Goal: Task Accomplishment & Management: Use online tool/utility

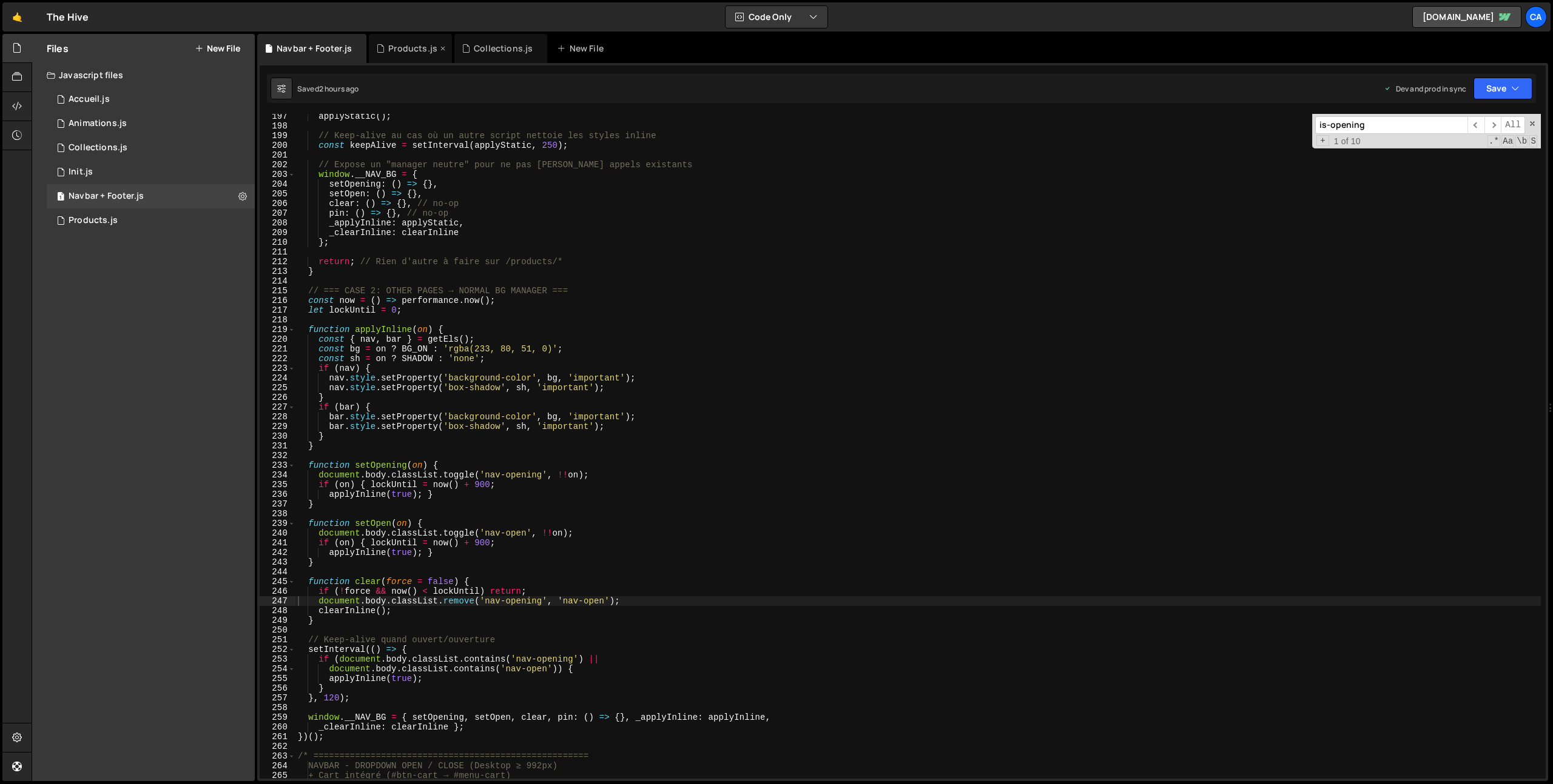
scroll to position [1904, 0]
click at [107, 108] on div "1 Accueil.js 0" at bounding box center [150, 99] width 208 height 24
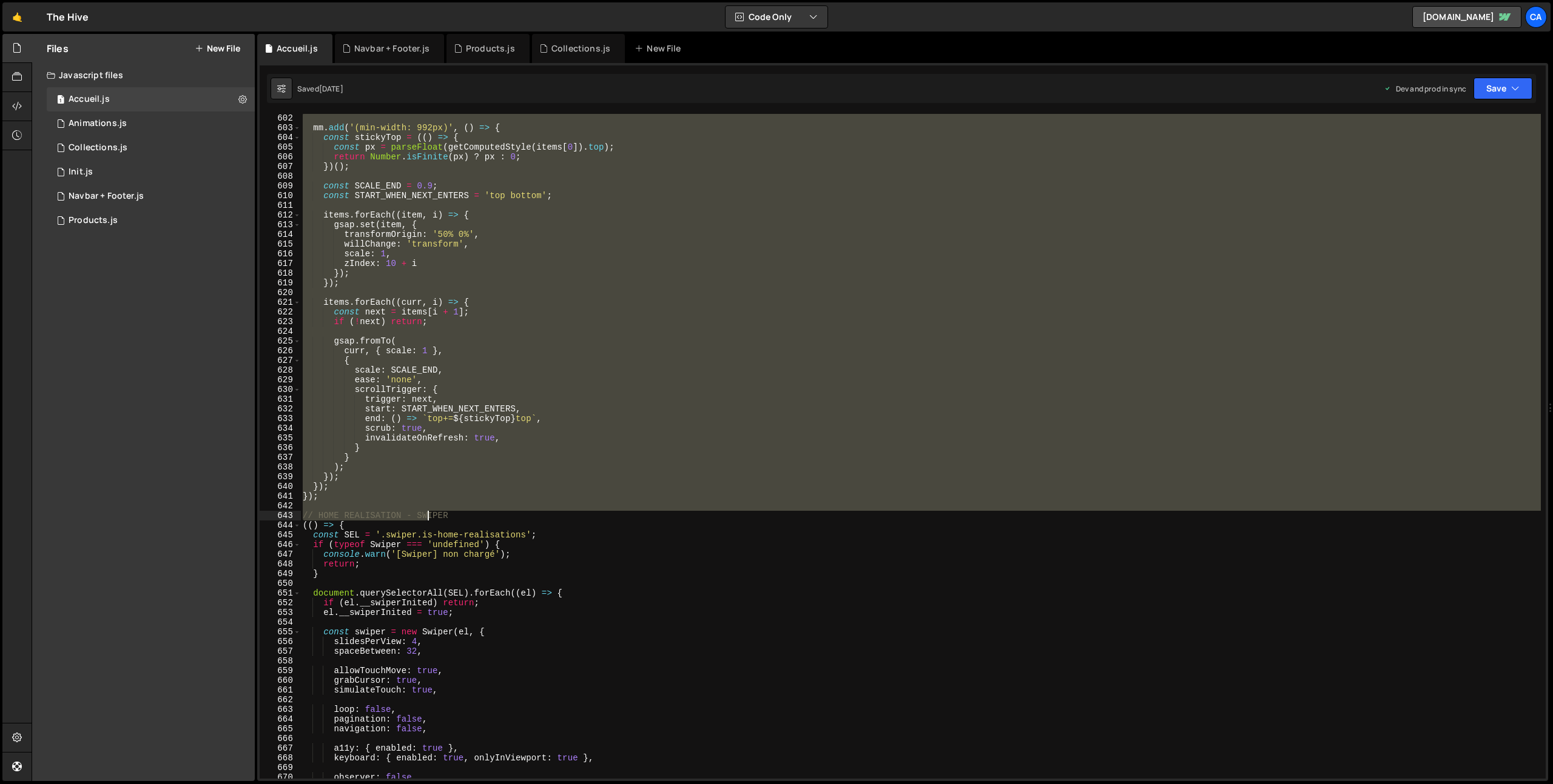
scroll to position [5835, 0]
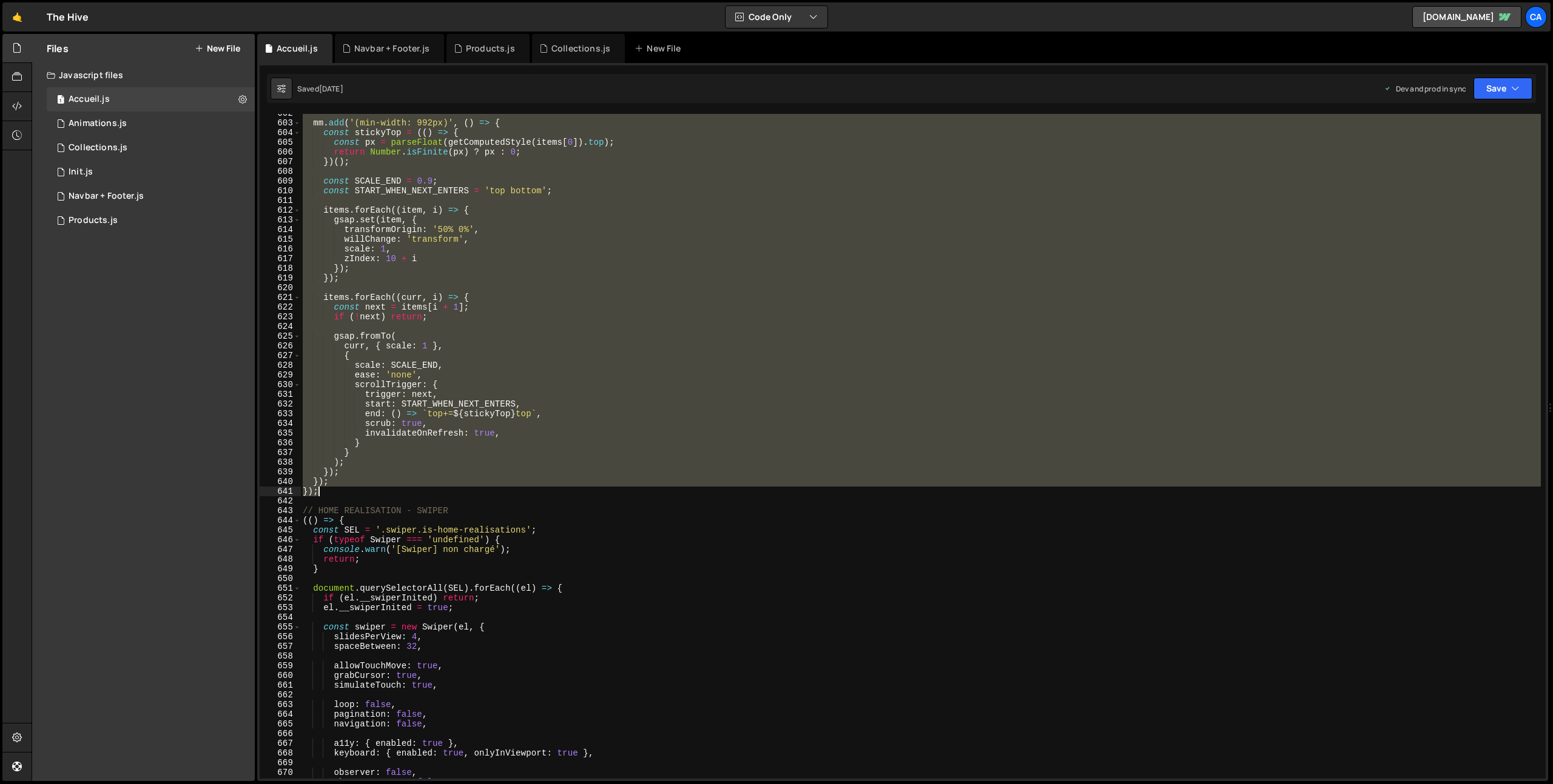
drag, startPoint x: 303, startPoint y: 412, endPoint x: 372, endPoint y: 491, distance: 104.9
click at [372, 491] on div "mm . add ( '(min-width: 992px)' , ( ) => { const stickyTop = (( ) => { const px…" at bounding box center [920, 451] width 1240 height 685
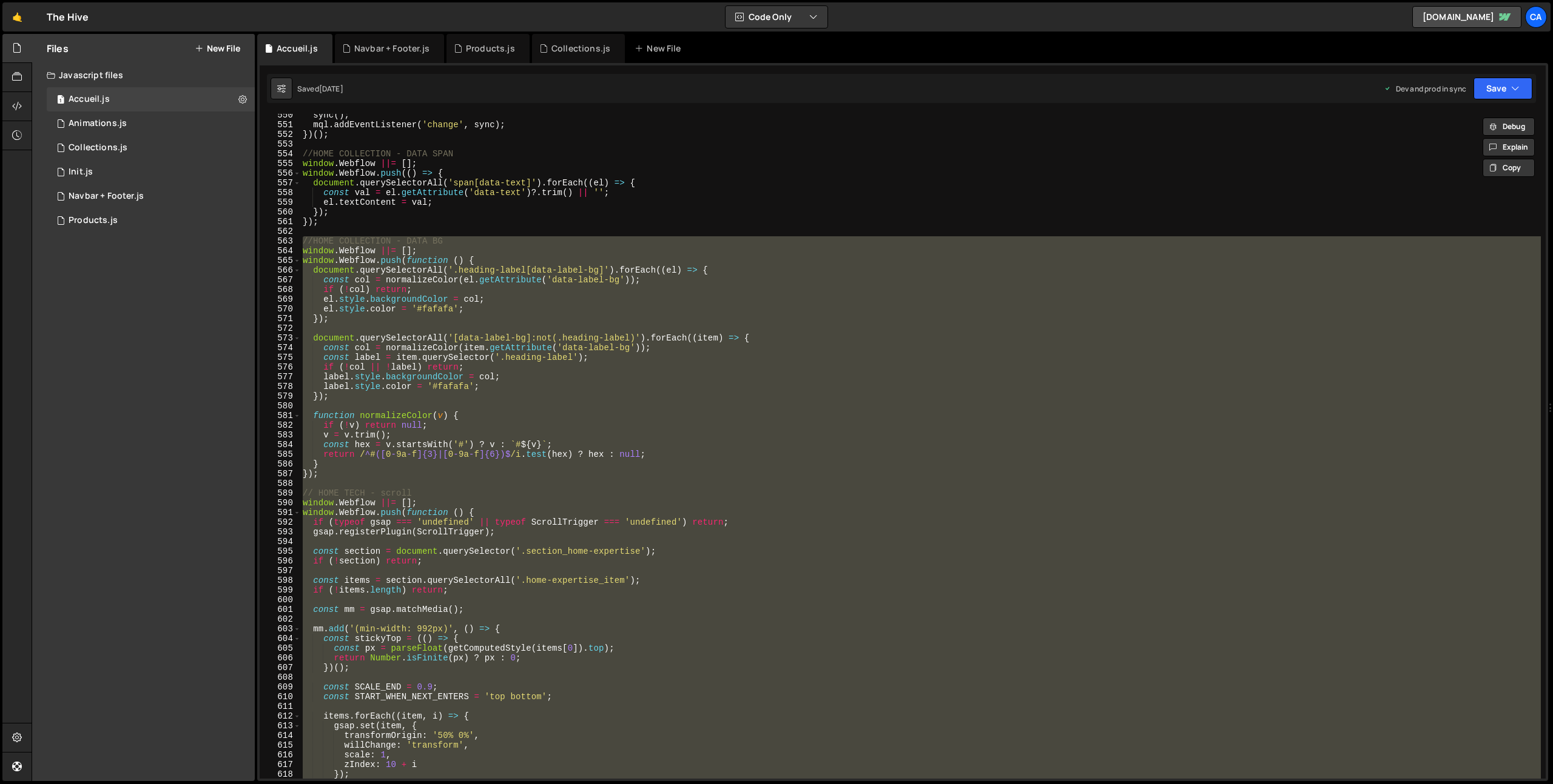
scroll to position [5328, 0]
click at [628, 308] on div "sync ( ) ; mql . addEventListener ( 'change' , sync ) ; }) ( ) ; //HOME COLLECT…" at bounding box center [920, 446] width 1240 height 665
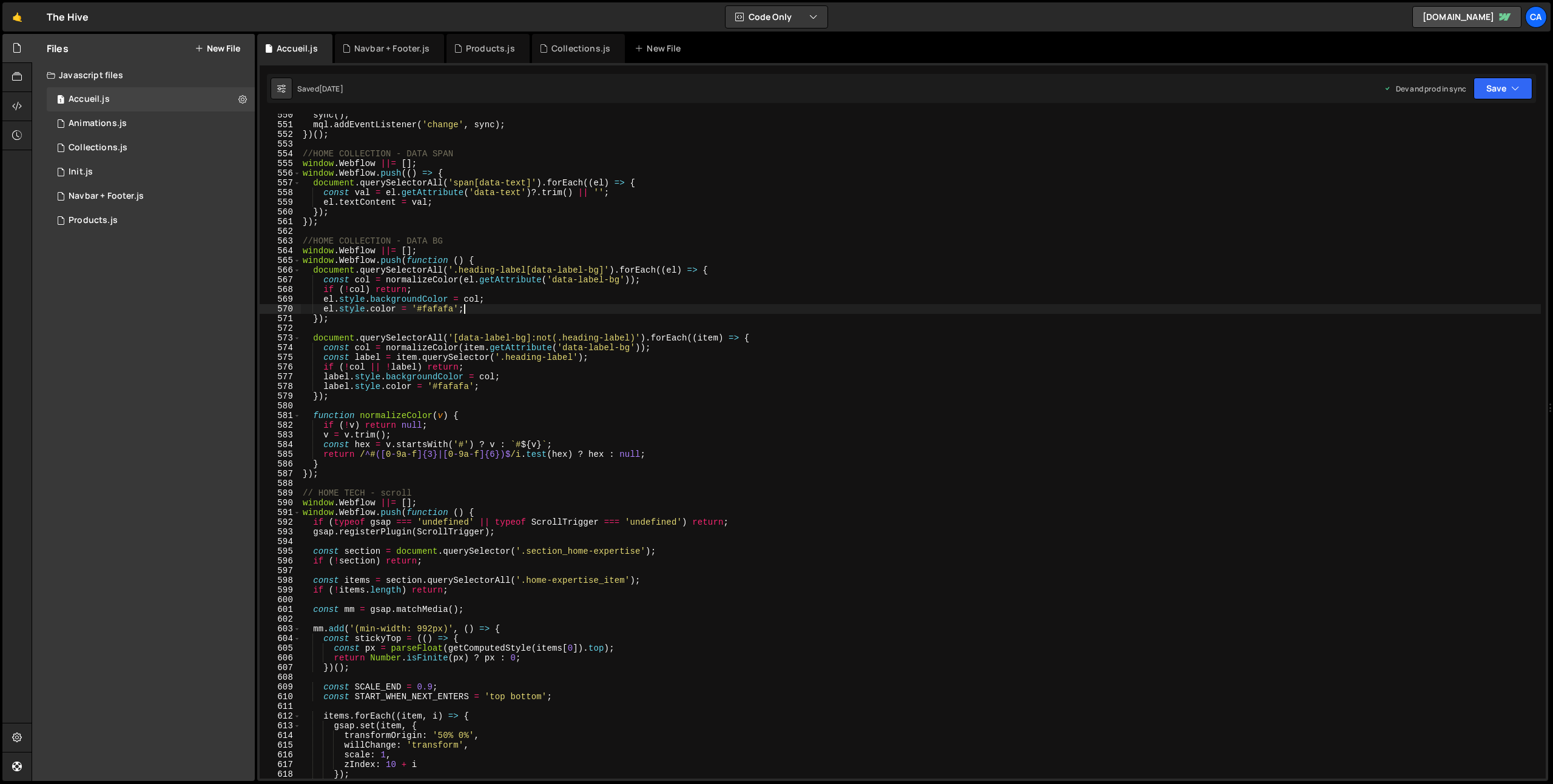
click at [300, 239] on div "563" at bounding box center [280, 241] width 41 height 9
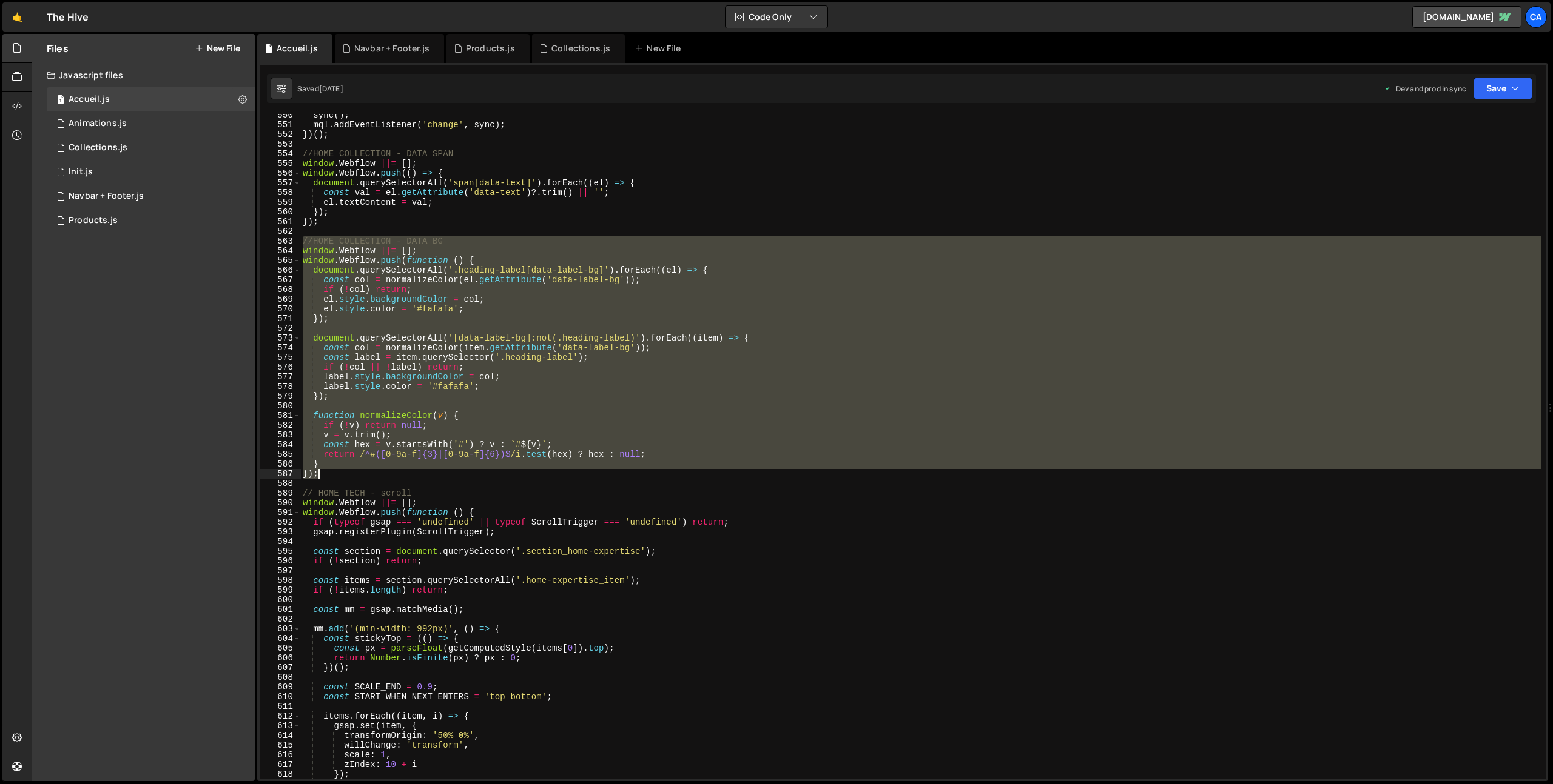
drag, startPoint x: 302, startPoint y: 240, endPoint x: 408, endPoint y: 473, distance: 256.0
click at [408, 473] on div "sync ( ) ; mql . addEventListener ( 'change' , sync ) ; }) ( ) ; //HOME COLLECT…" at bounding box center [920, 453] width 1240 height 685
type textarea "} });"
click at [157, 148] on div "1 Collections.js 0" at bounding box center [150, 148] width 208 height 24
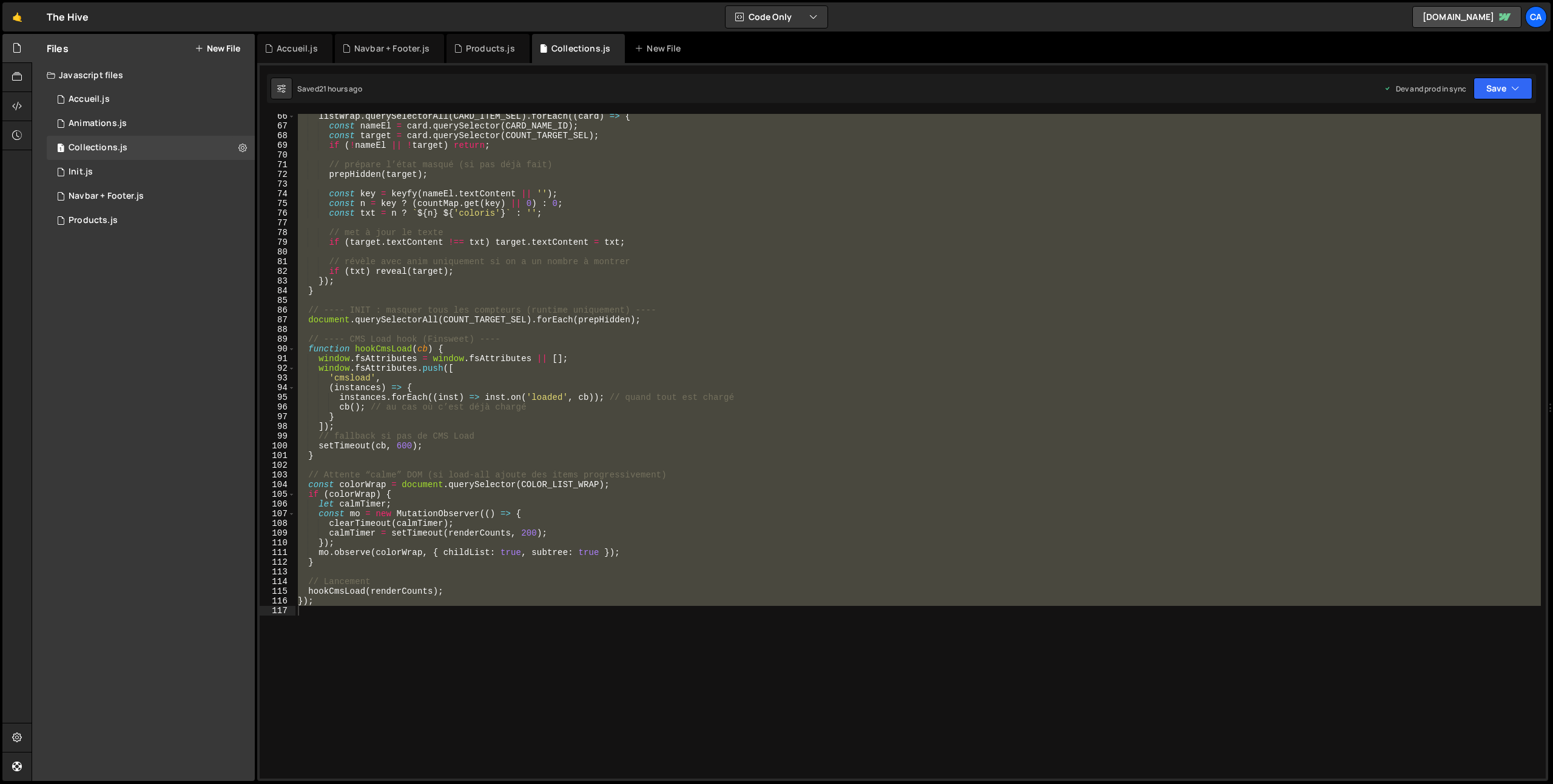
scroll to position [798, 0]
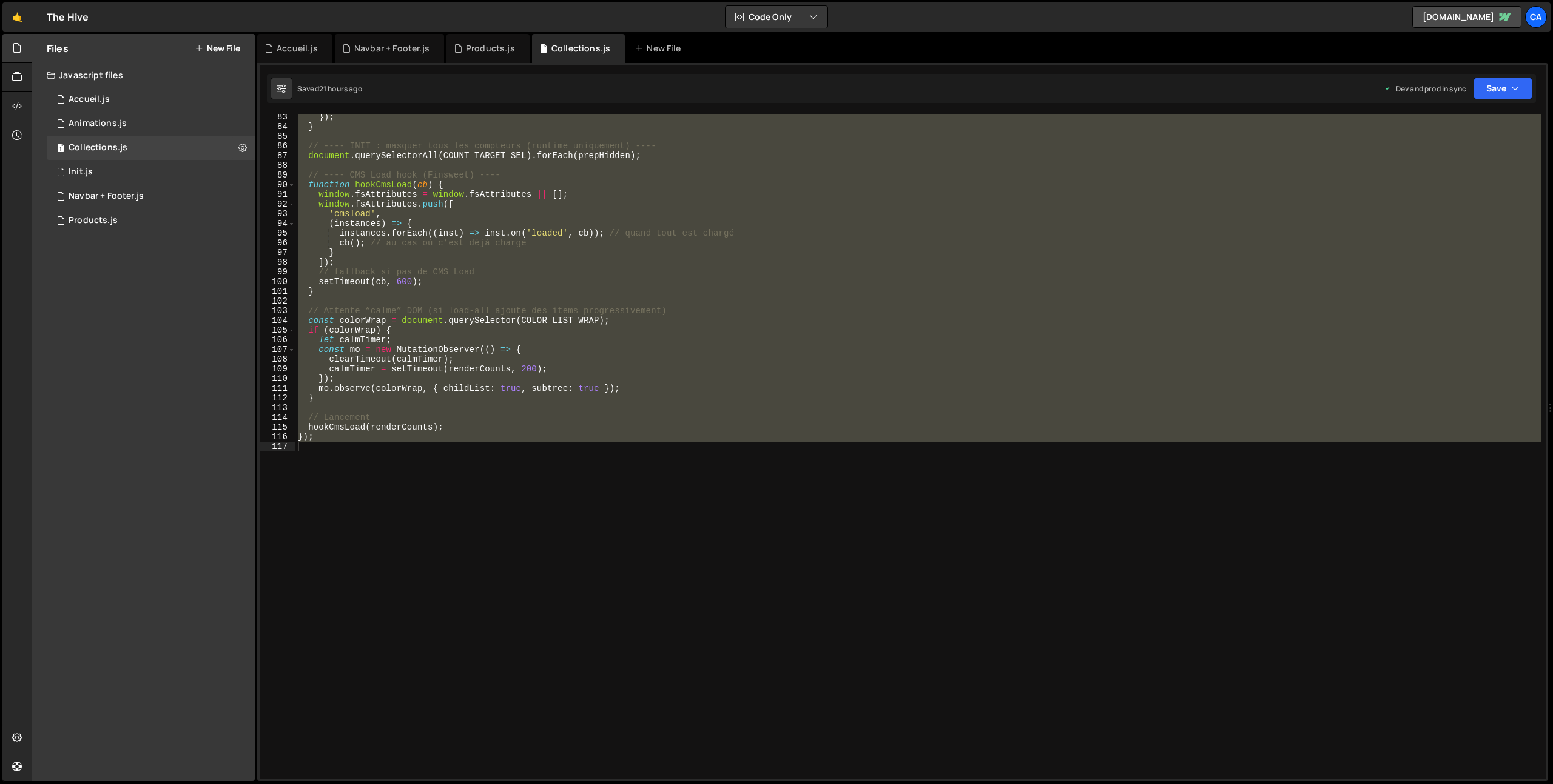
click at [422, 707] on div "}) ; } // ---- INIT : masquer tous les compteurs (runtime uniquement) ---- docu…" at bounding box center [917, 446] width 1245 height 665
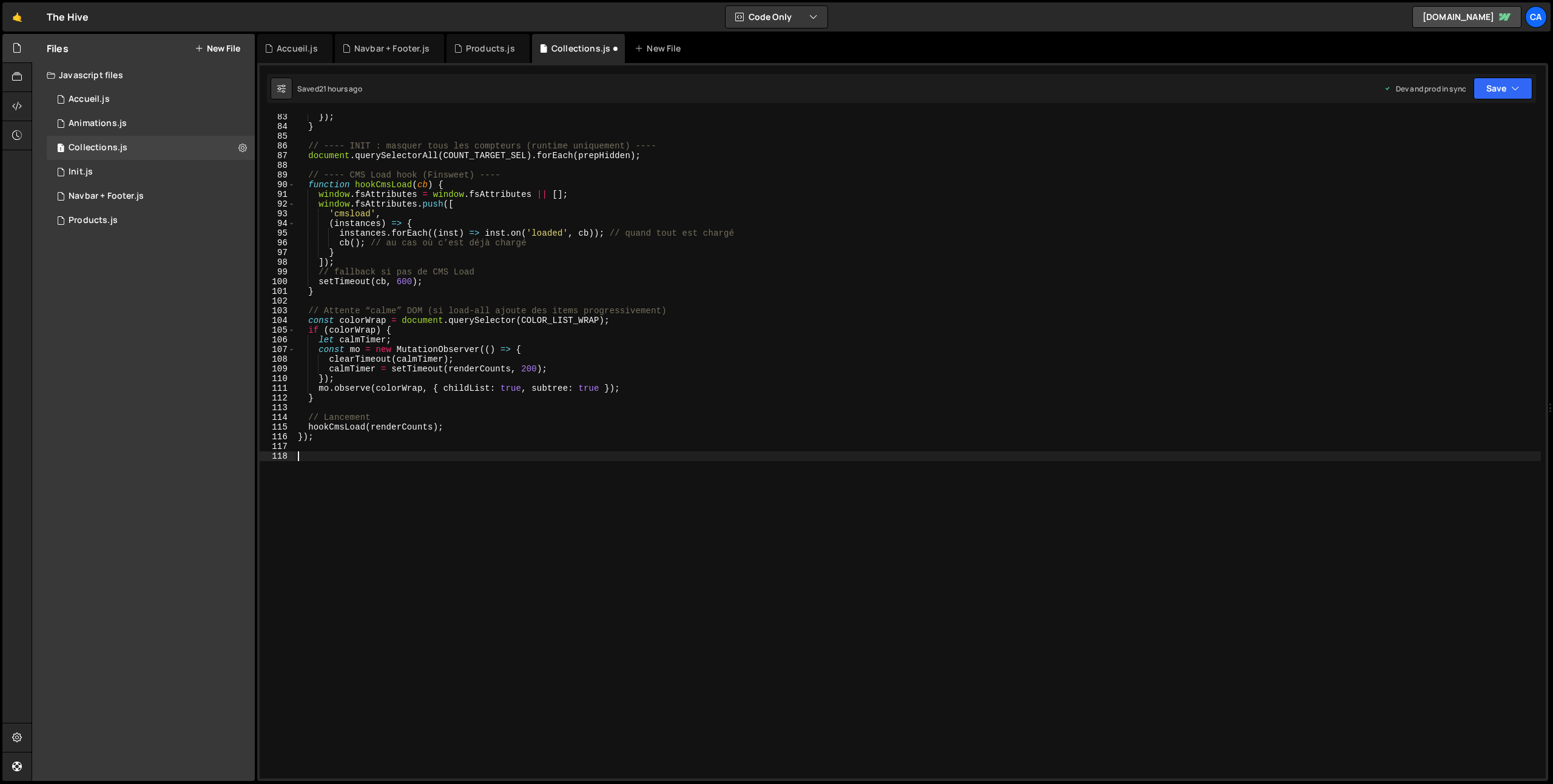
paste textarea "});"
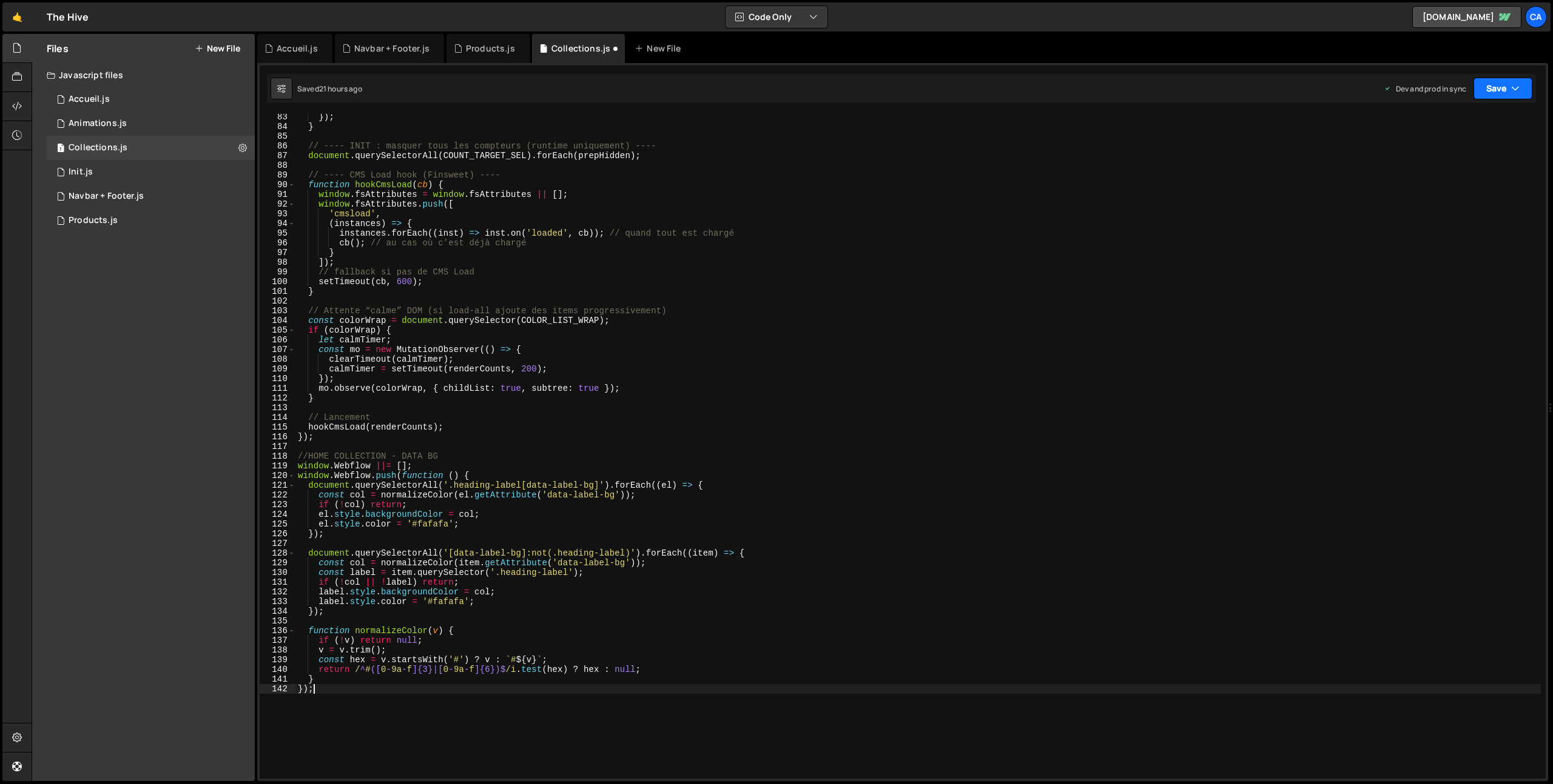
type textarea "});"
click at [1506, 94] on button "Save" at bounding box center [1502, 89] width 58 height 22
click at [1476, 161] on div "Save to Production S" at bounding box center [1462, 157] width 126 height 12
click at [289, 51] on div "Accueil.js" at bounding box center [297, 48] width 41 height 12
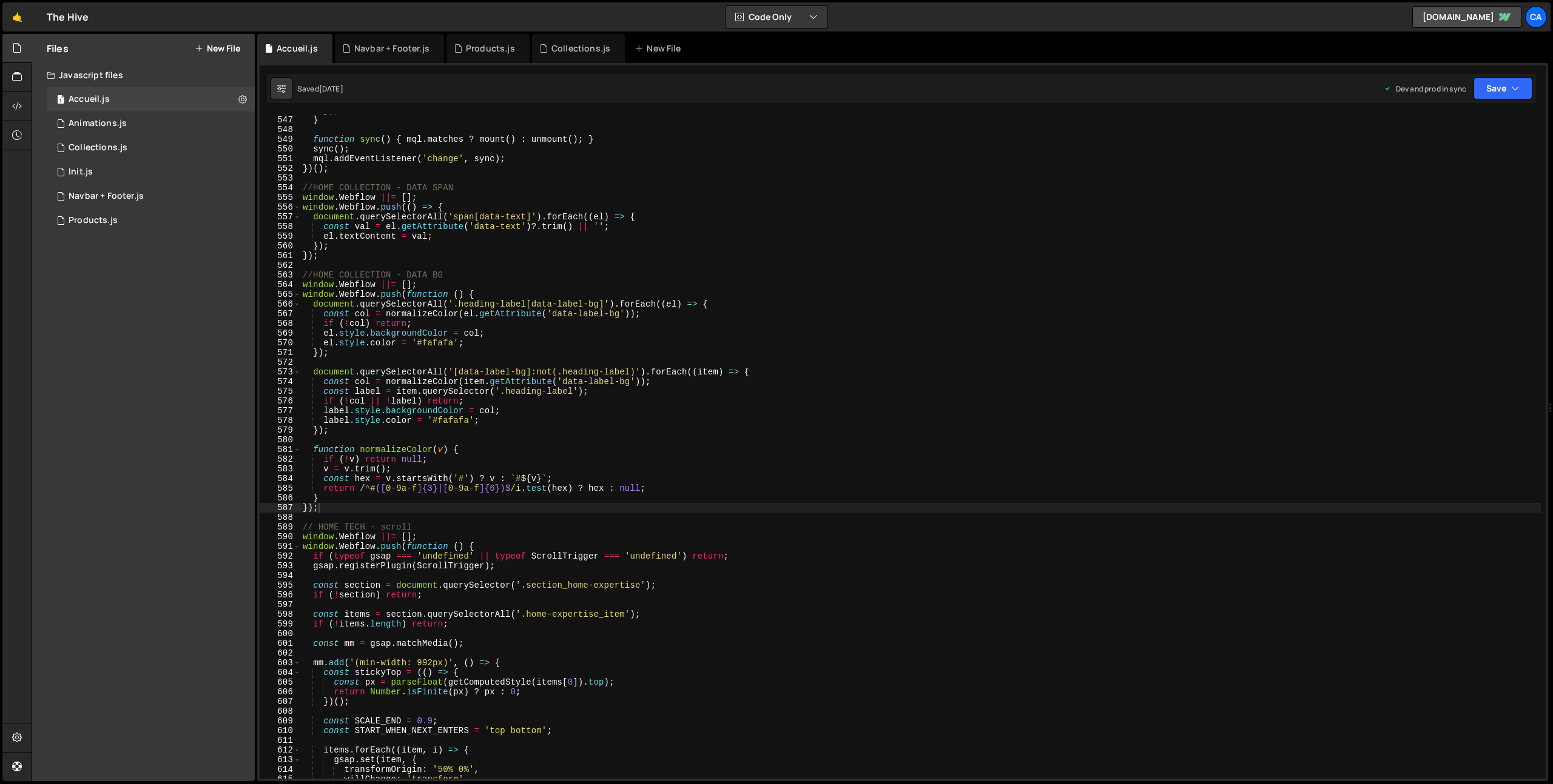
scroll to position [5272, 0]
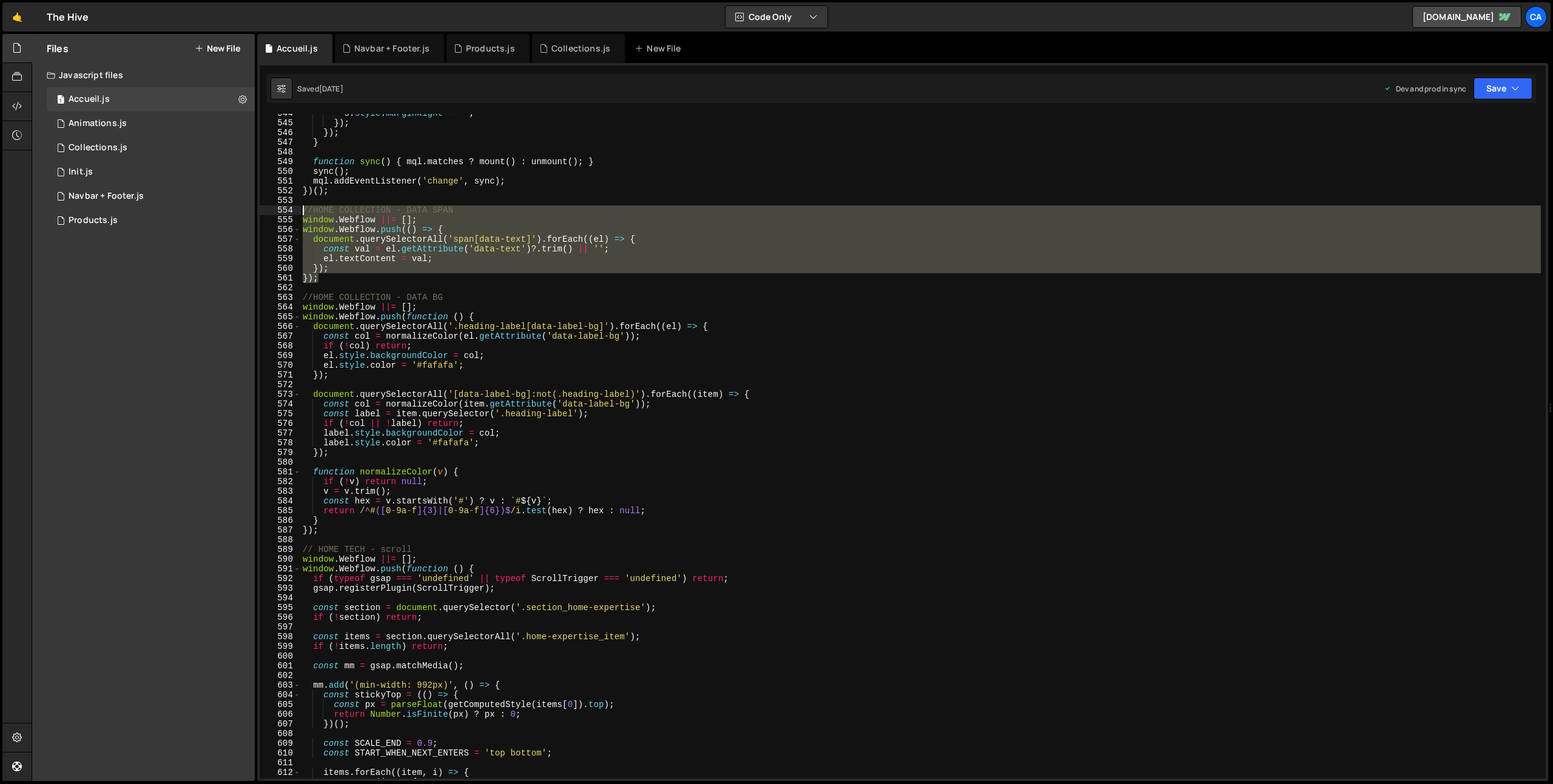
drag, startPoint x: 324, startPoint y: 275, endPoint x: 286, endPoint y: 211, distance: 74.4
click at [286, 211] on div "}); 544 545 546 547 548 549 550 551 552 553 554 555 556 557 558 559 560 561 562…" at bounding box center [902, 446] width 1286 height 665
click at [372, 46] on div "Navbar + Footer.js" at bounding box center [392, 48] width 75 height 12
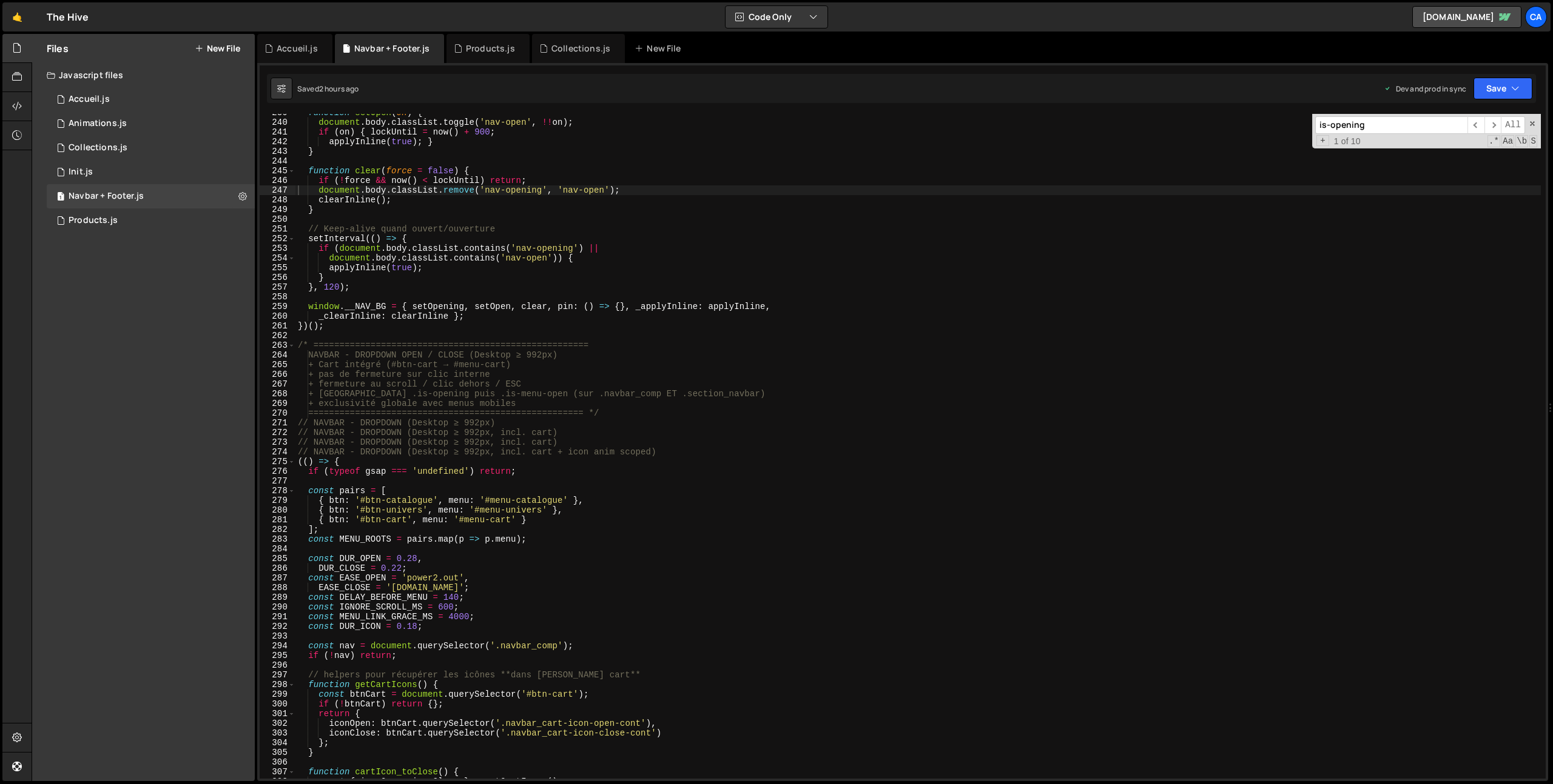
scroll to position [2315, 0]
click at [298, 46] on div "Accueil.js" at bounding box center [297, 48] width 41 height 12
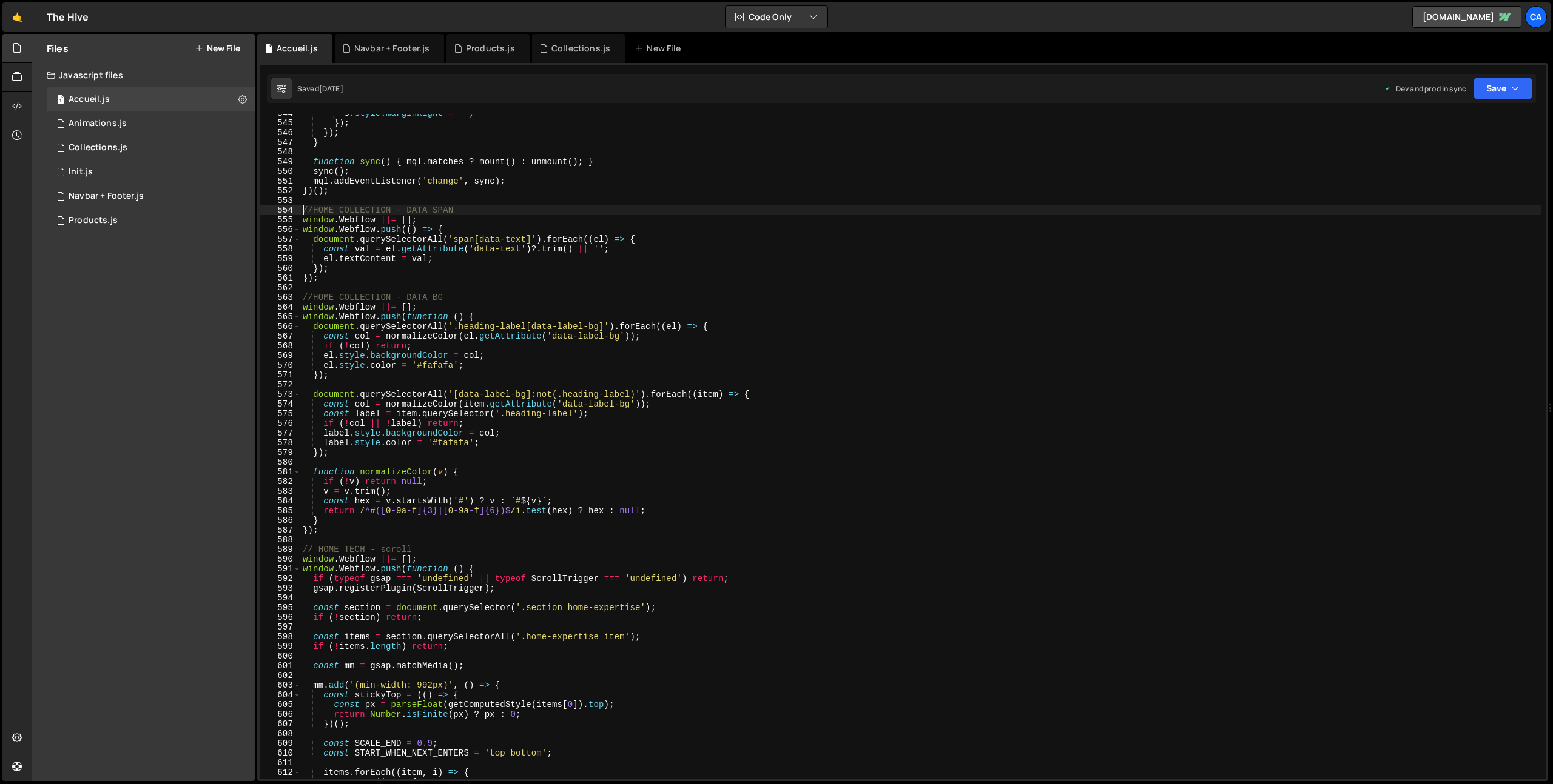
click at [304, 210] on div "//HOME COLLECTION - DATA SPAN 544 545 546 547 548 549 550 551 552 553 554 555 5…" at bounding box center [902, 446] width 1286 height 665
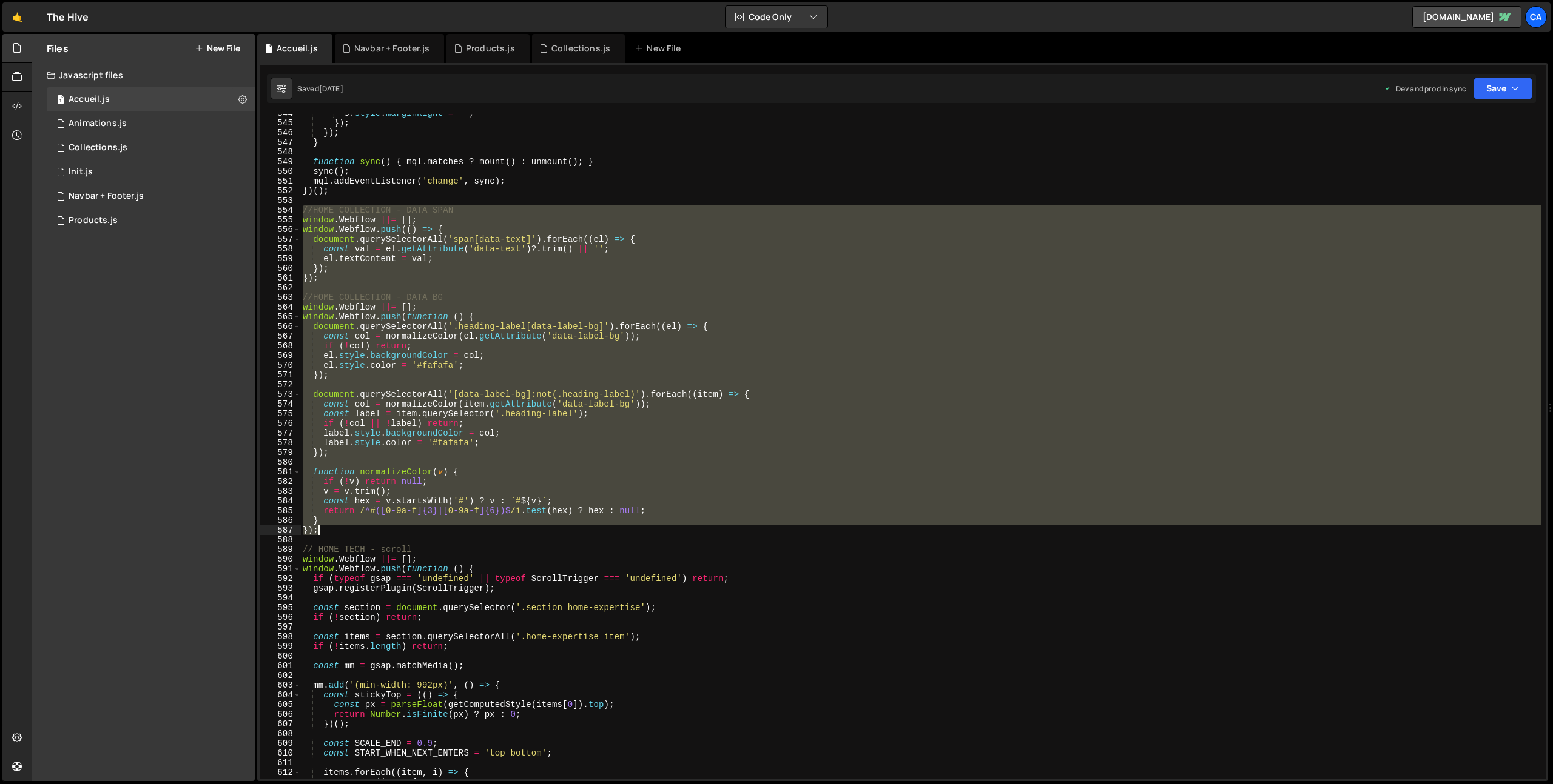
drag, startPoint x: 304, startPoint y: 211, endPoint x: 398, endPoint y: 529, distance: 331.6
click at [398, 529] on div "s . style . marginRight = '' ; }) ; }) ; } function sync ( ) { mql . matches ? …" at bounding box center [920, 451] width 1240 height 685
type textarea "} });"
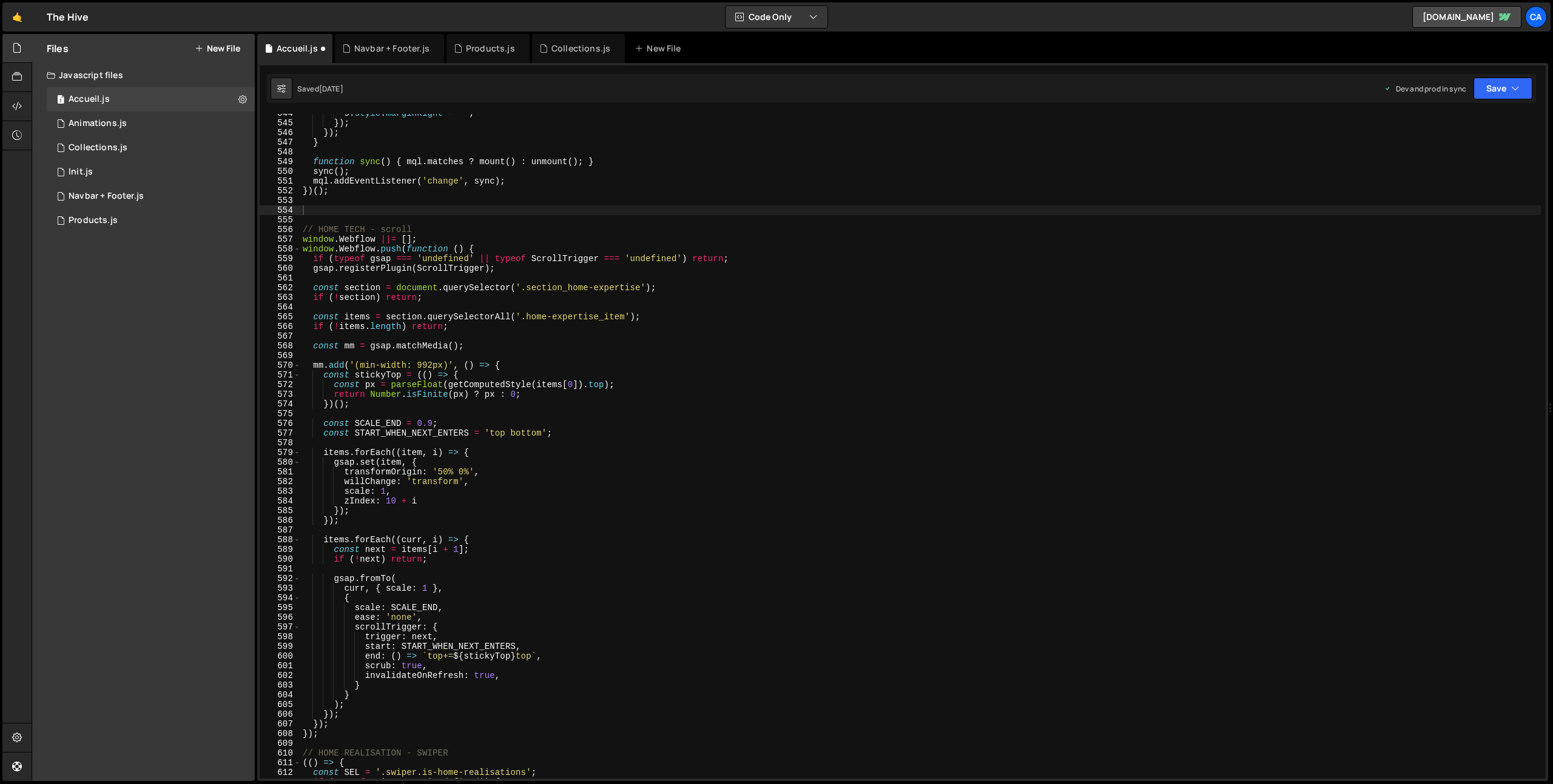
click at [214, 46] on button "New File" at bounding box center [217, 48] width 45 height 9
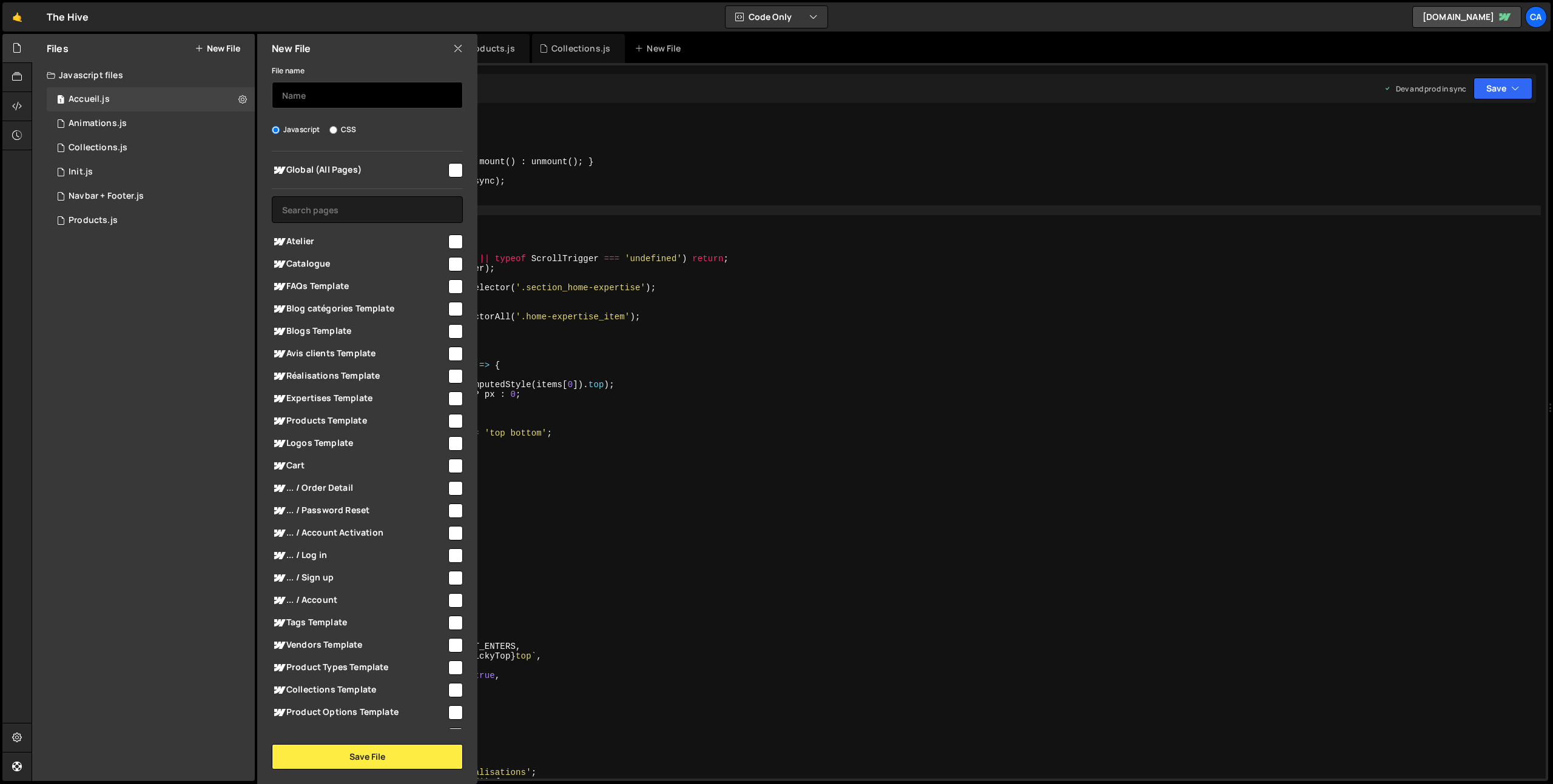
click at [315, 96] on input "text" at bounding box center [368, 95] width 191 height 27
type input "Label span"
click at [450, 178] on div "Global (All Pages)" at bounding box center [368, 170] width 191 height 22
click at [450, 174] on input "checkbox" at bounding box center [456, 171] width 15 height 15
checkbox input "true"
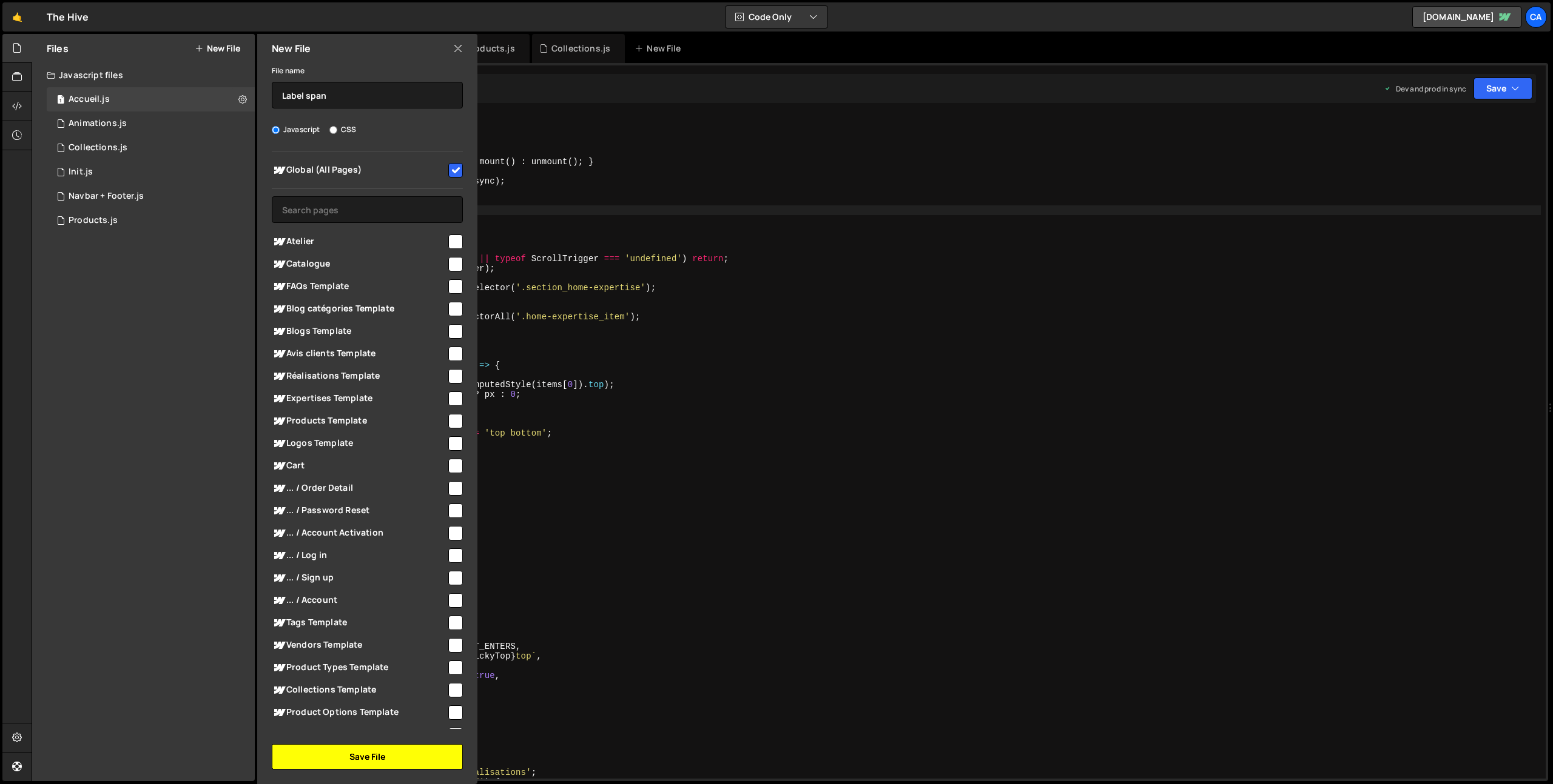
click at [367, 752] on button "Save File" at bounding box center [368, 756] width 191 height 25
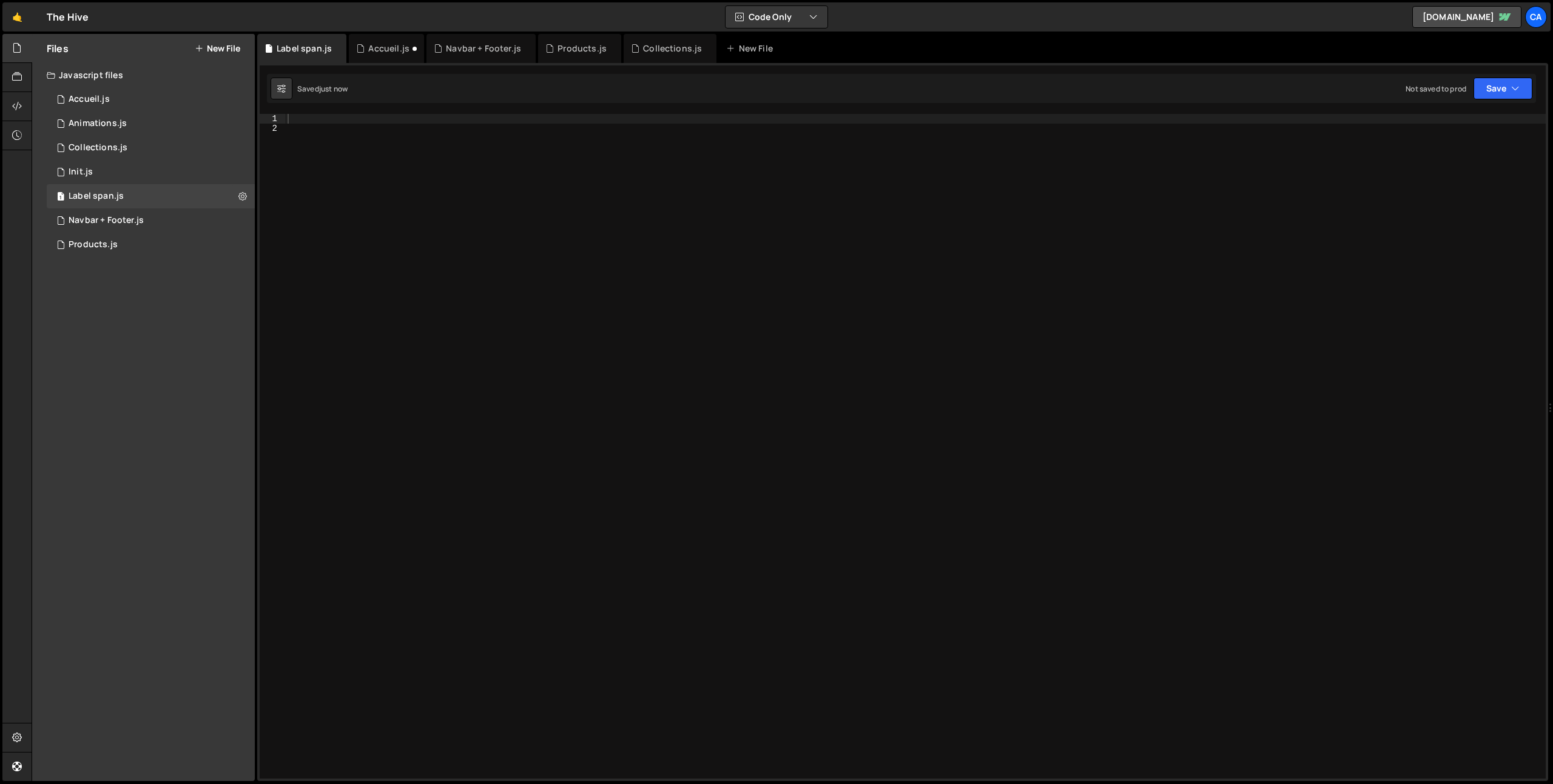
click at [345, 130] on div at bounding box center [915, 456] width 1261 height 685
click at [339, 111] on div "}); 83 84 85 86 87 88 89 90 91 92 93 94 95 96 97 98 99 100 101 102 103 104 105 …" at bounding box center [902, 422] width 1290 height 718
click at [340, 114] on div at bounding box center [915, 456] width 1261 height 685
paste textarea "});"
type textarea "});"
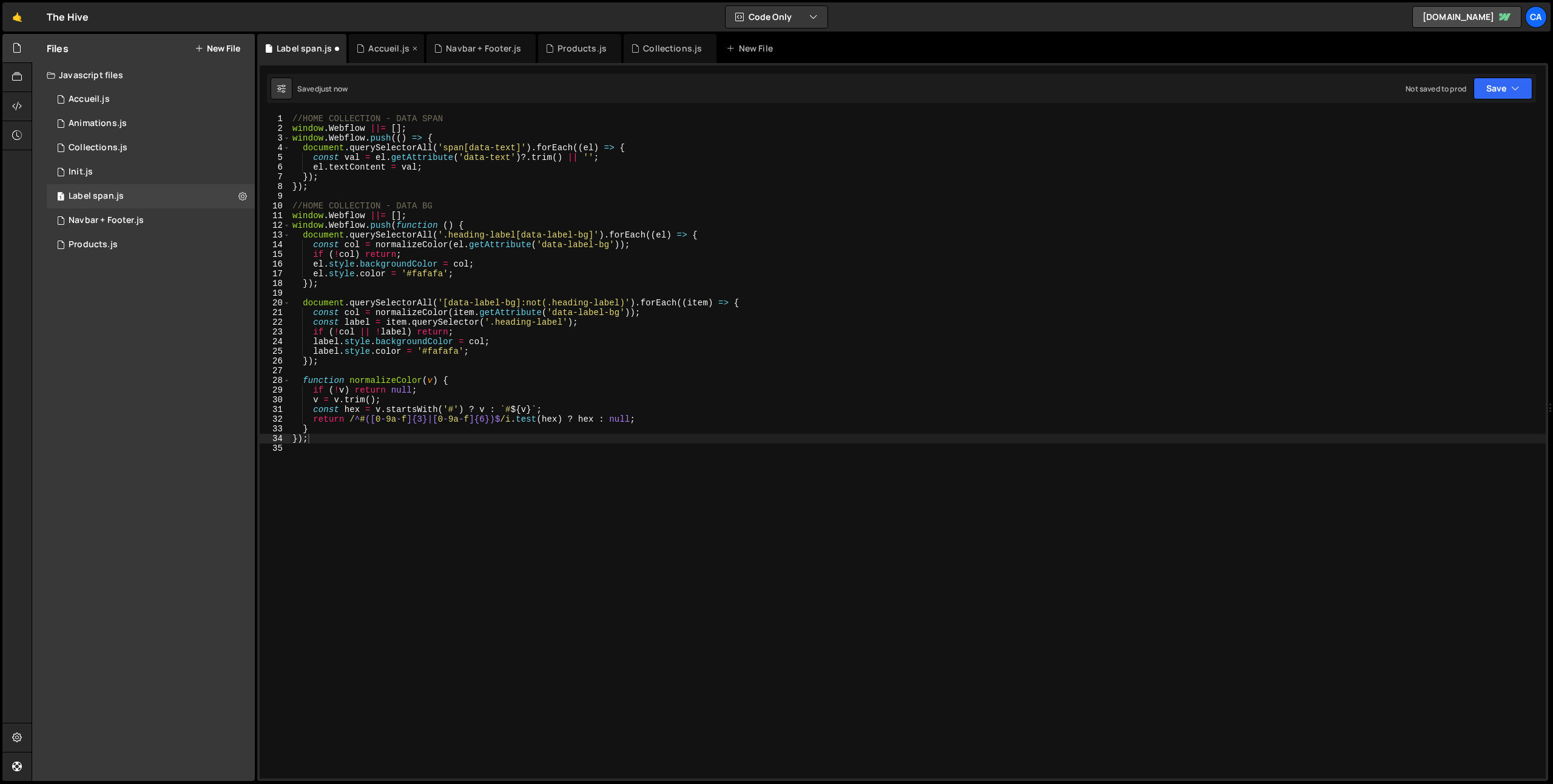
click at [379, 45] on div "Accueil.js" at bounding box center [389, 48] width 41 height 12
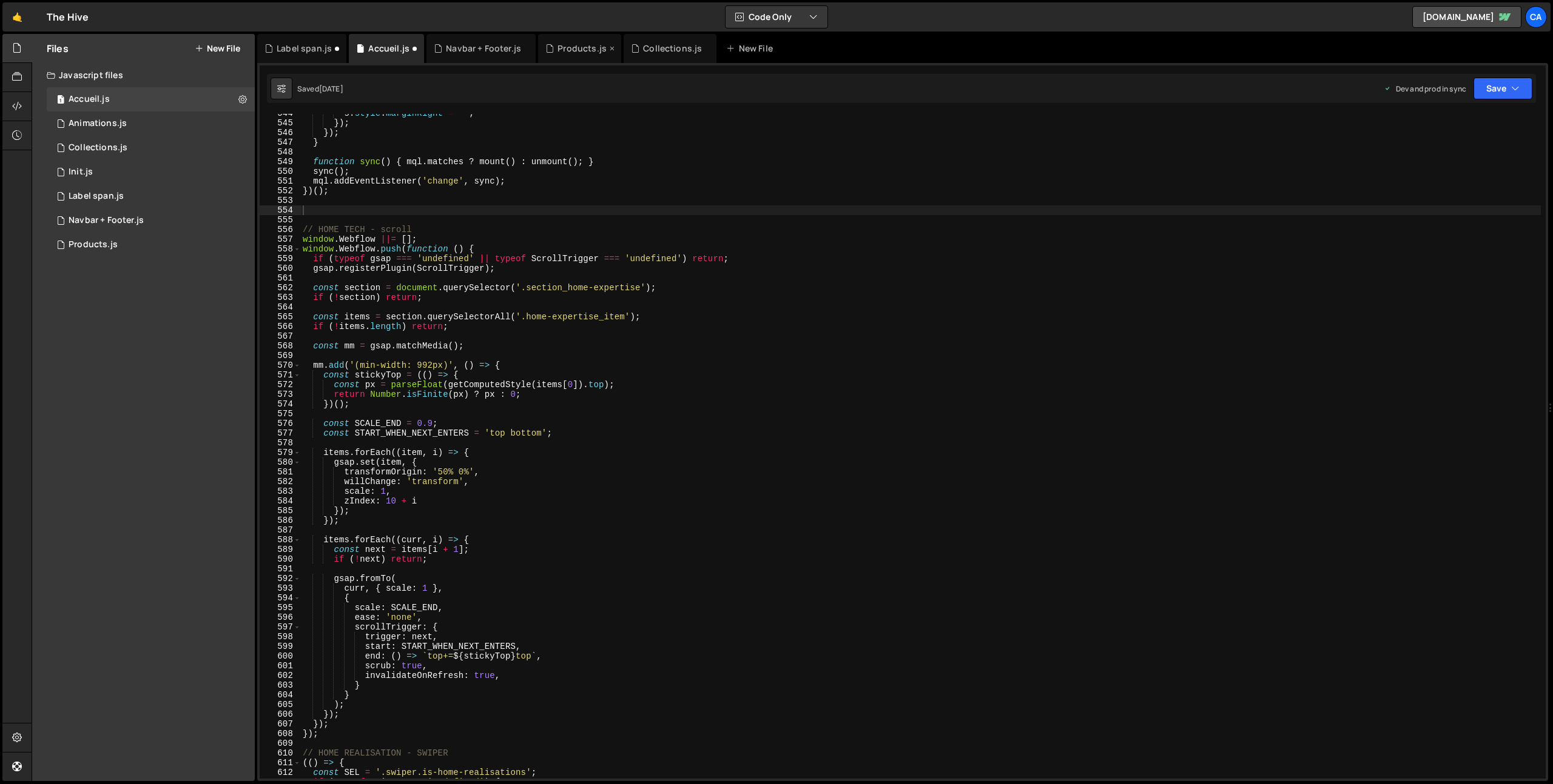
click at [572, 52] on div "Products.js" at bounding box center [581, 48] width 49 height 12
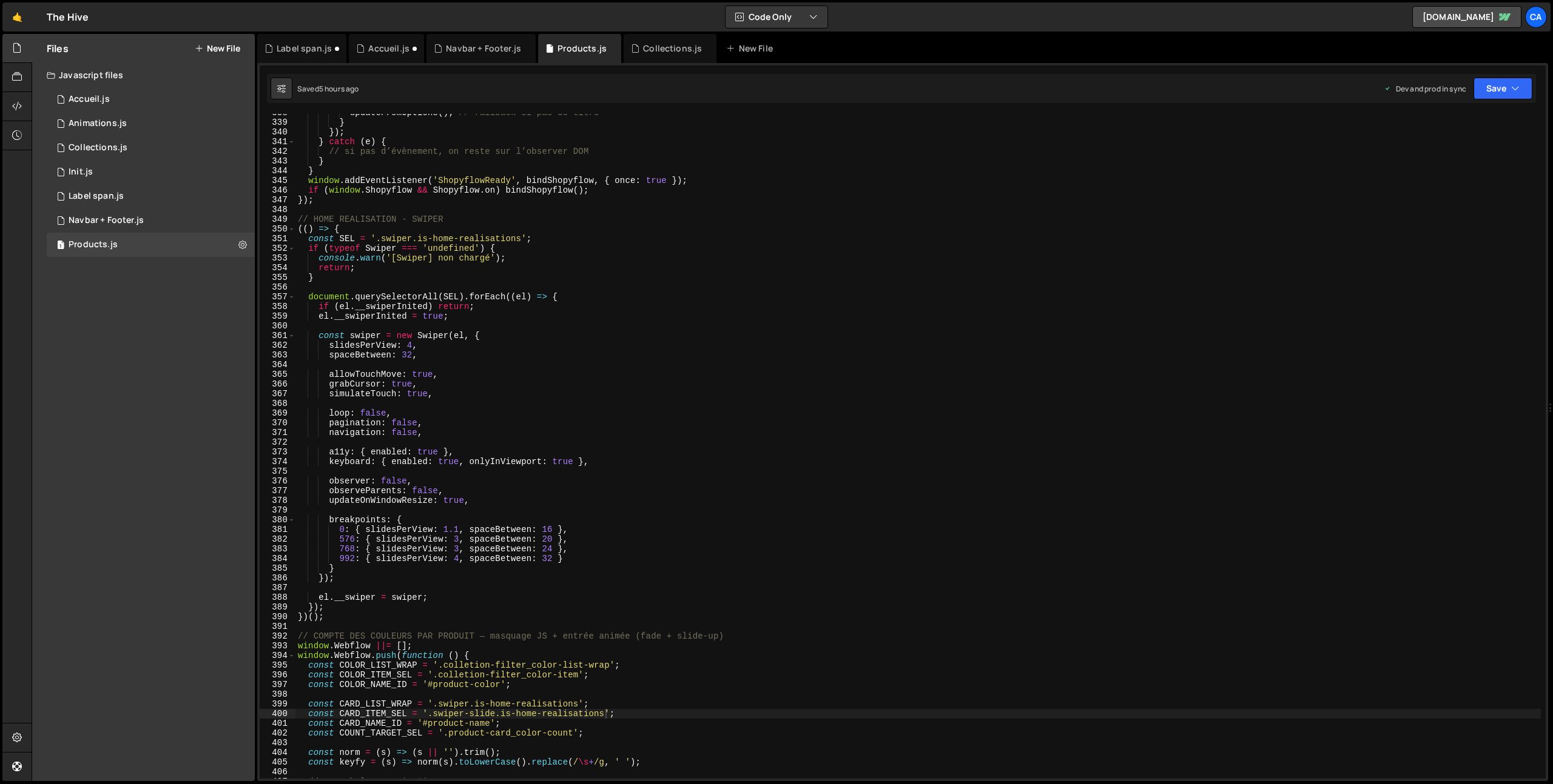
scroll to position [3274, 0]
click at [650, 43] on div "Collections.js" at bounding box center [672, 48] width 58 height 12
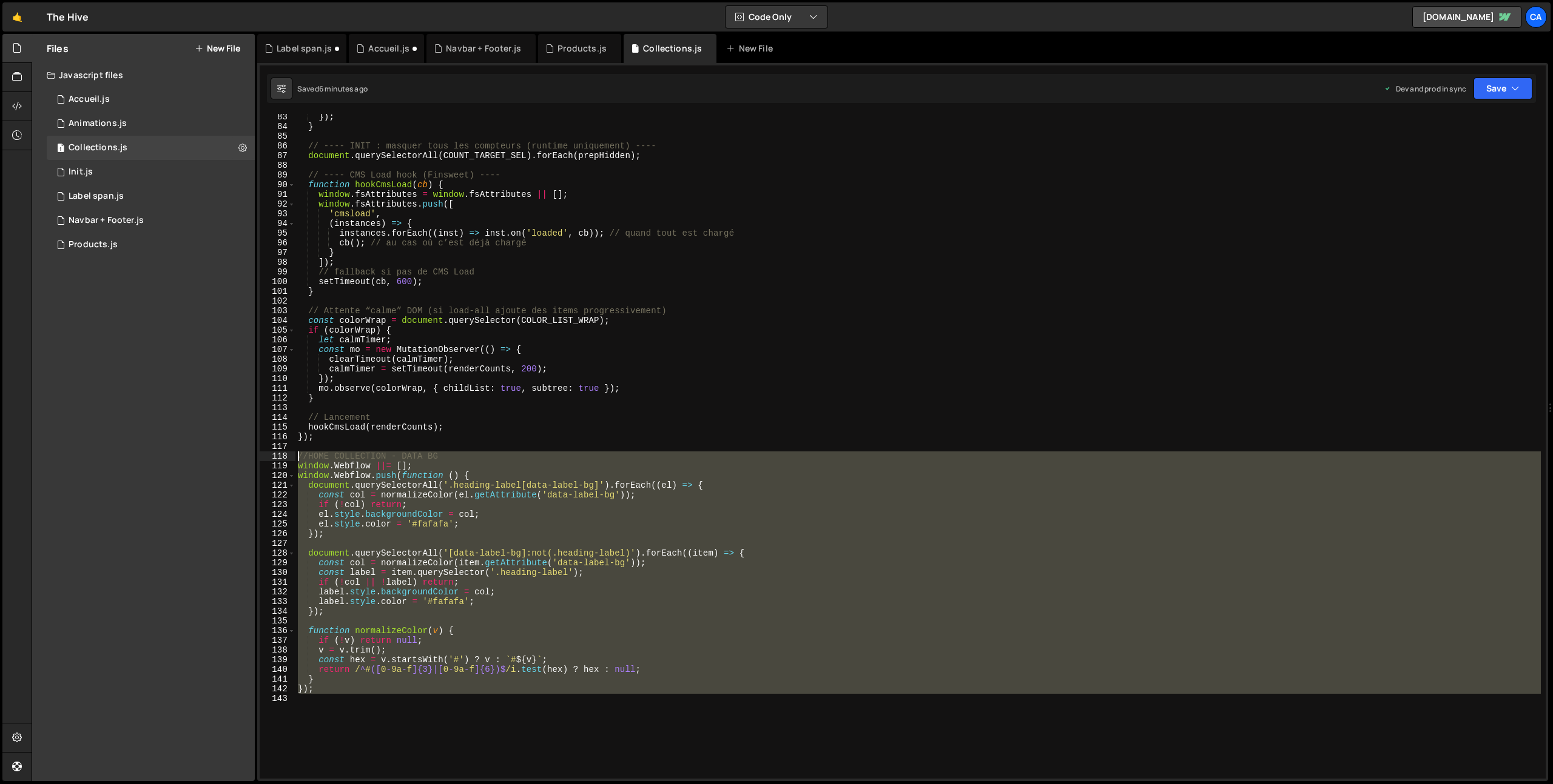
drag, startPoint x: 341, startPoint y: 712, endPoint x: 278, endPoint y: 452, distance: 267.5
click at [278, 452] on div "83 84 85 86 87 88 89 90 91 92 93 94 95 96 97 98 99 100 101 102 103 104 105 106 …" at bounding box center [902, 446] width 1286 height 665
type textarea "//HOME COLLECTION - DATA BG window.Webflow ||= [];"
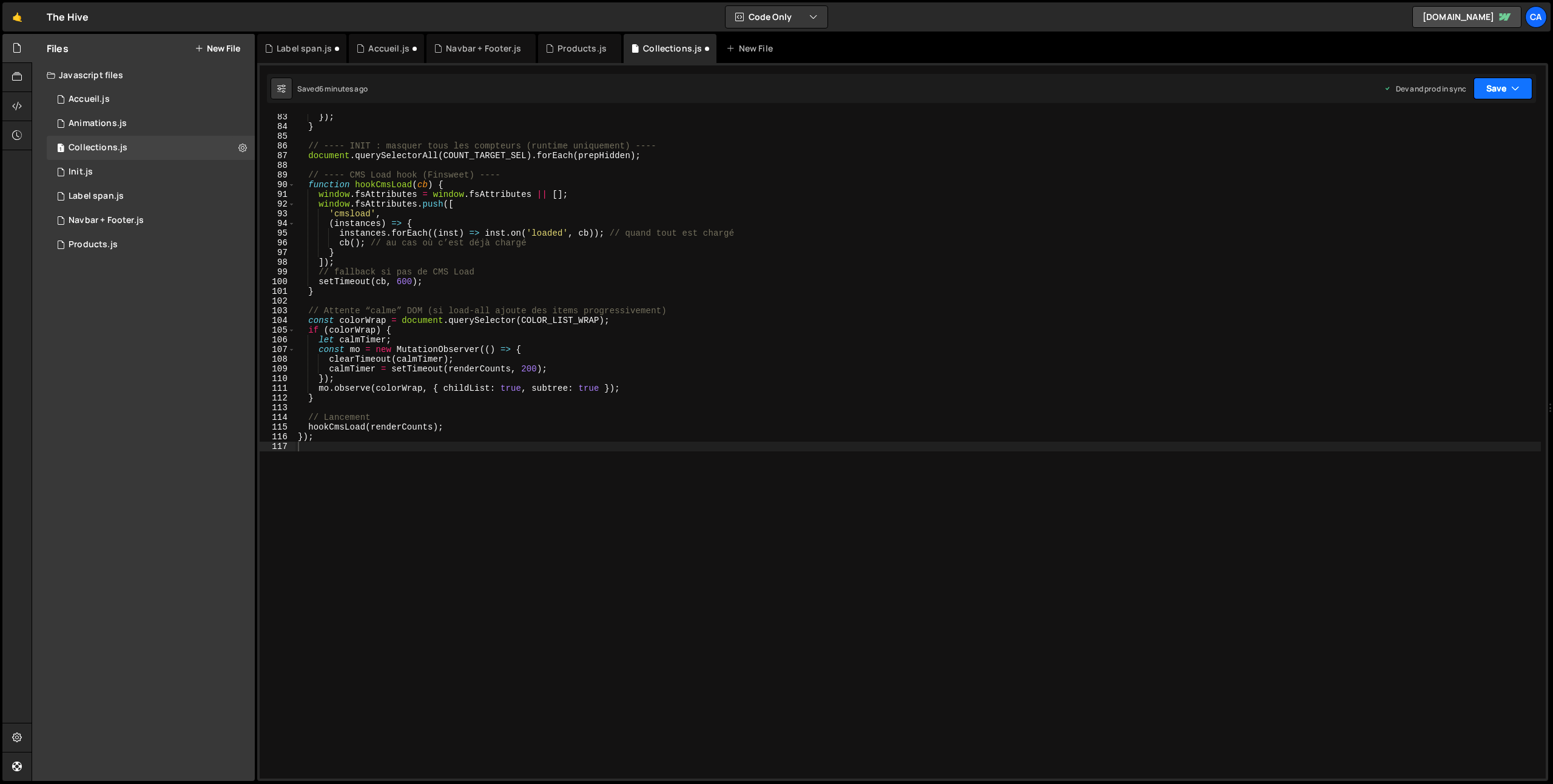
click at [1504, 84] on button "Save" at bounding box center [1502, 89] width 58 height 22
click at [1458, 168] on div "6 minutes ago" at bounding box center [1443, 170] width 47 height 10
click at [291, 50] on div "Label span.js" at bounding box center [304, 48] width 55 height 12
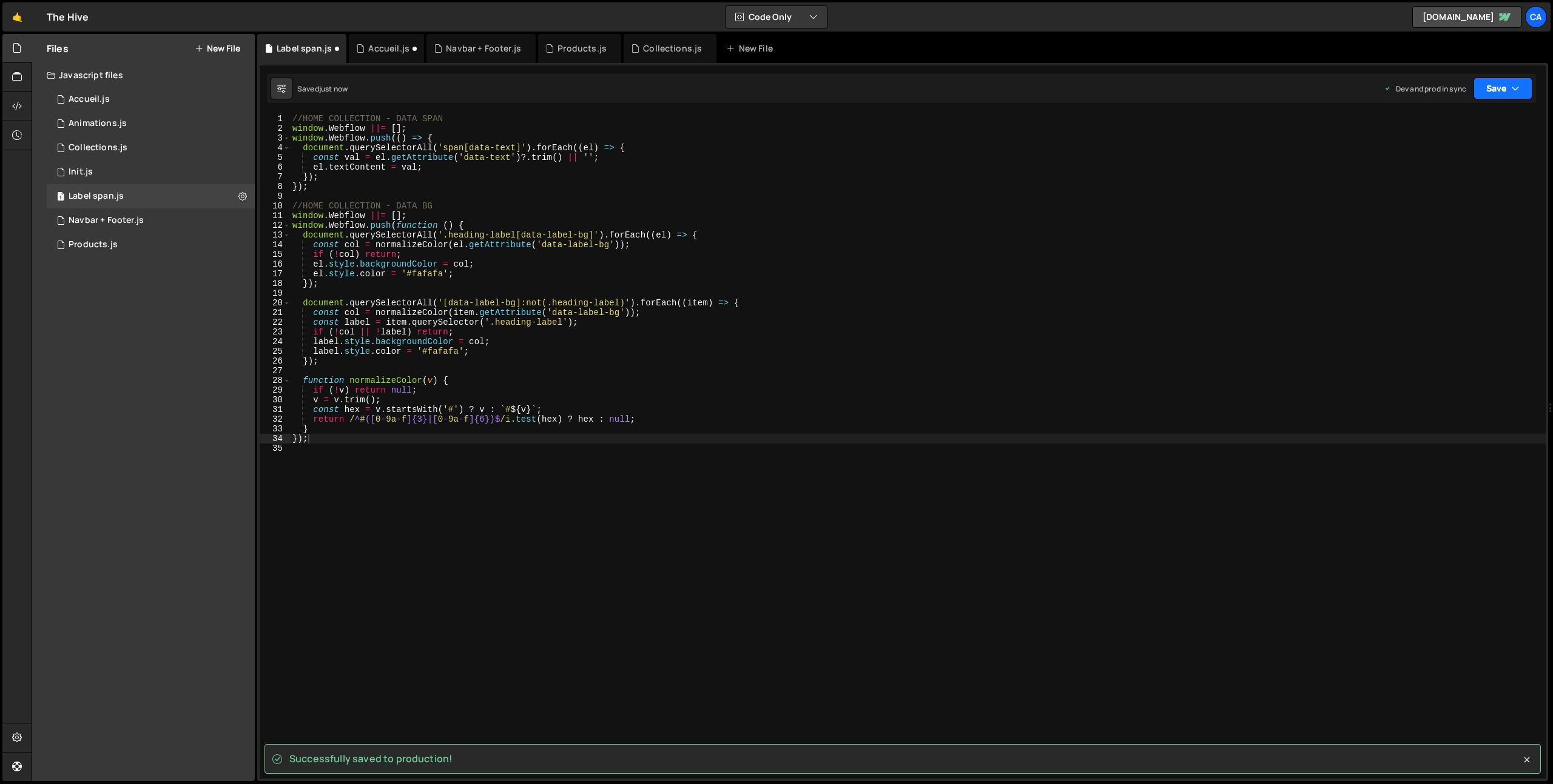
click at [1511, 92] on icon "button" at bounding box center [1515, 88] width 8 height 12
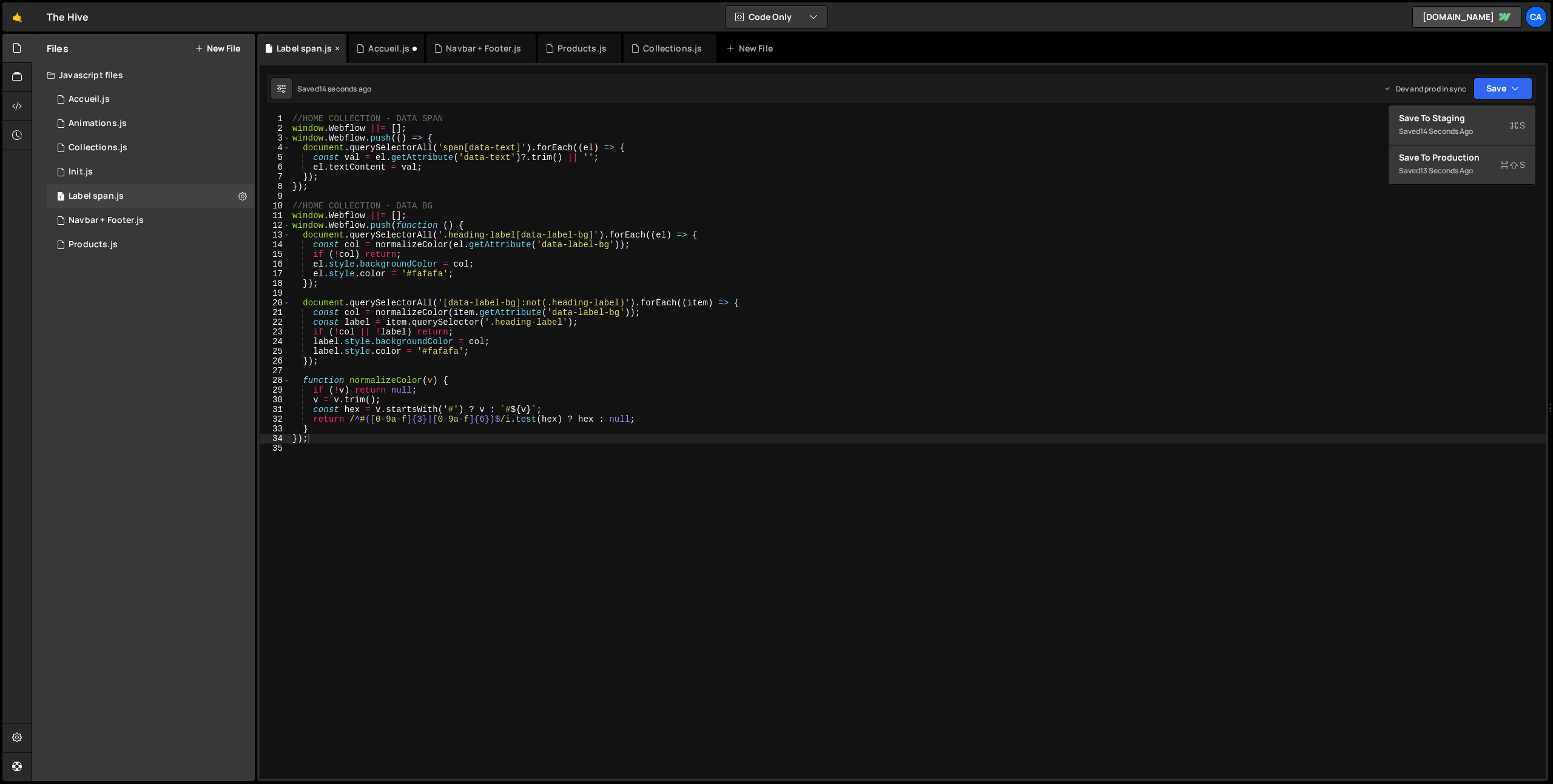
click at [291, 43] on div "Label span.js" at bounding box center [304, 48] width 55 height 12
click at [1502, 90] on button "Save" at bounding box center [1502, 89] width 58 height 22
click at [1474, 173] on div "Not saved to prod" at bounding box center [1462, 171] width 126 height 15
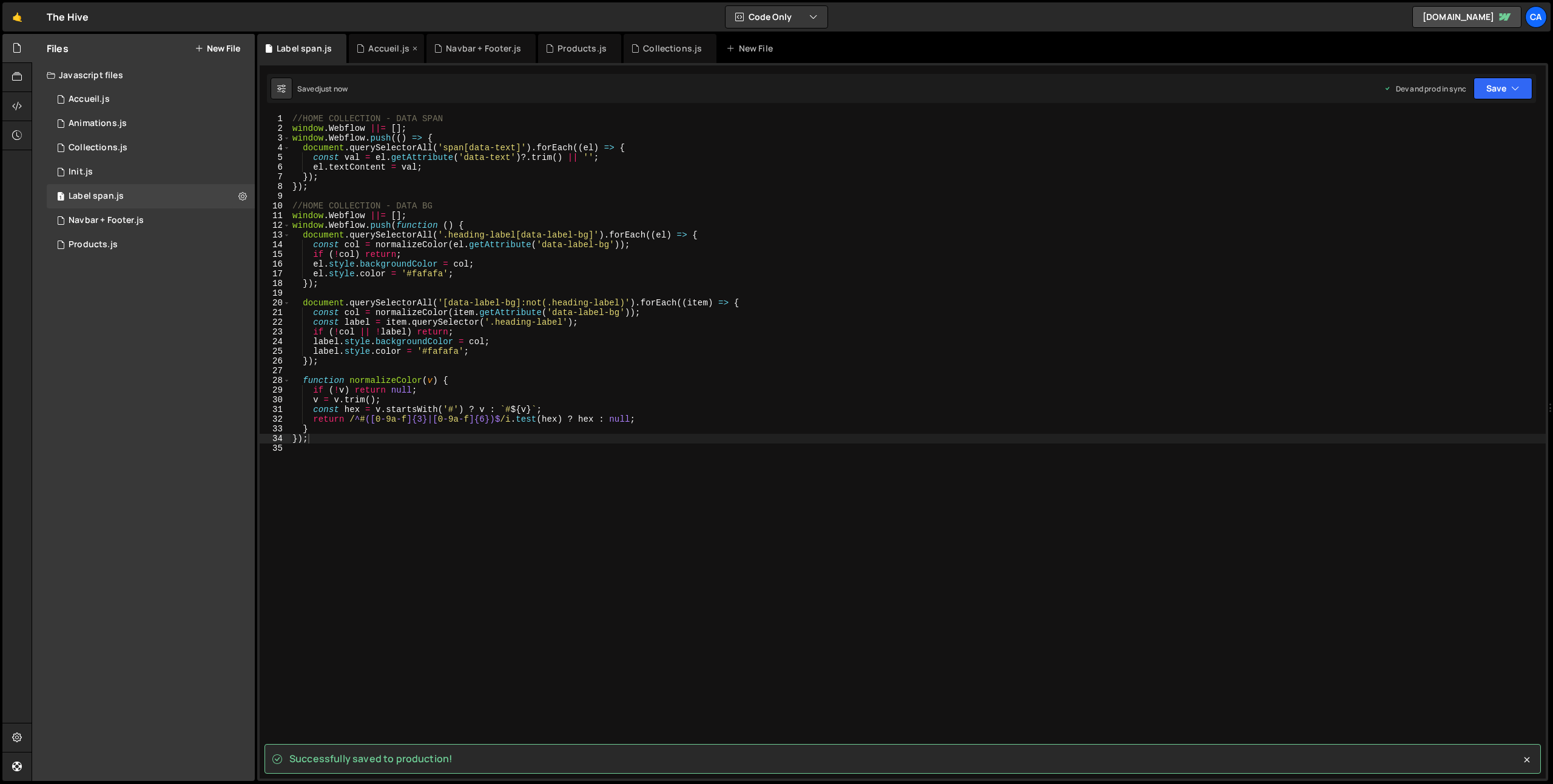
click at [369, 45] on div "Accueil.js" at bounding box center [389, 48] width 41 height 12
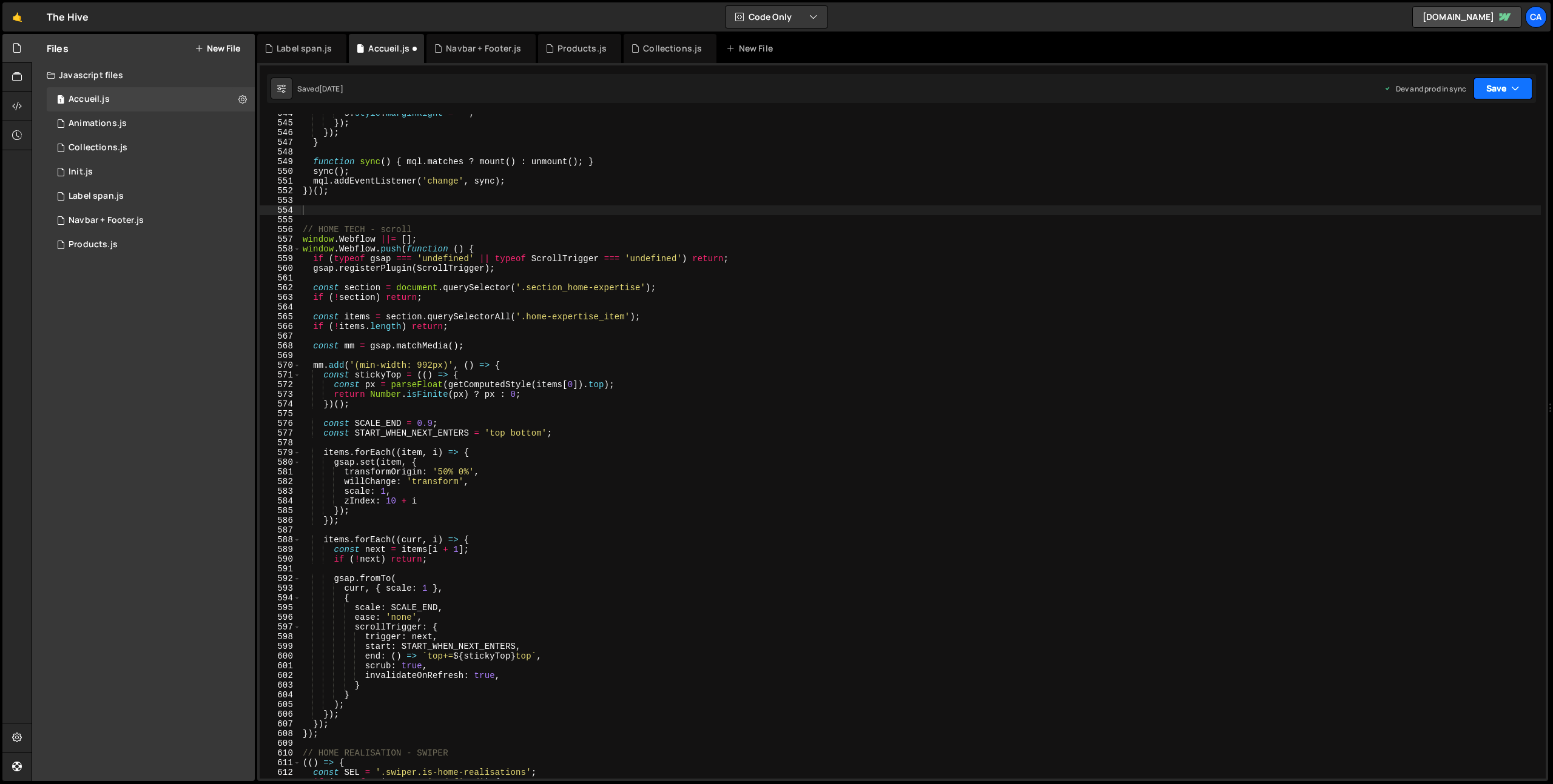
click at [1523, 81] on button "Save" at bounding box center [1502, 89] width 58 height 22
click at [1425, 173] on div "[DATE]" at bounding box center [1431, 170] width 23 height 10
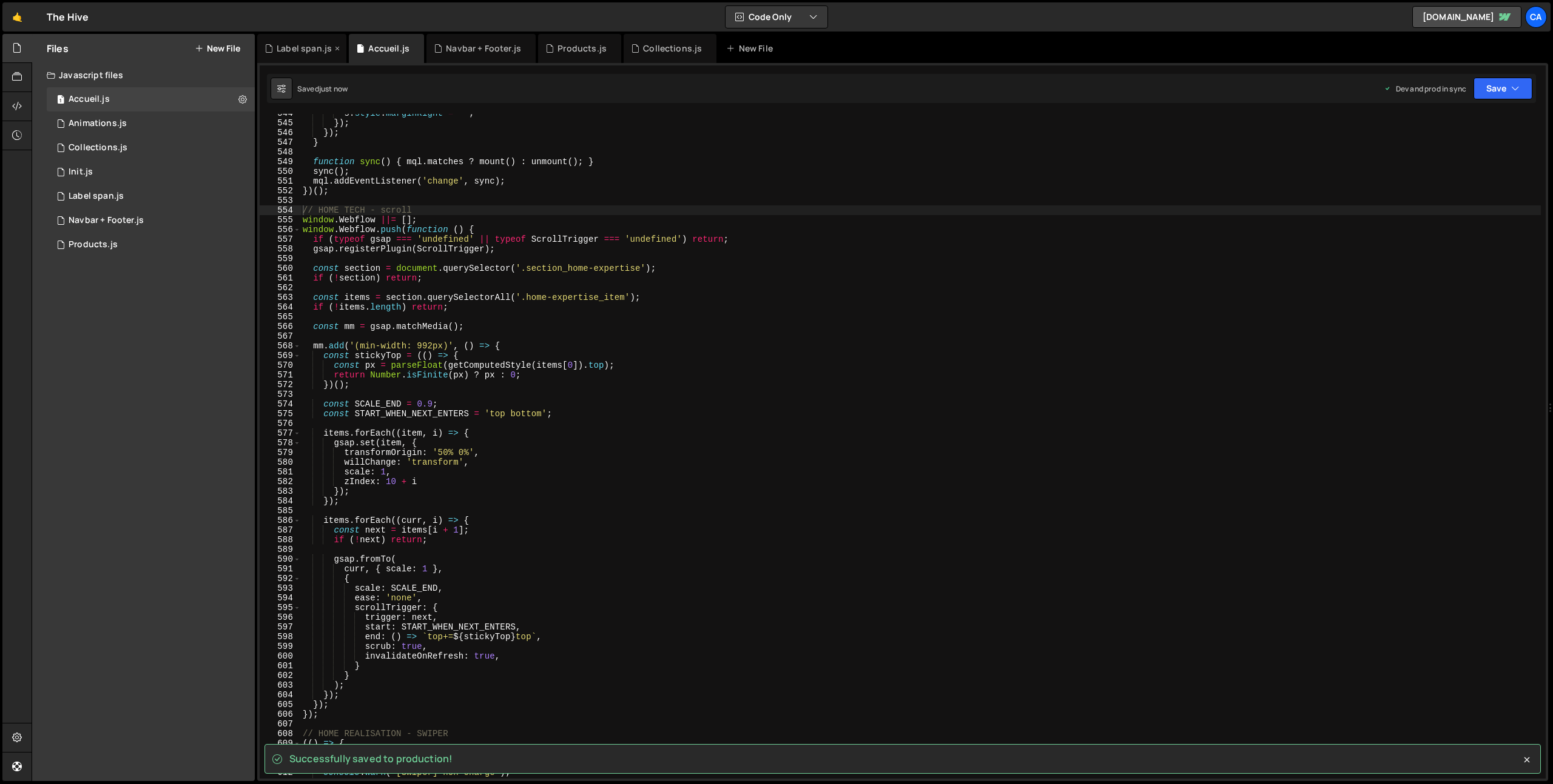
click at [336, 48] on icon at bounding box center [337, 48] width 8 height 12
click at [325, 48] on icon at bounding box center [323, 48] width 8 height 12
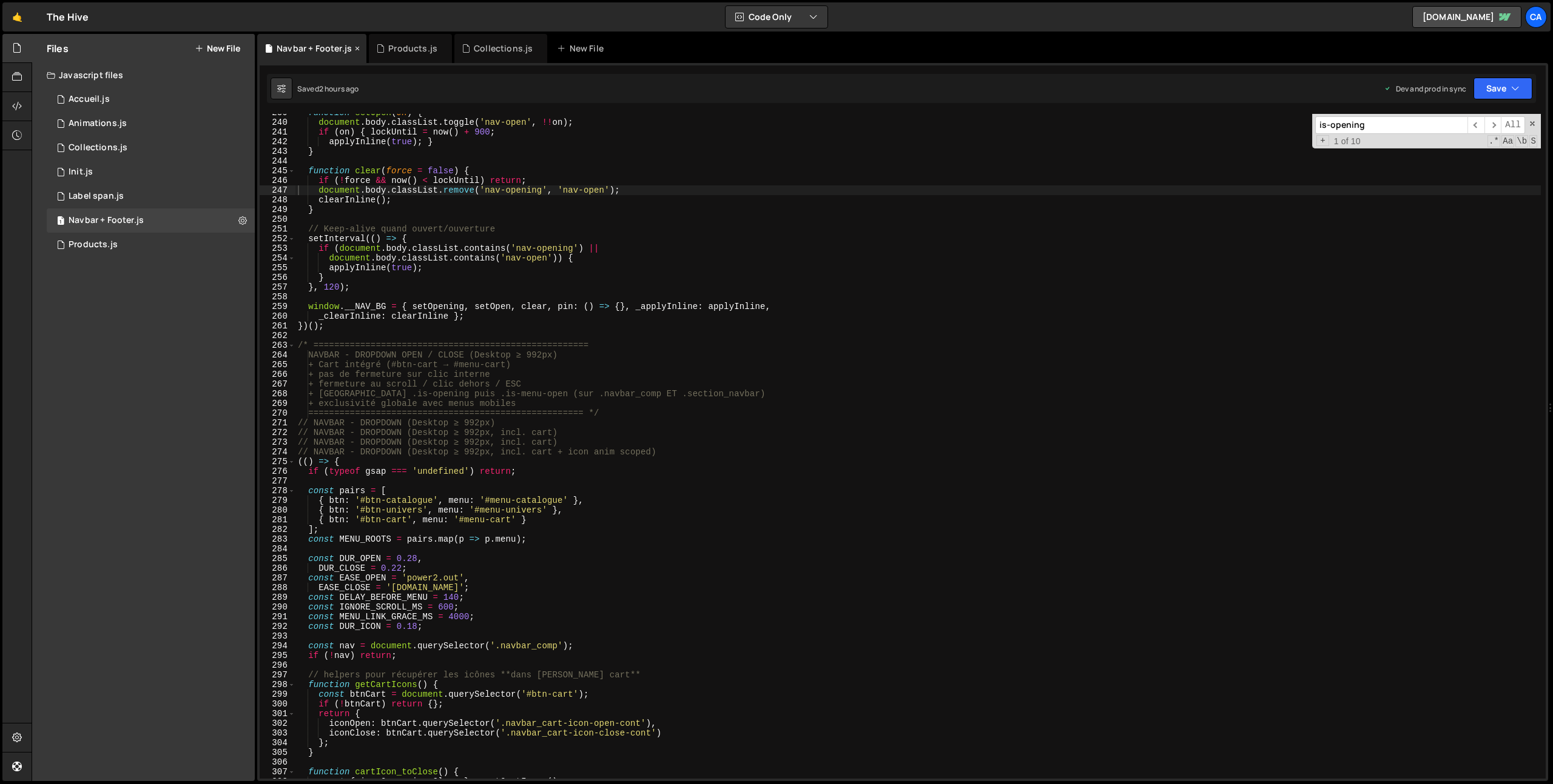
click at [357, 48] on icon at bounding box center [356, 48] width 8 height 12
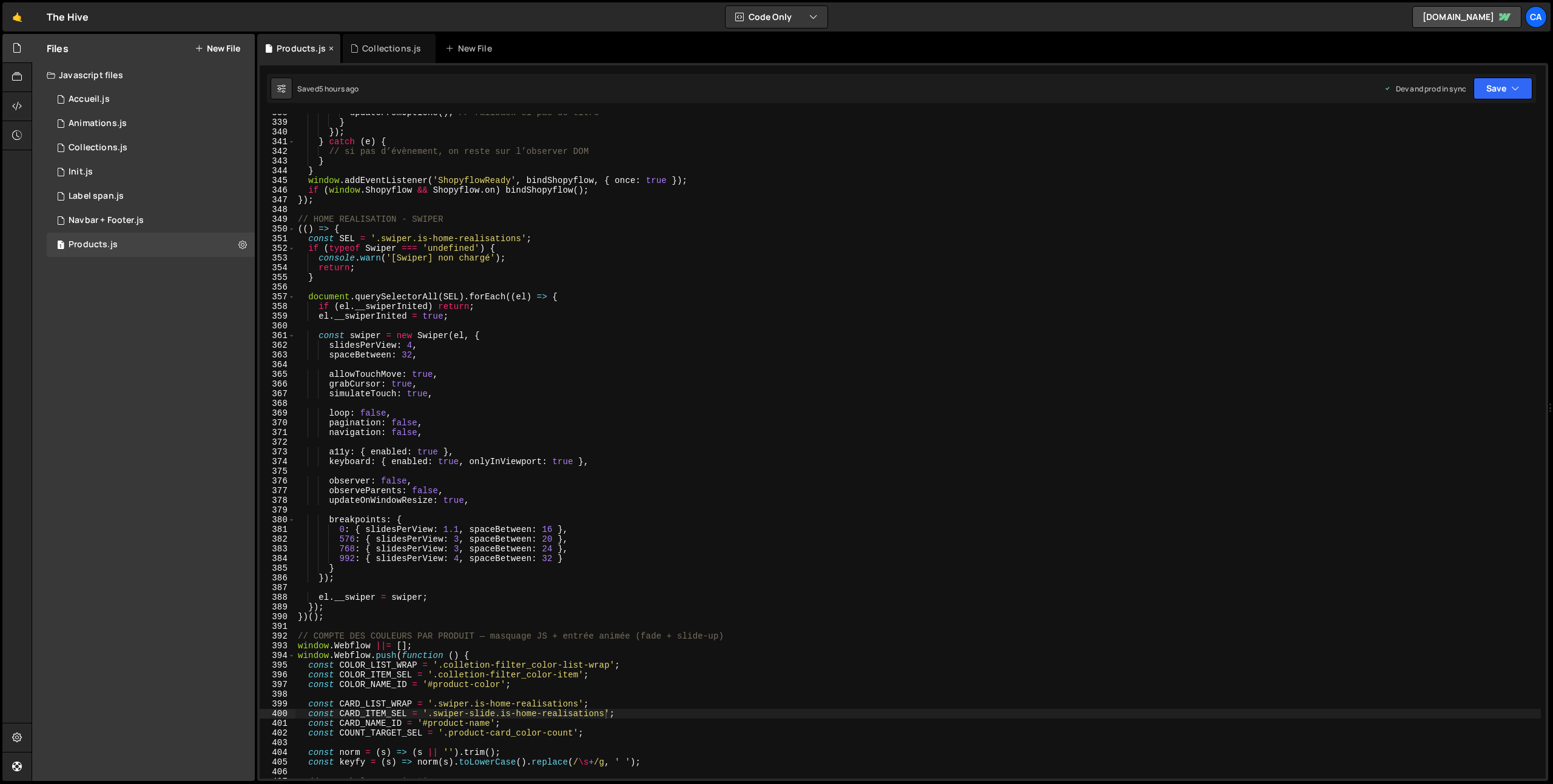
click at [330, 47] on icon at bounding box center [330, 48] width 8 height 12
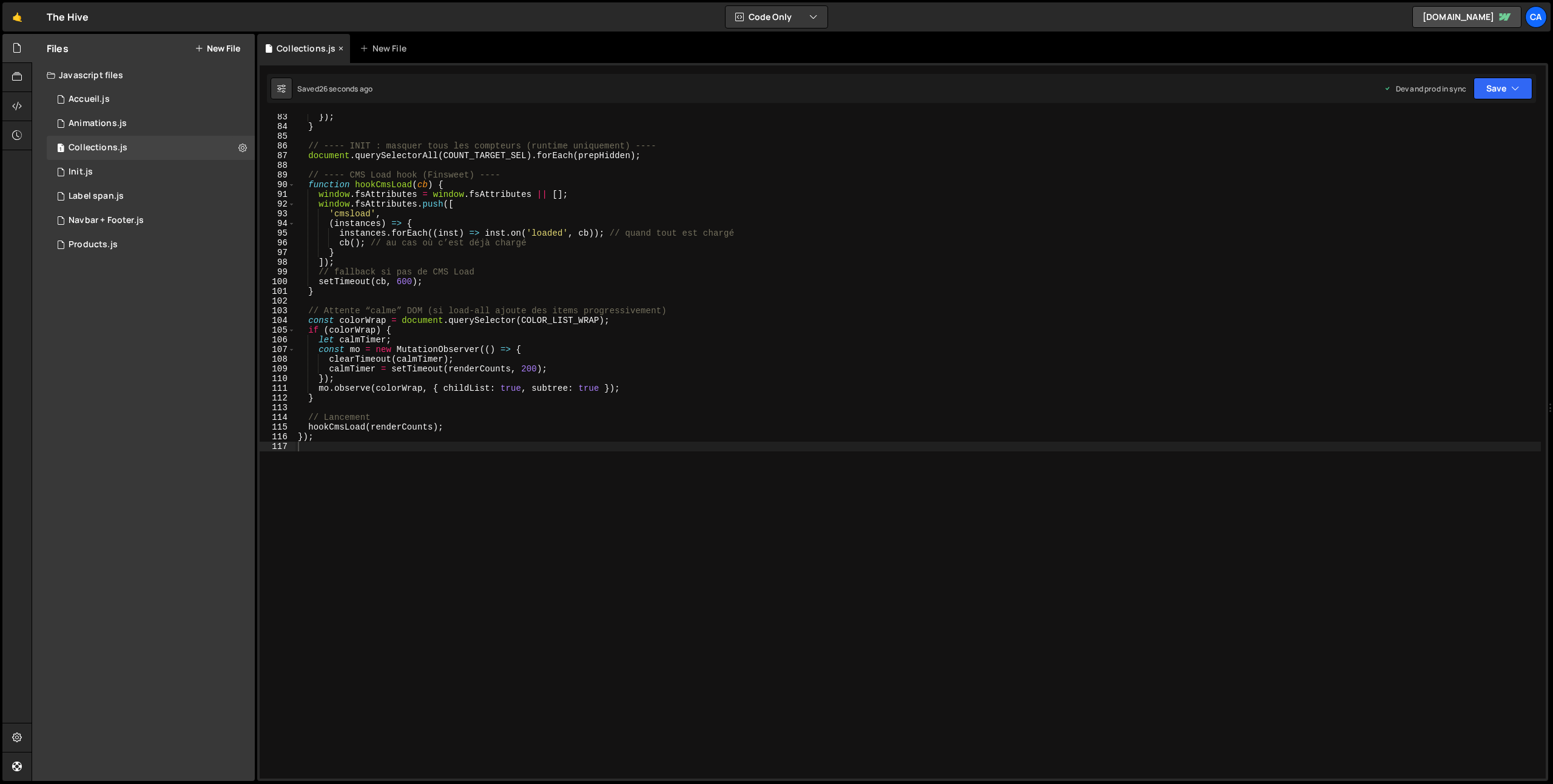
click at [342, 48] on icon at bounding box center [341, 48] width 8 height 12
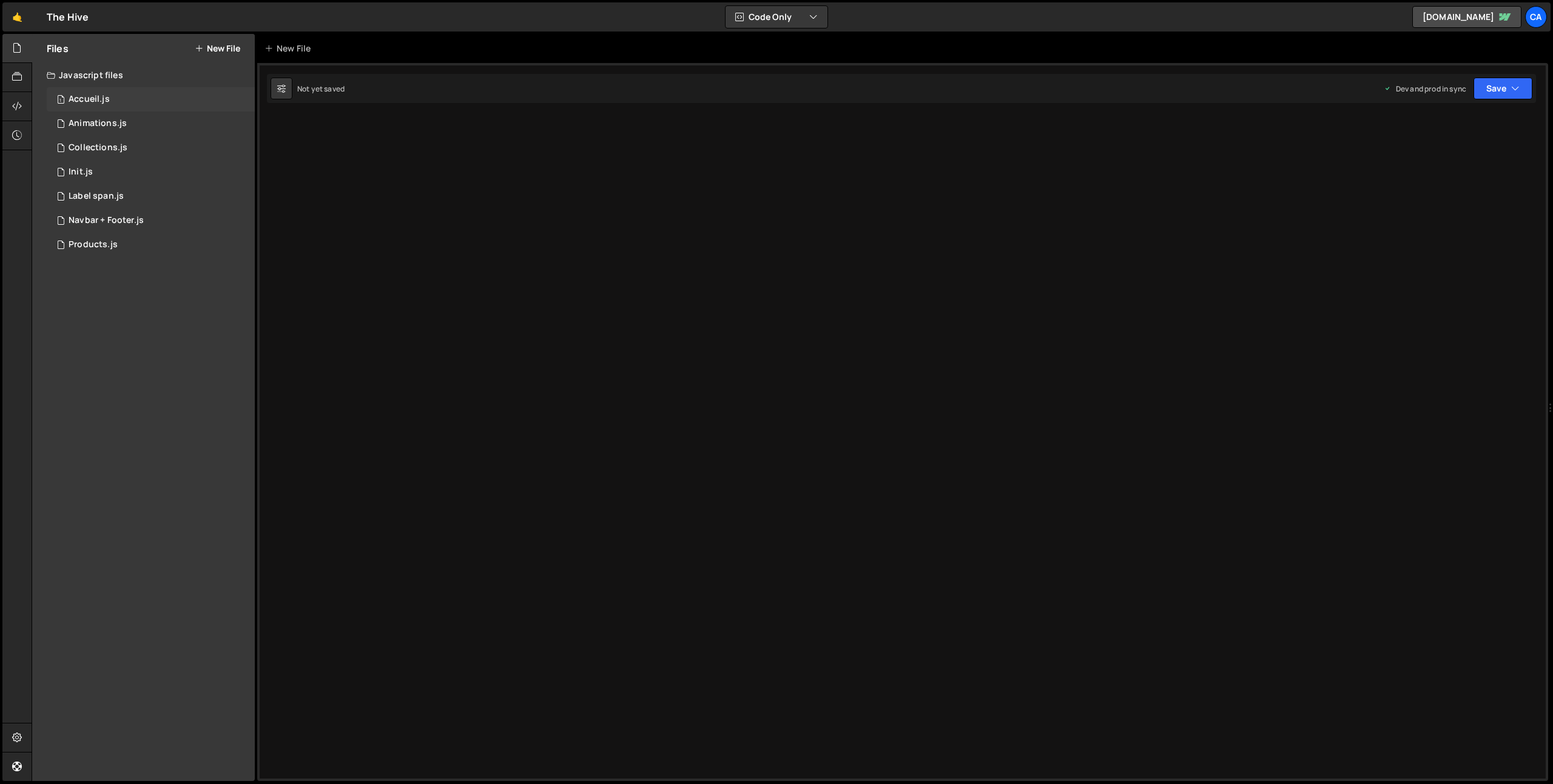
click at [127, 88] on div "1 Accueil.js 0" at bounding box center [150, 99] width 208 height 24
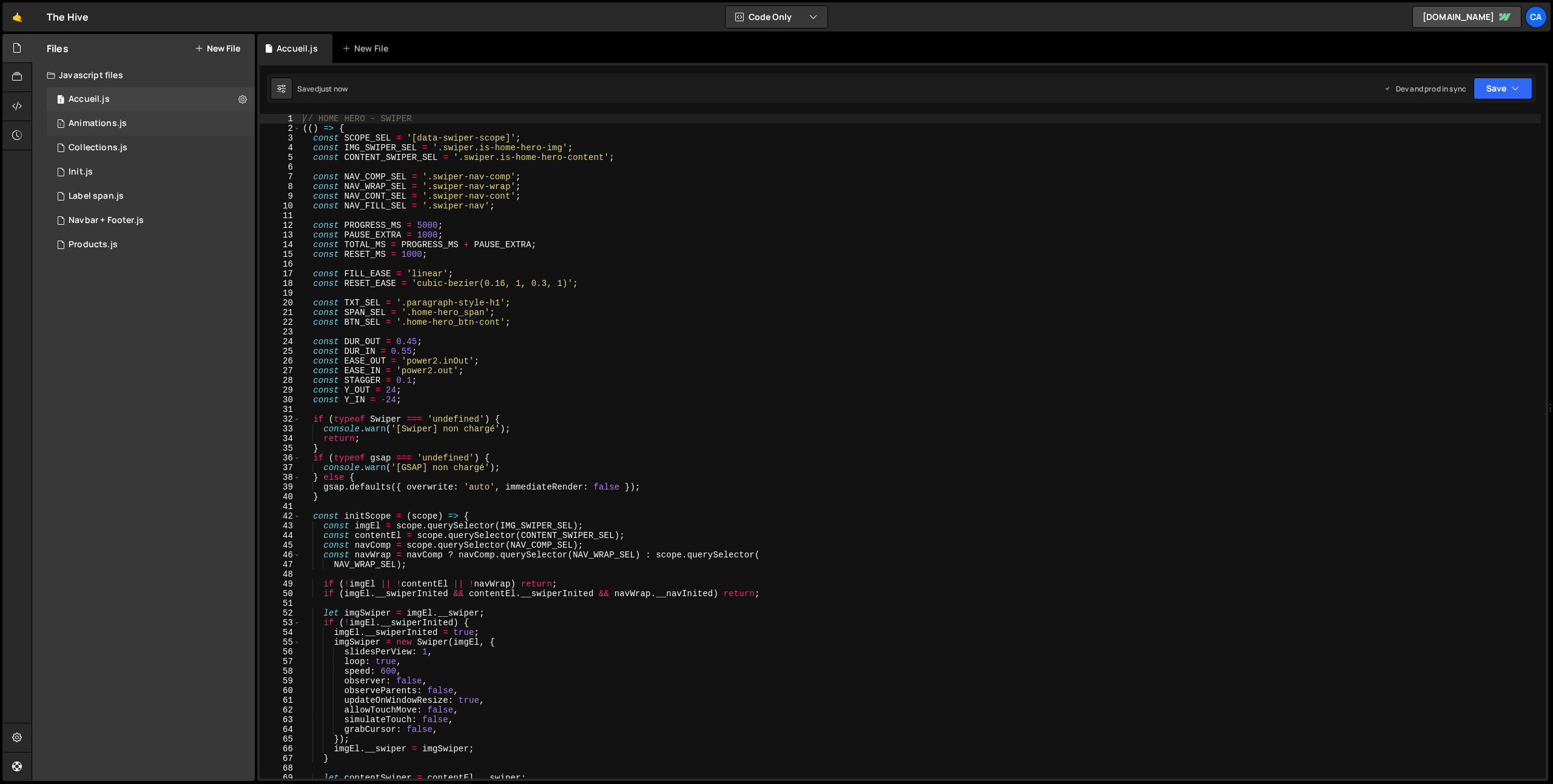
drag, startPoint x: 114, startPoint y: 118, endPoint x: 113, endPoint y: 129, distance: 11.0
click at [114, 119] on div "Animations.js" at bounding box center [97, 123] width 58 height 11
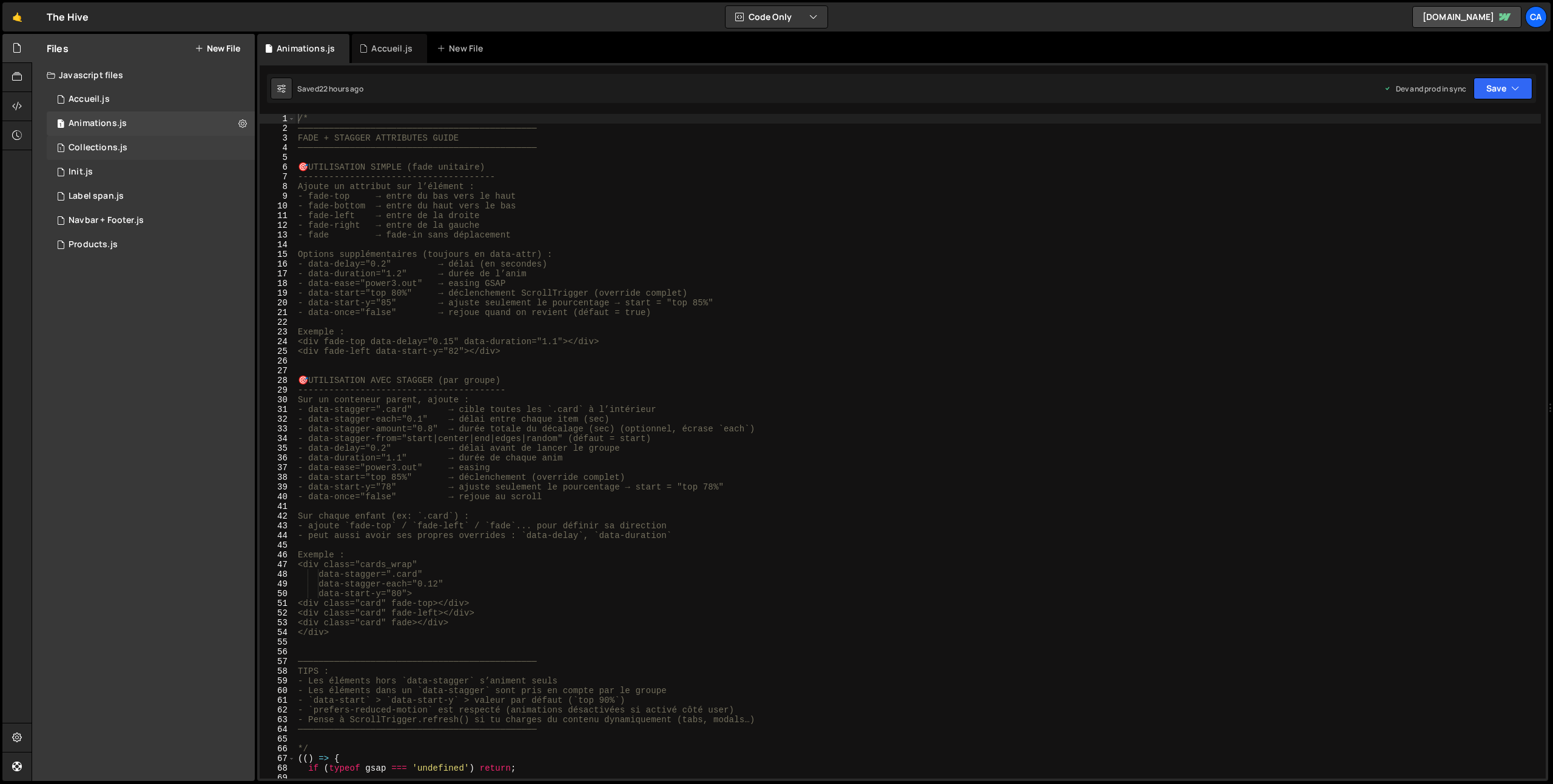
click at [116, 153] on div "Collections.js" at bounding box center [97, 148] width 58 height 11
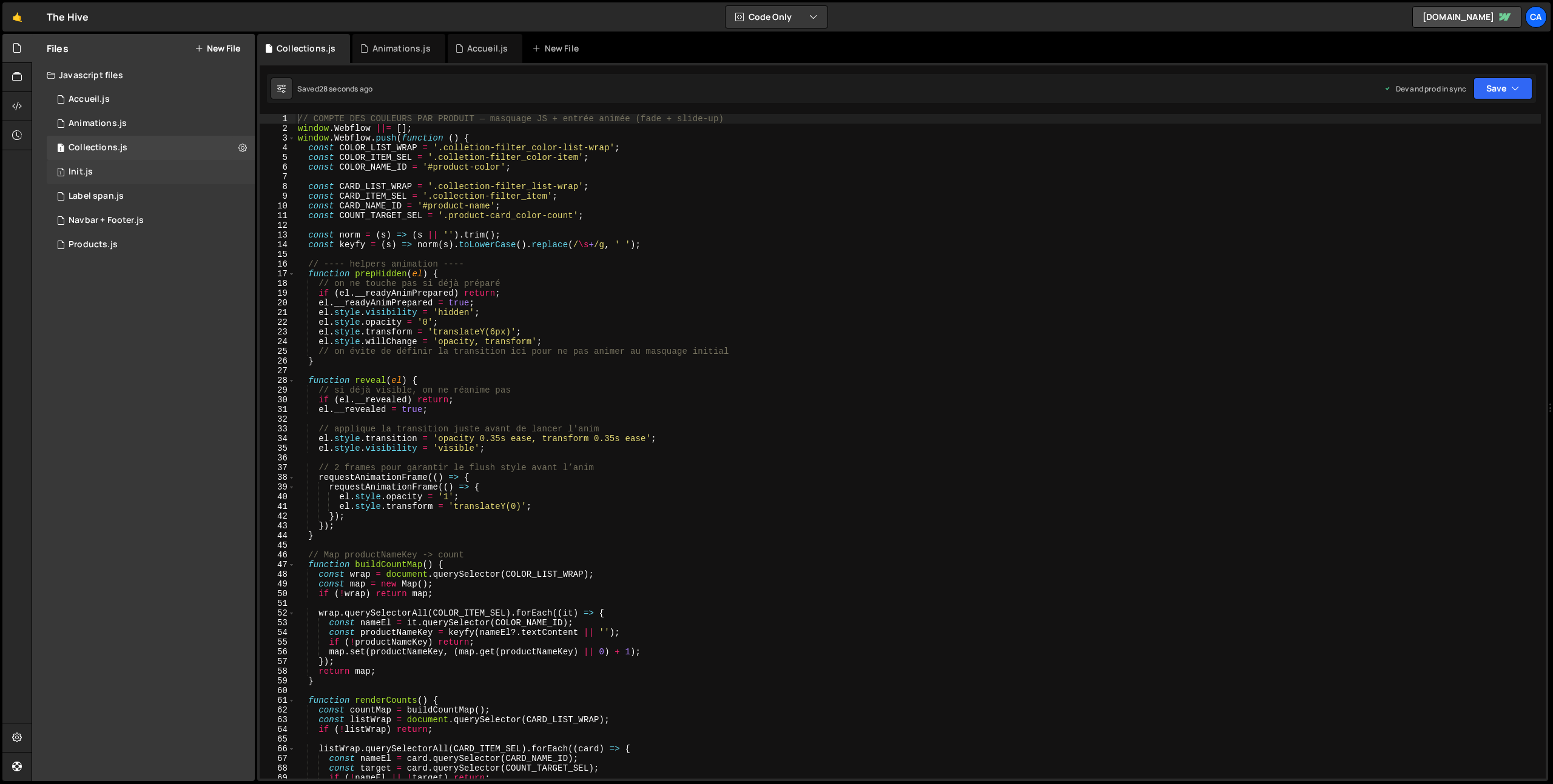
click at [102, 167] on div "1 Init.js 0" at bounding box center [150, 172] width 208 height 24
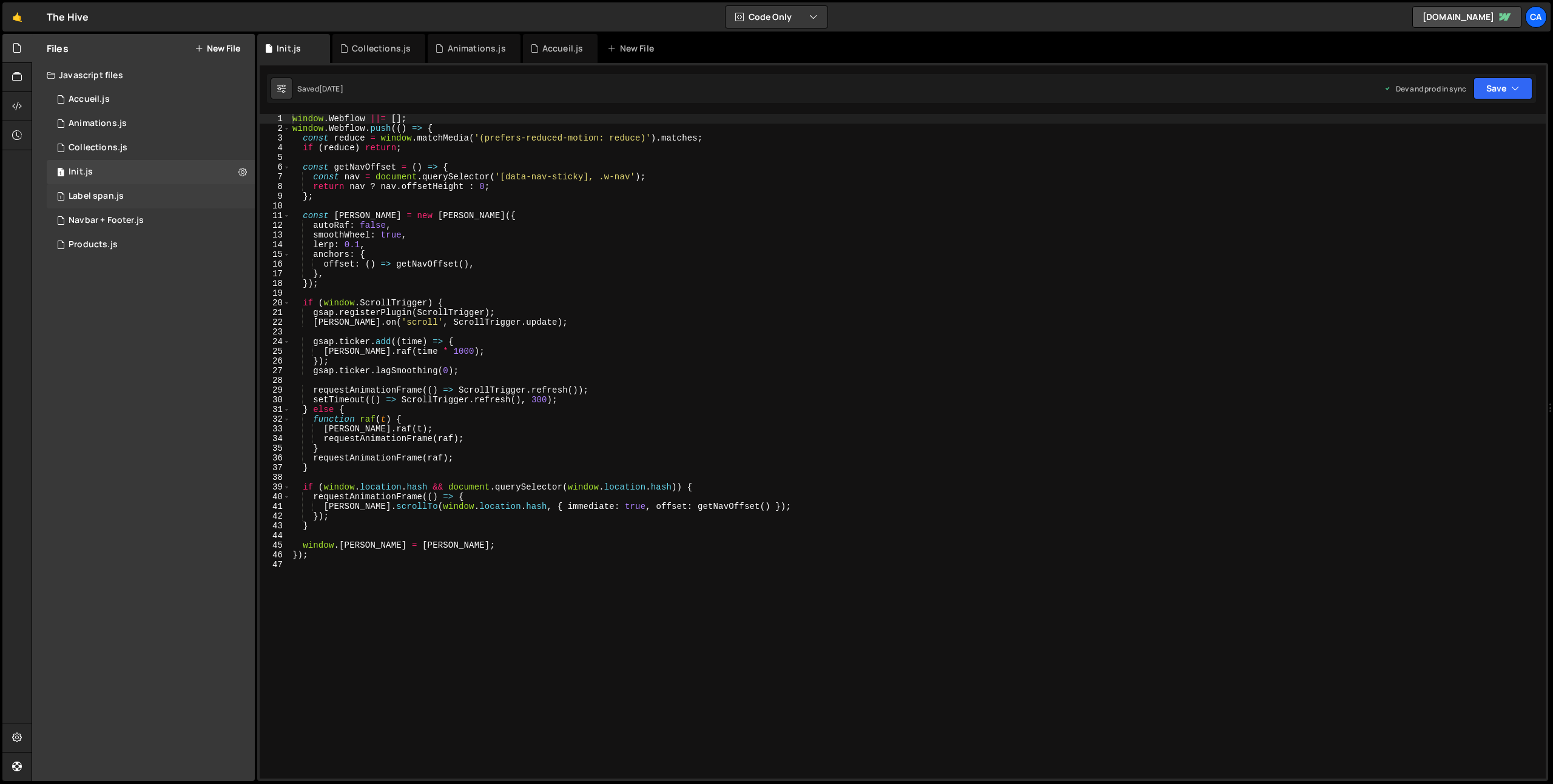
click at [104, 190] on div "1 Label span.js 0" at bounding box center [150, 197] width 208 height 24
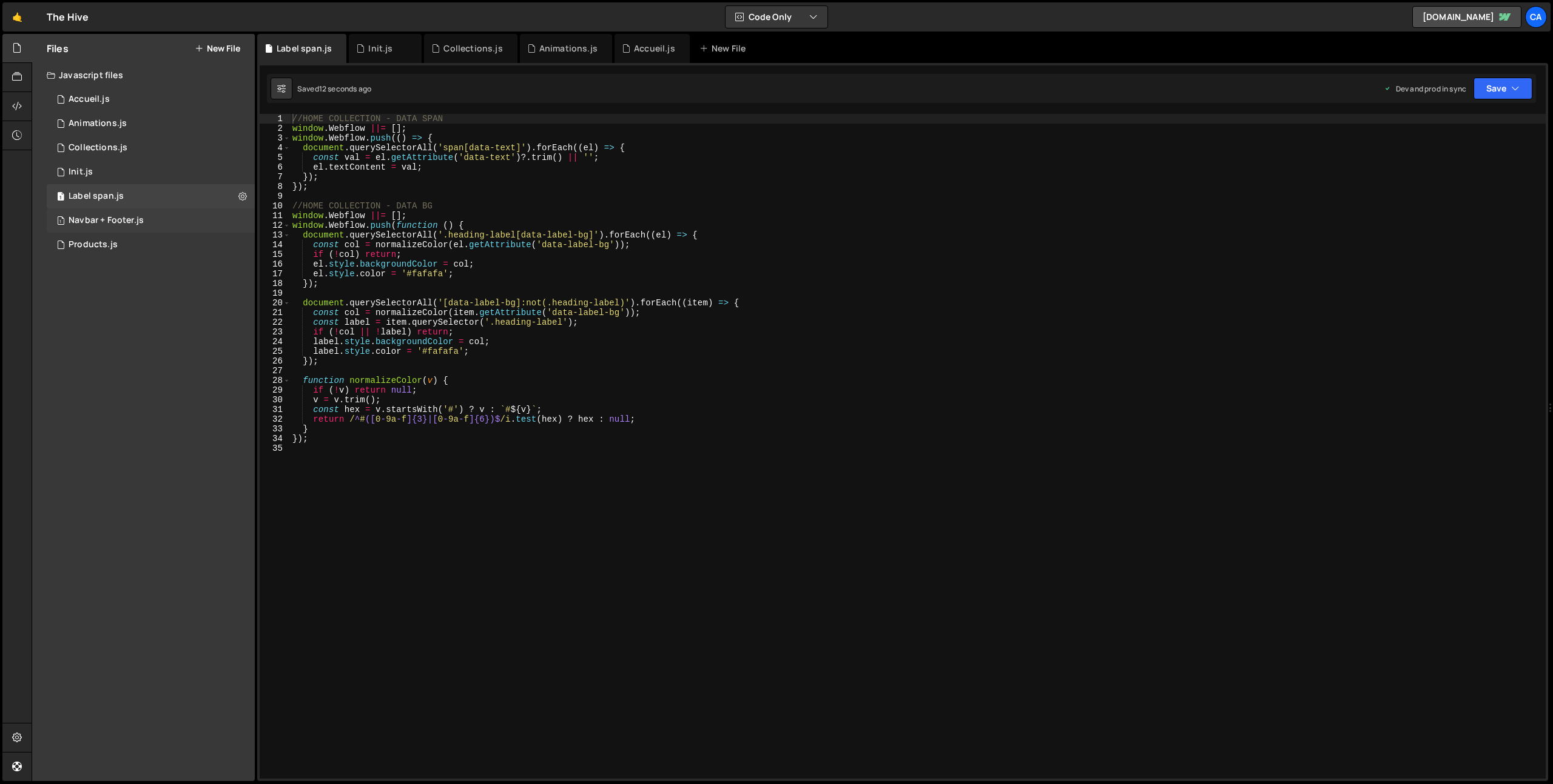
click at [106, 215] on div "Navbar + Footer.js" at bounding box center [106, 221] width 75 height 11
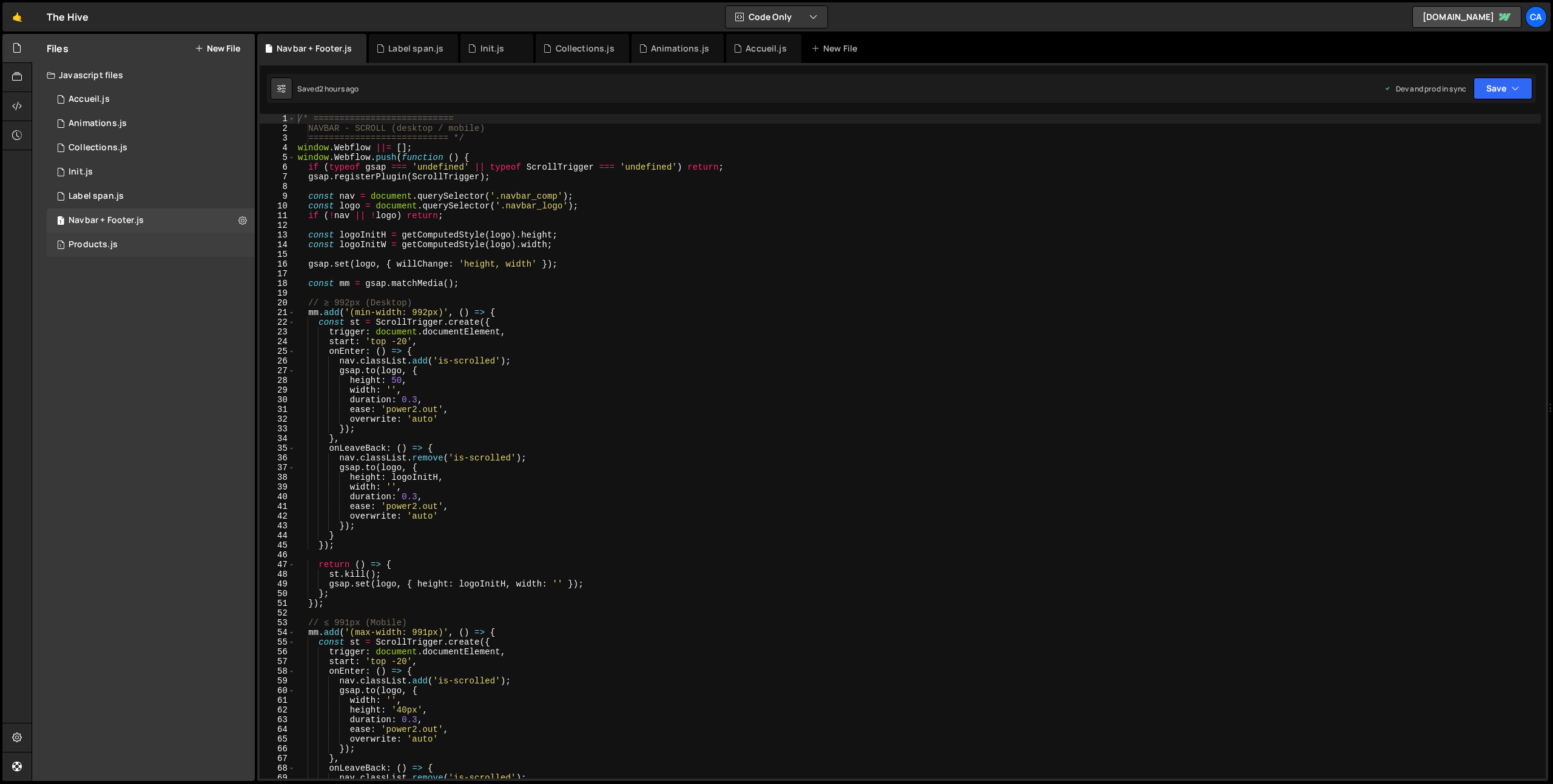
click at [104, 243] on div "Products.js" at bounding box center [93, 245] width 49 height 11
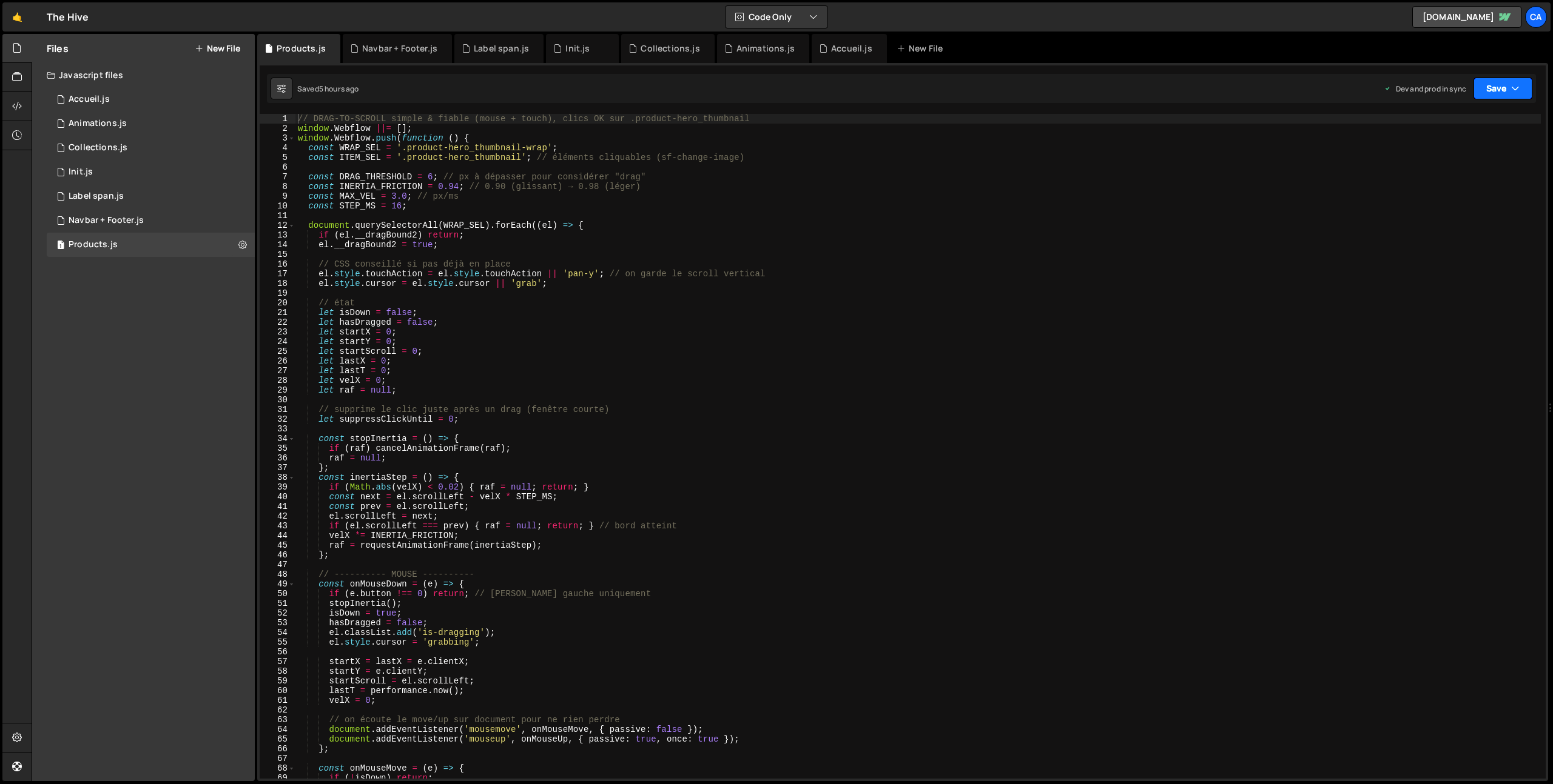
click at [1523, 86] on button "Save" at bounding box center [1502, 89] width 58 height 22
drag, startPoint x: 1482, startPoint y: 174, endPoint x: 1457, endPoint y: 172, distance: 25.1
click at [1482, 174] on div "Saved 5 hours ago" at bounding box center [1462, 171] width 126 height 15
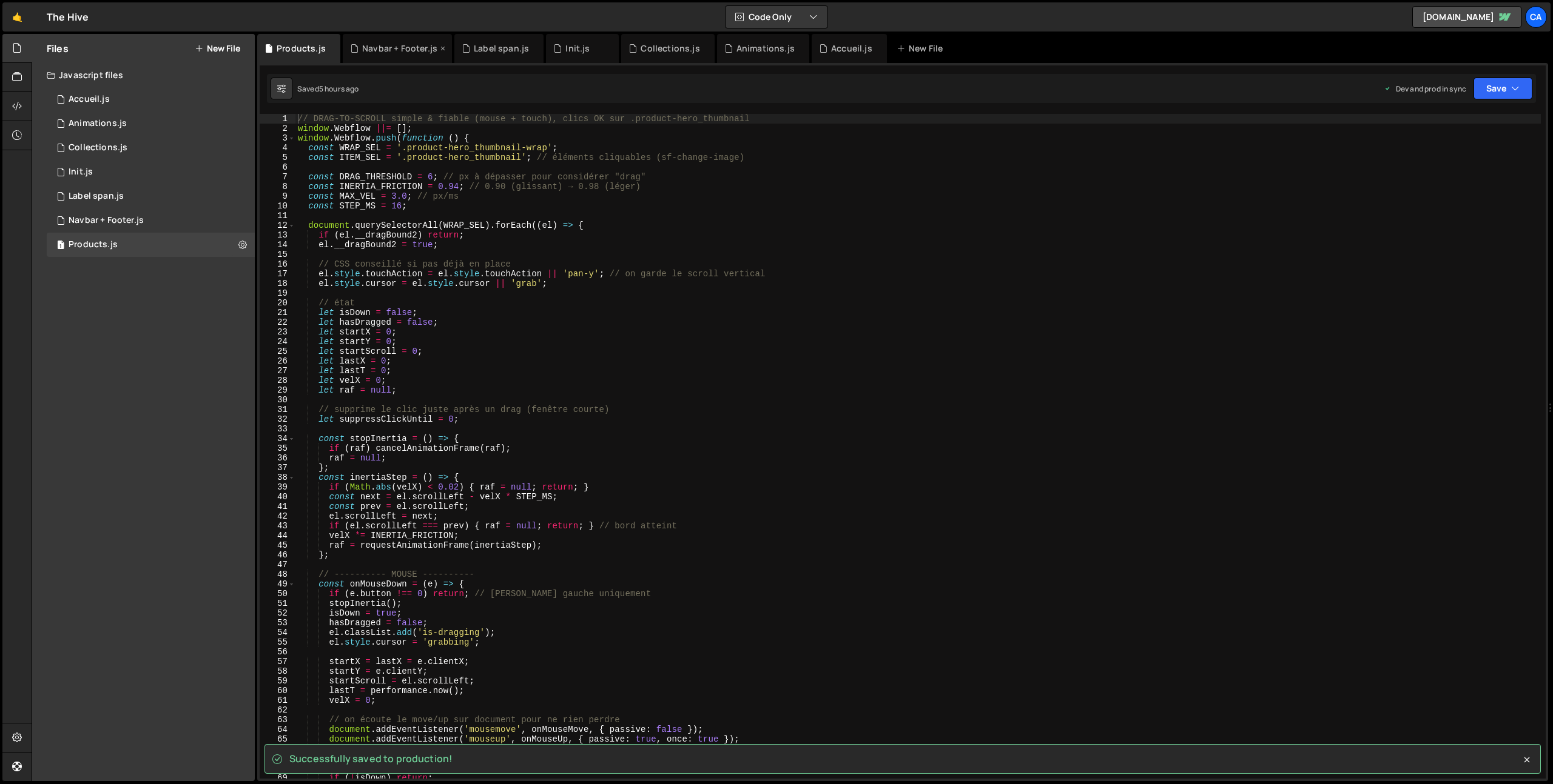
click at [389, 45] on div "Navbar + Footer.js" at bounding box center [399, 48] width 75 height 12
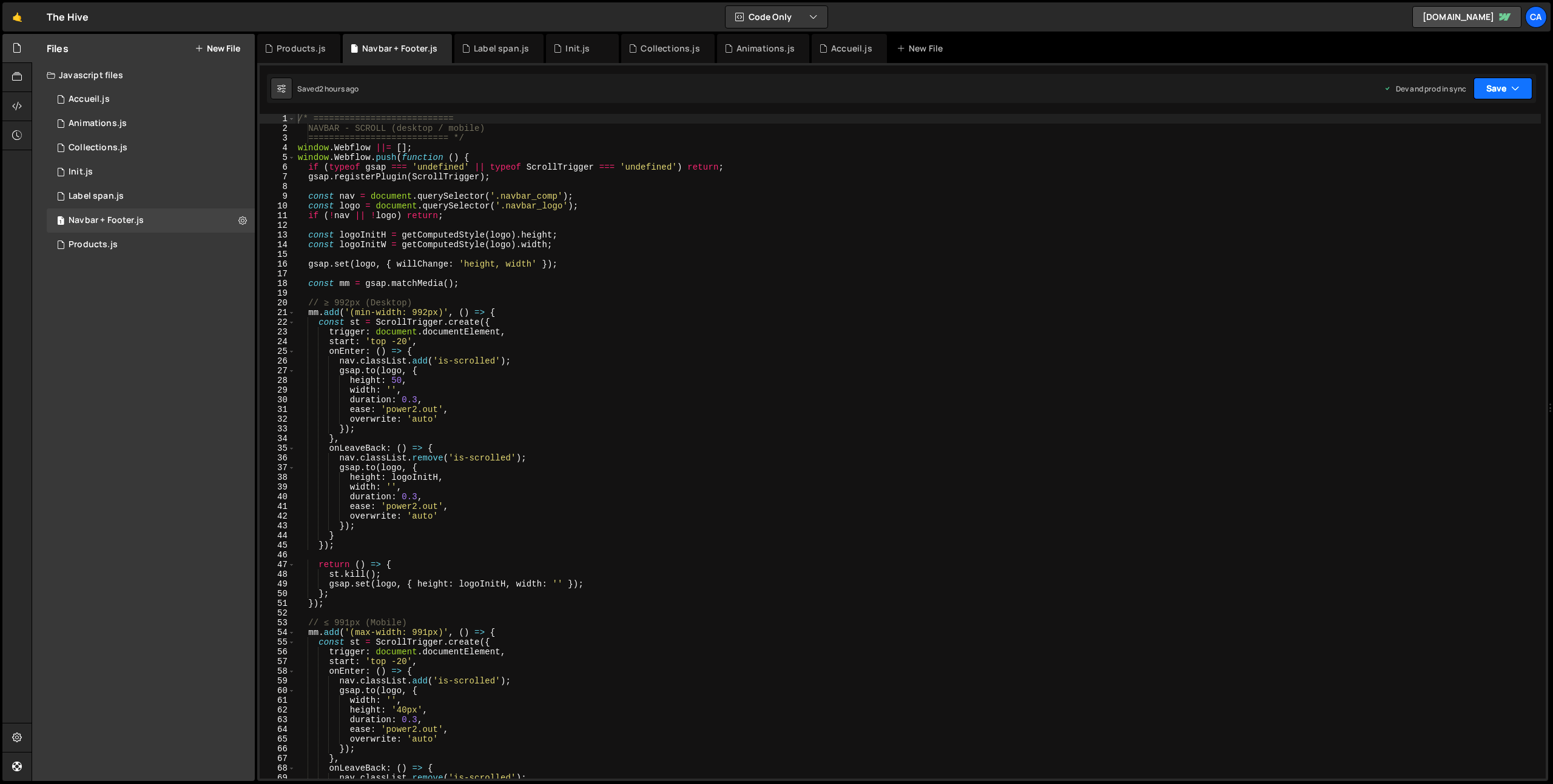
click at [1521, 82] on button "Save" at bounding box center [1502, 89] width 58 height 22
click at [1437, 173] on div "2 hours ago" at bounding box center [1441, 170] width 41 height 10
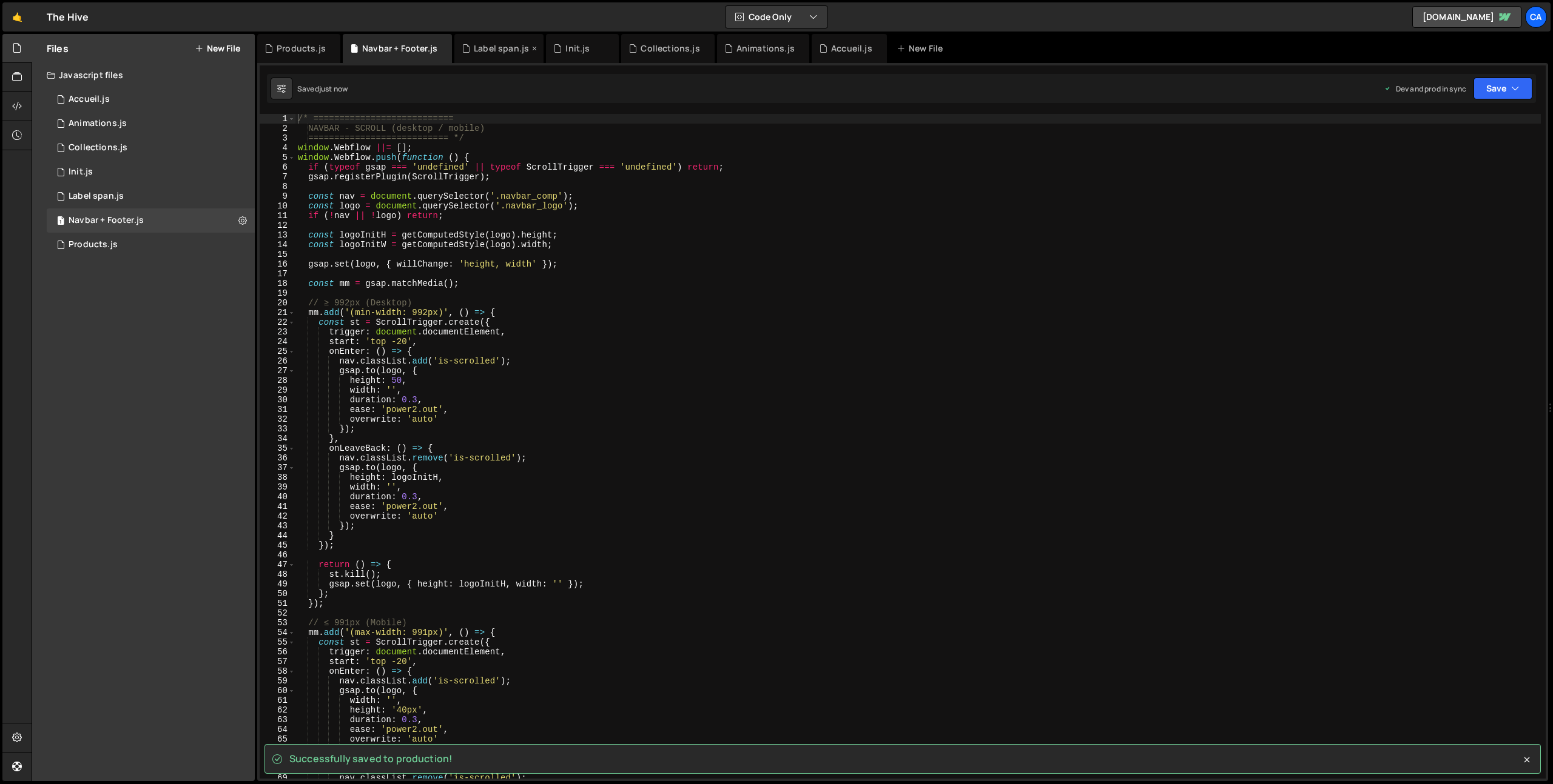
click at [486, 49] on div "Label span.js" at bounding box center [500, 48] width 55 height 12
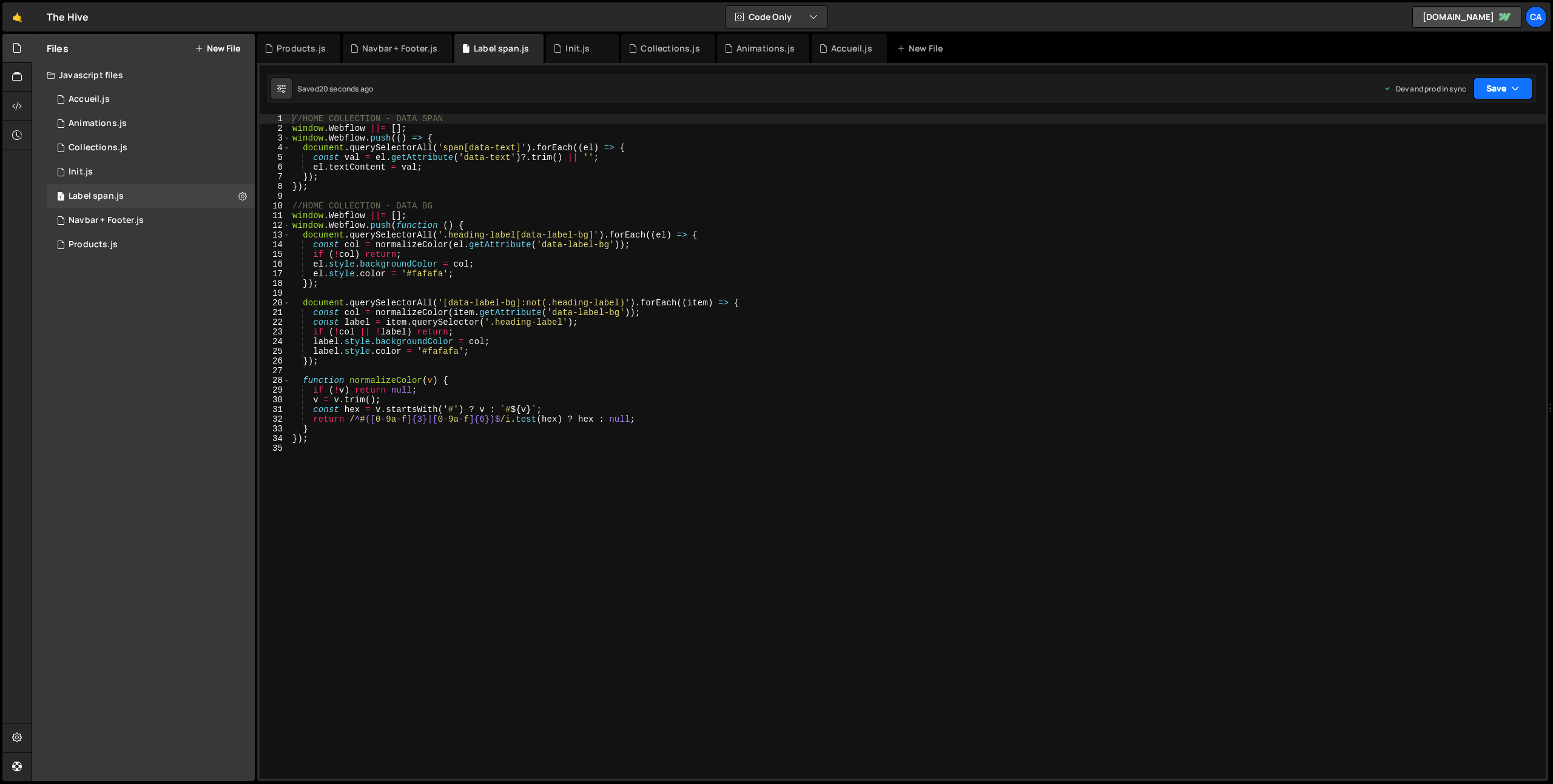
click at [1513, 92] on icon "button" at bounding box center [1515, 88] width 8 height 12
click at [1436, 171] on div "21 seconds ago" at bounding box center [1446, 170] width 53 height 10
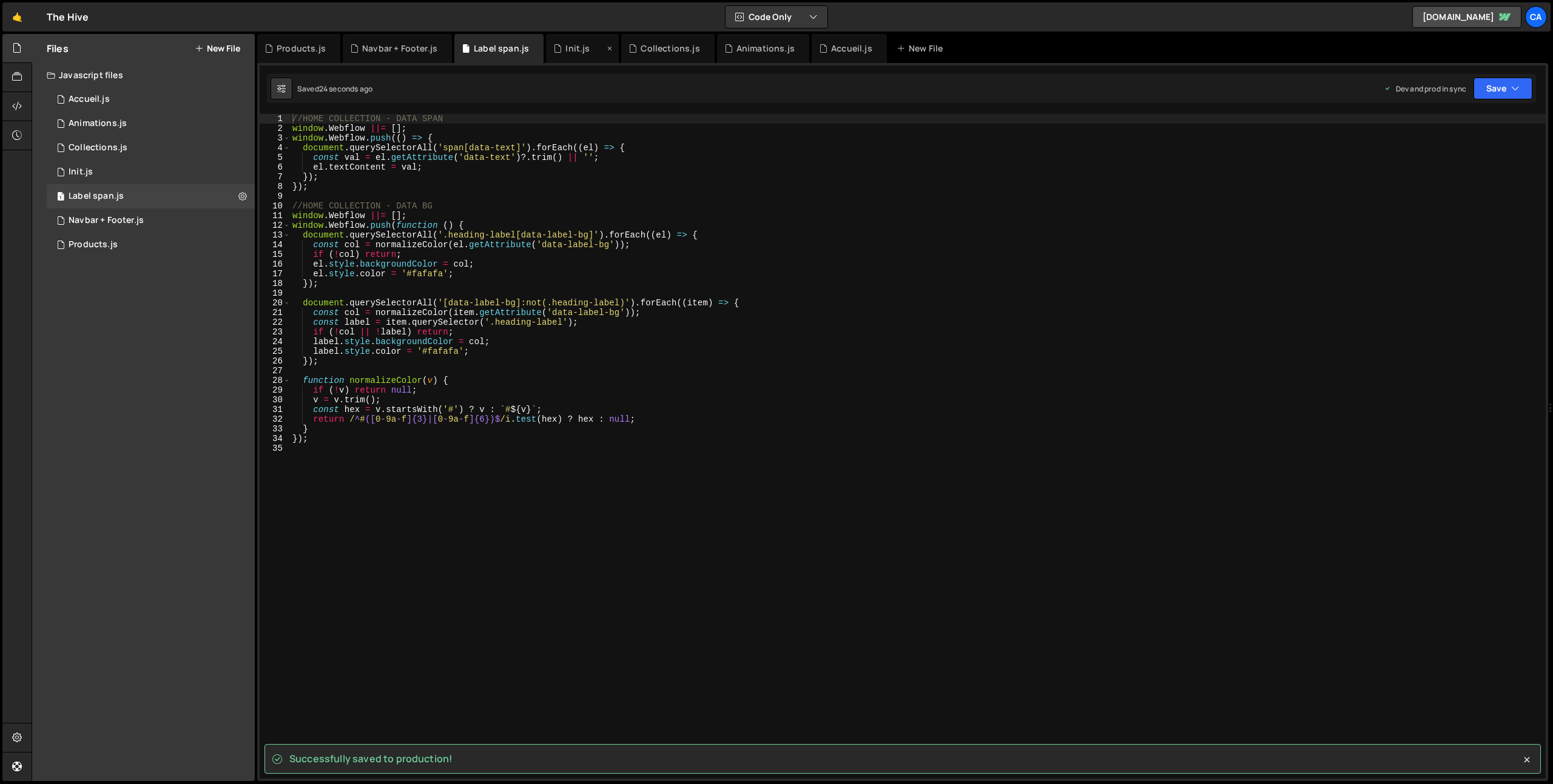
click at [573, 50] on div "Init.js" at bounding box center [577, 48] width 24 height 12
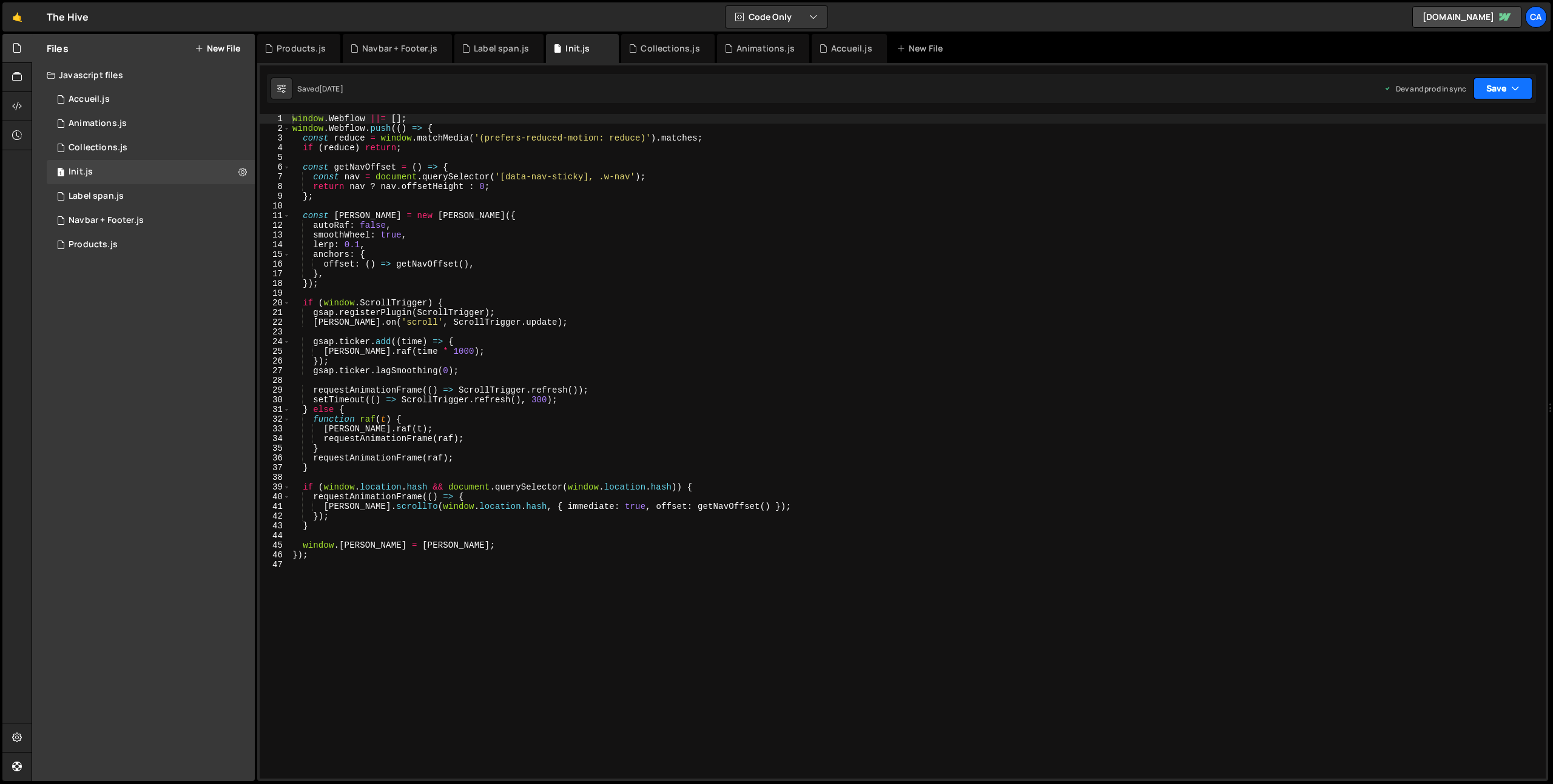
click at [1496, 87] on button "Save" at bounding box center [1502, 89] width 58 height 22
click at [1472, 155] on div "Save to Production S" at bounding box center [1462, 157] width 126 height 12
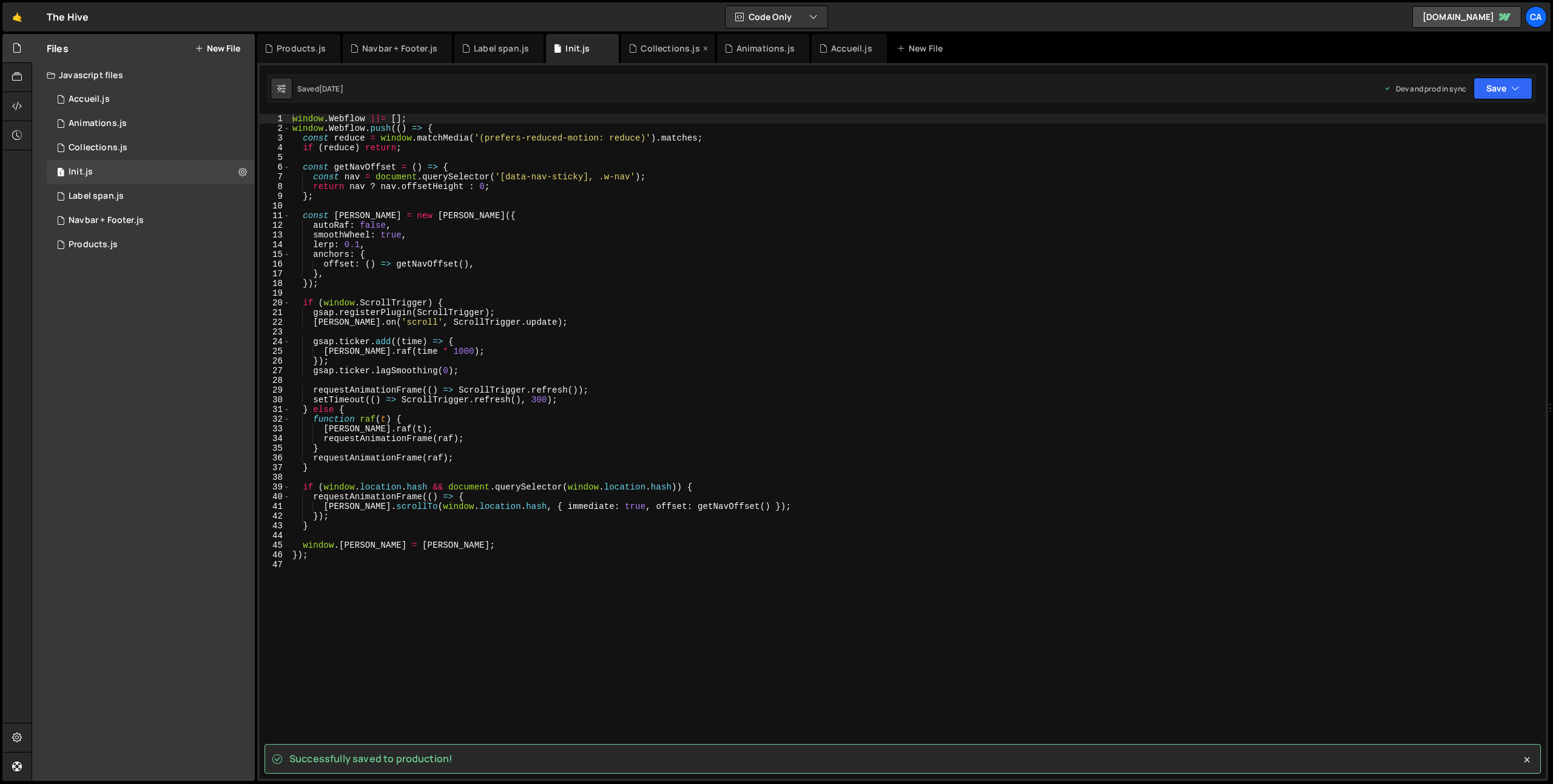
click at [648, 49] on div "Collections.js" at bounding box center [669, 48] width 58 height 12
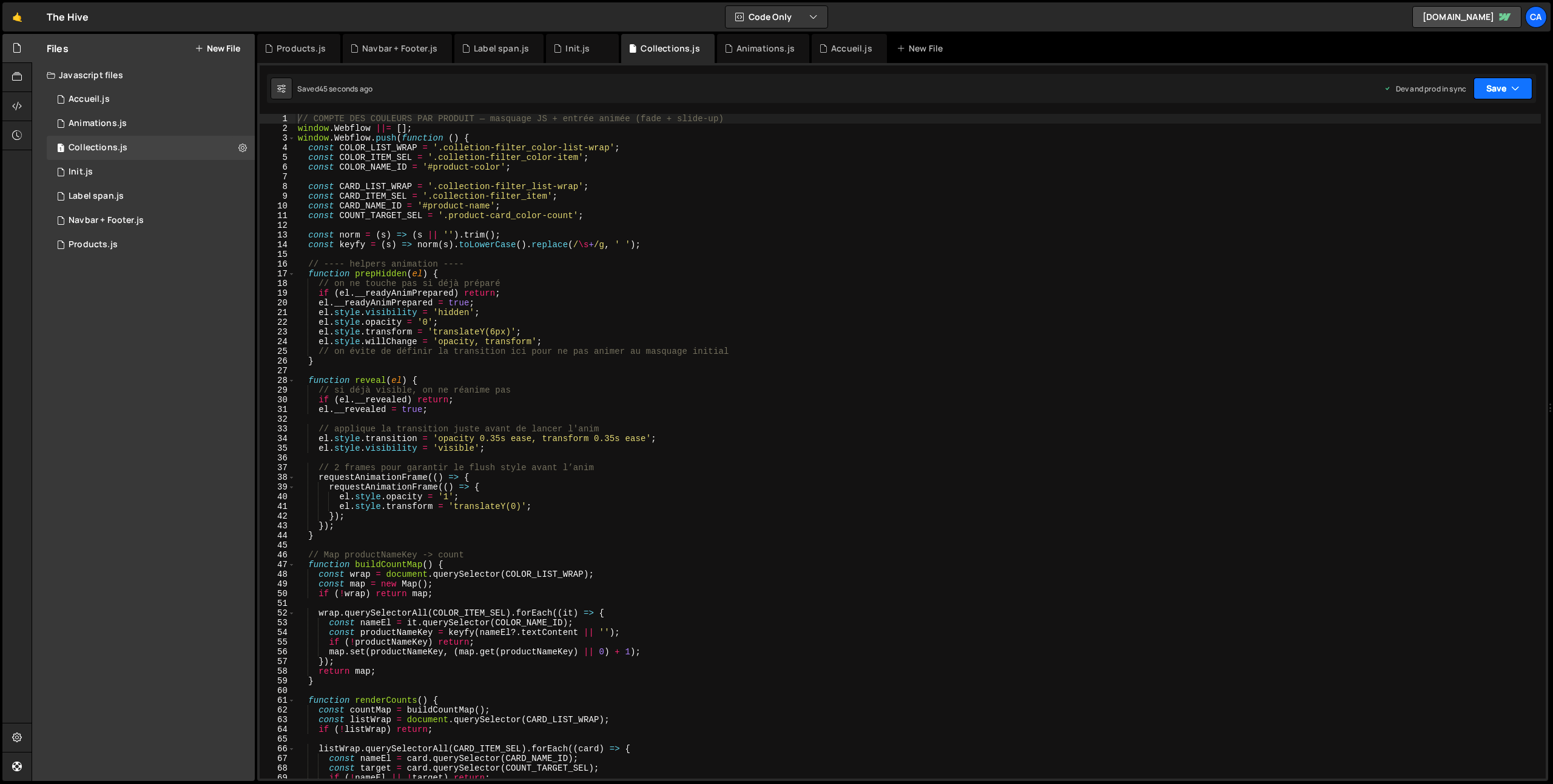
click at [1508, 92] on button "Save" at bounding box center [1502, 89] width 58 height 22
click at [1450, 155] on div "Save to Production S" at bounding box center [1462, 157] width 126 height 12
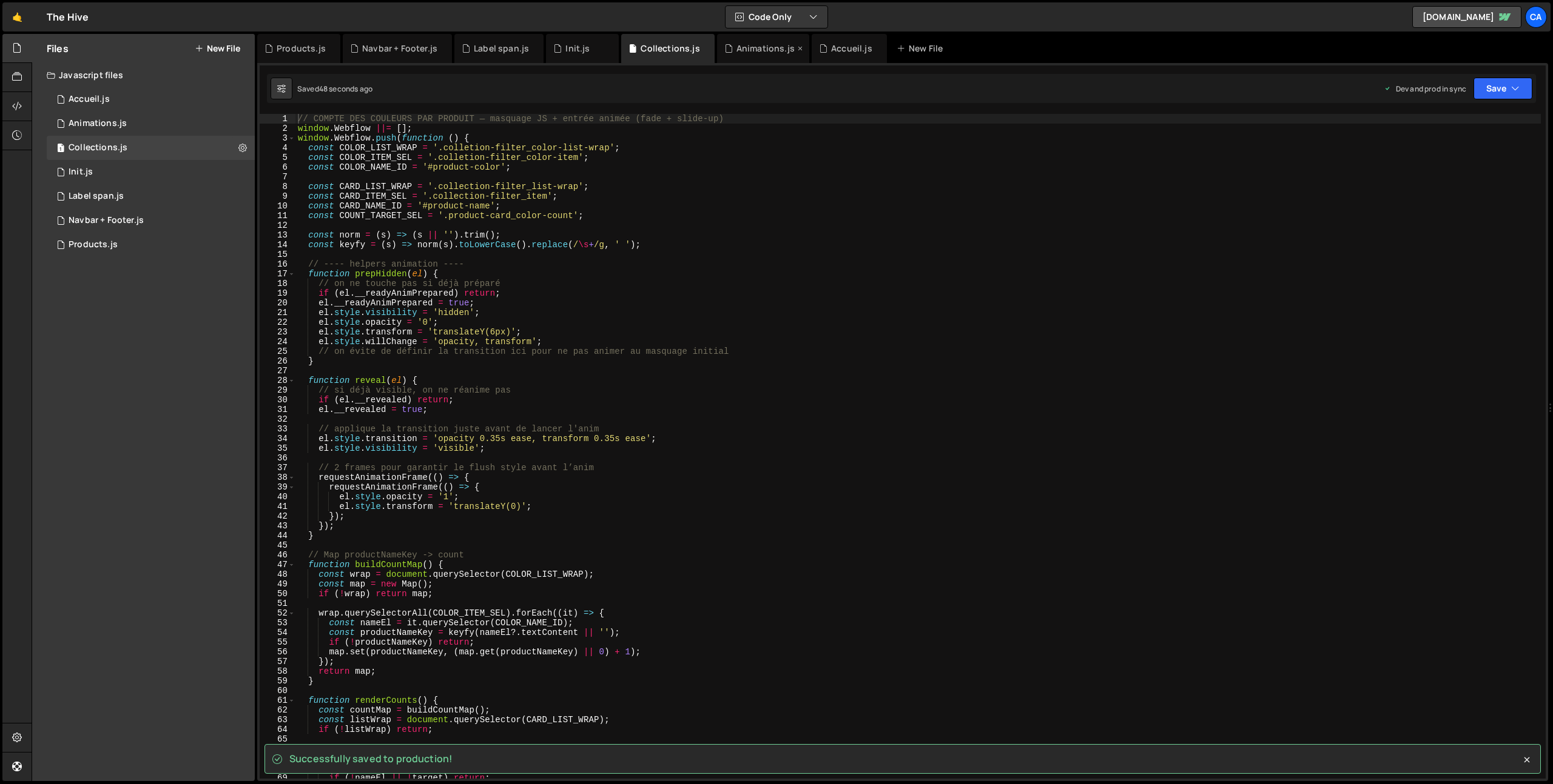
click at [737, 46] on div "Animations.js" at bounding box center [765, 48] width 58 height 12
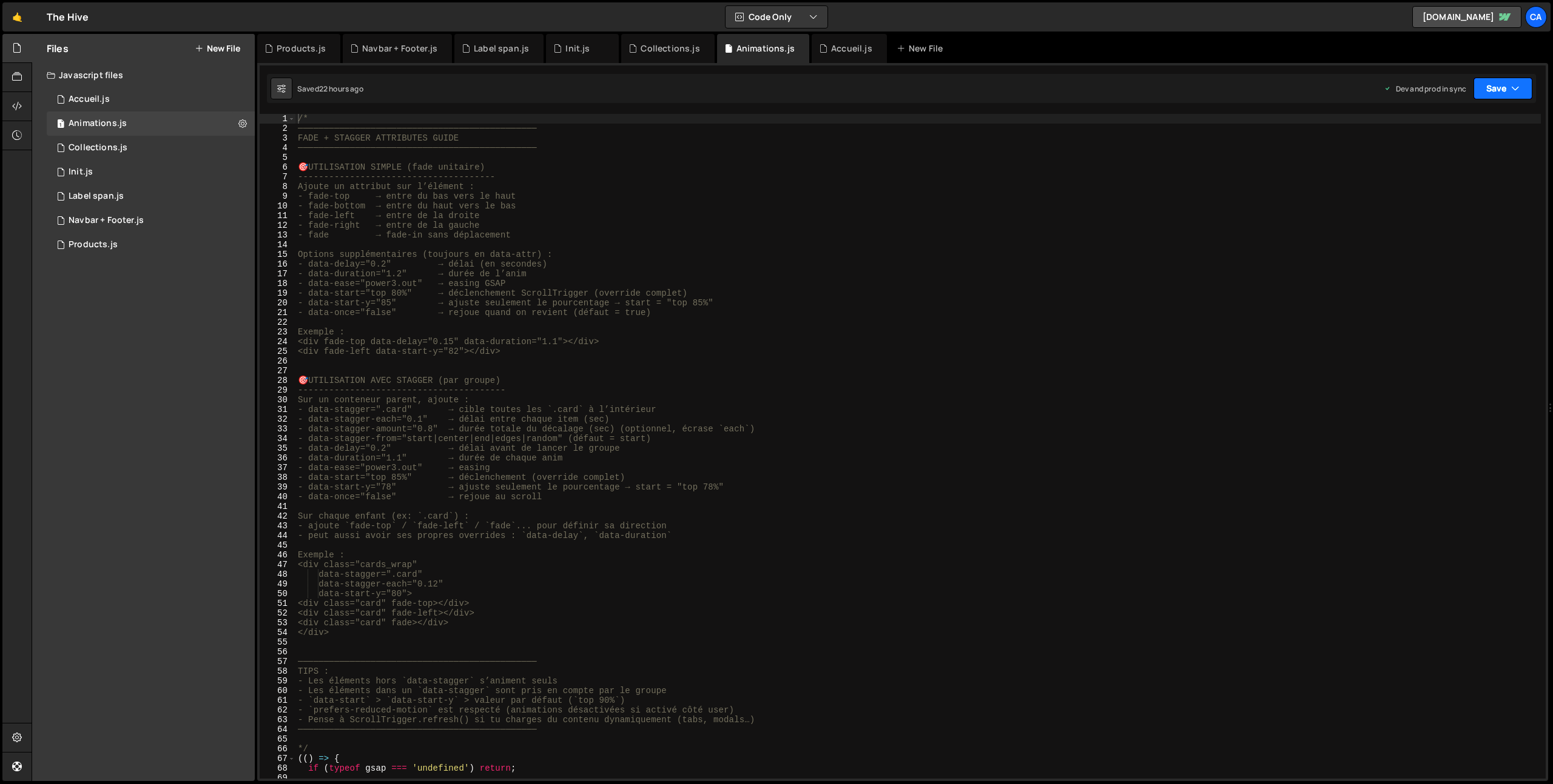
click at [1488, 85] on button "Save" at bounding box center [1502, 89] width 58 height 22
click at [1444, 167] on div "22 hours ago" at bounding box center [1443, 170] width 45 height 10
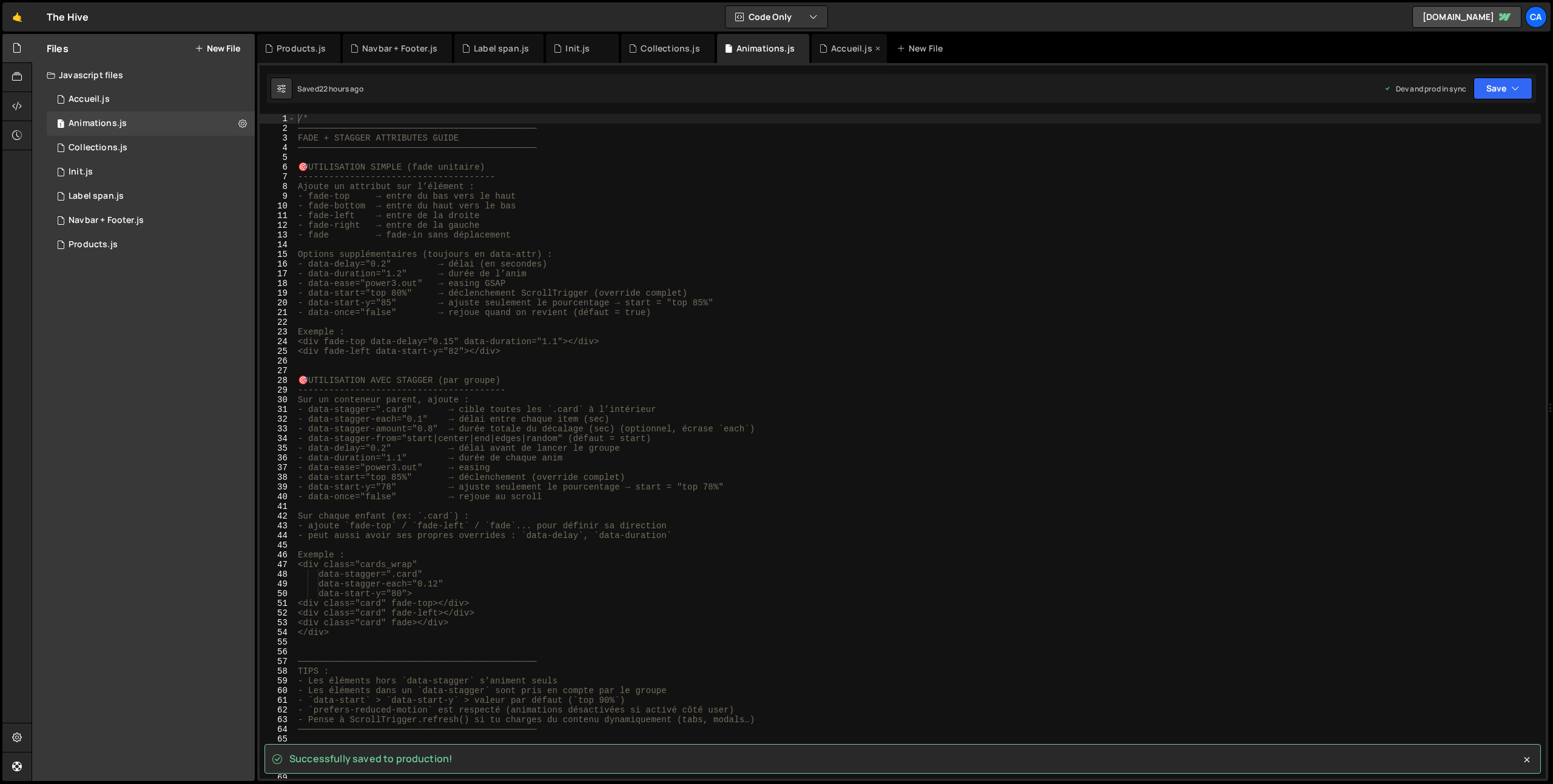
click at [831, 48] on div "Accueil.js" at bounding box center [851, 48] width 41 height 12
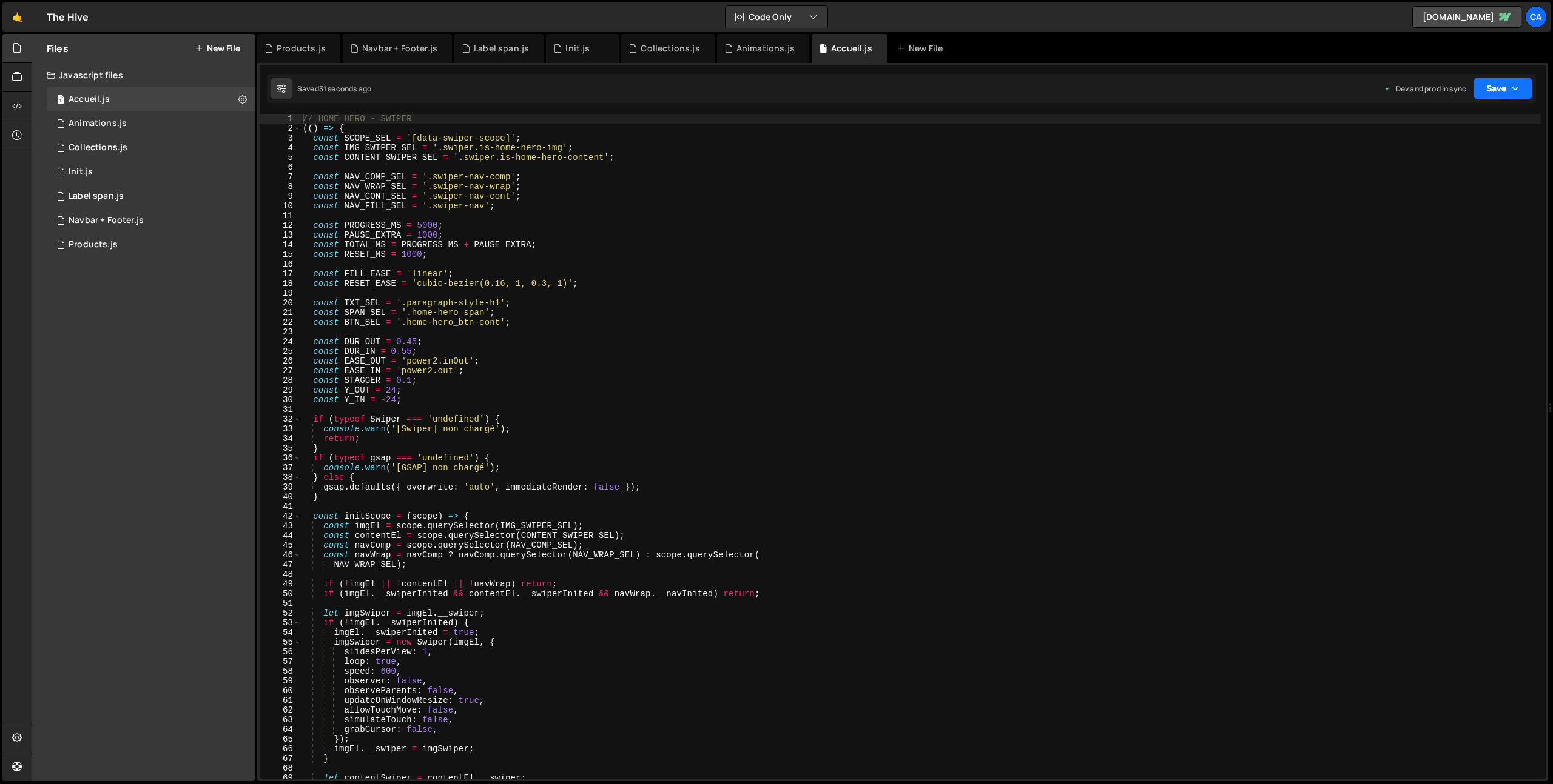
click at [1505, 88] on button "Save" at bounding box center [1502, 89] width 58 height 22
click at [1443, 162] on div "Save to Production S" at bounding box center [1462, 157] width 126 height 12
click at [382, 48] on div "Navbar + Footer.js" at bounding box center [399, 48] width 75 height 12
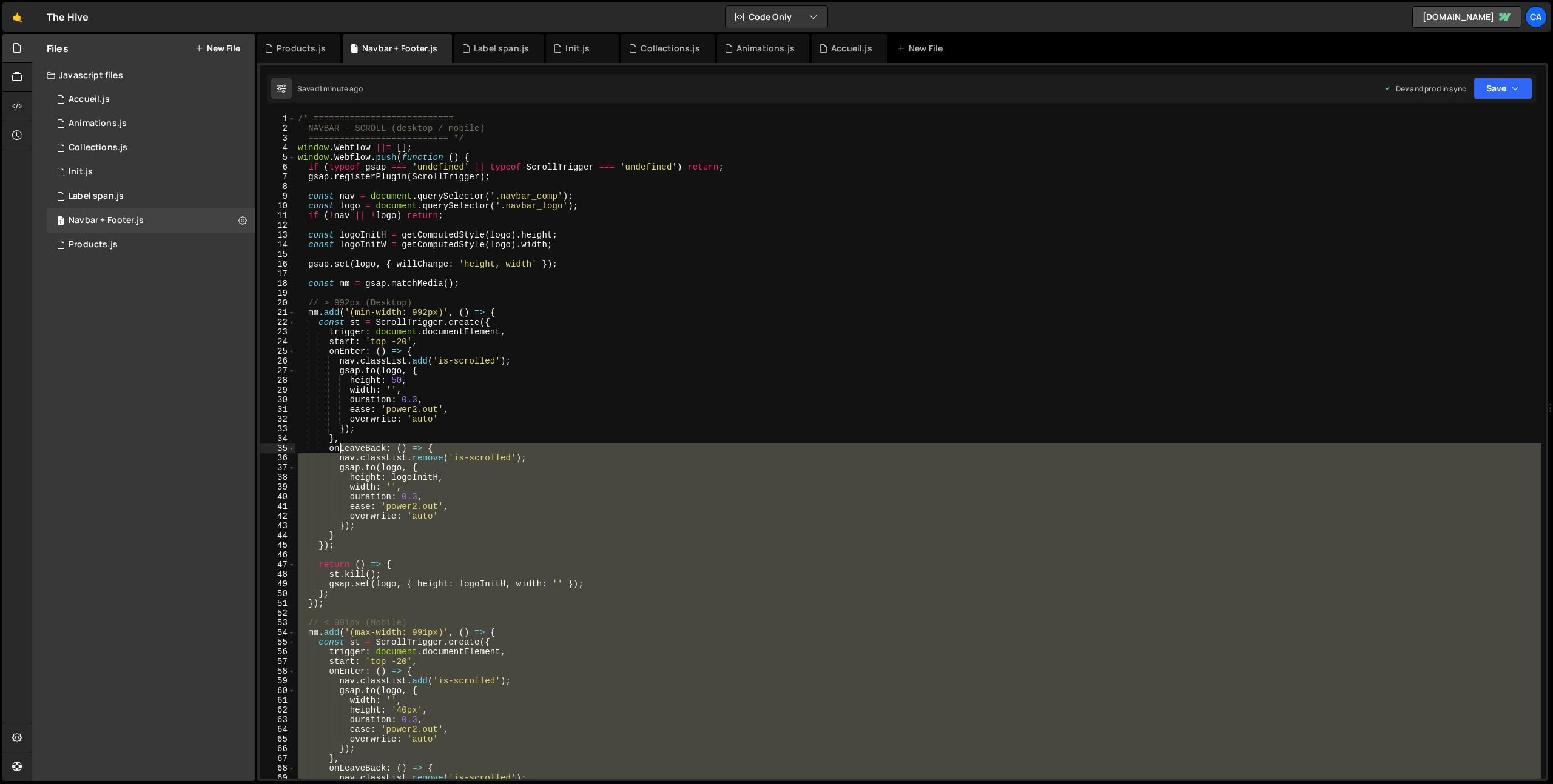
scroll to position [0, 0]
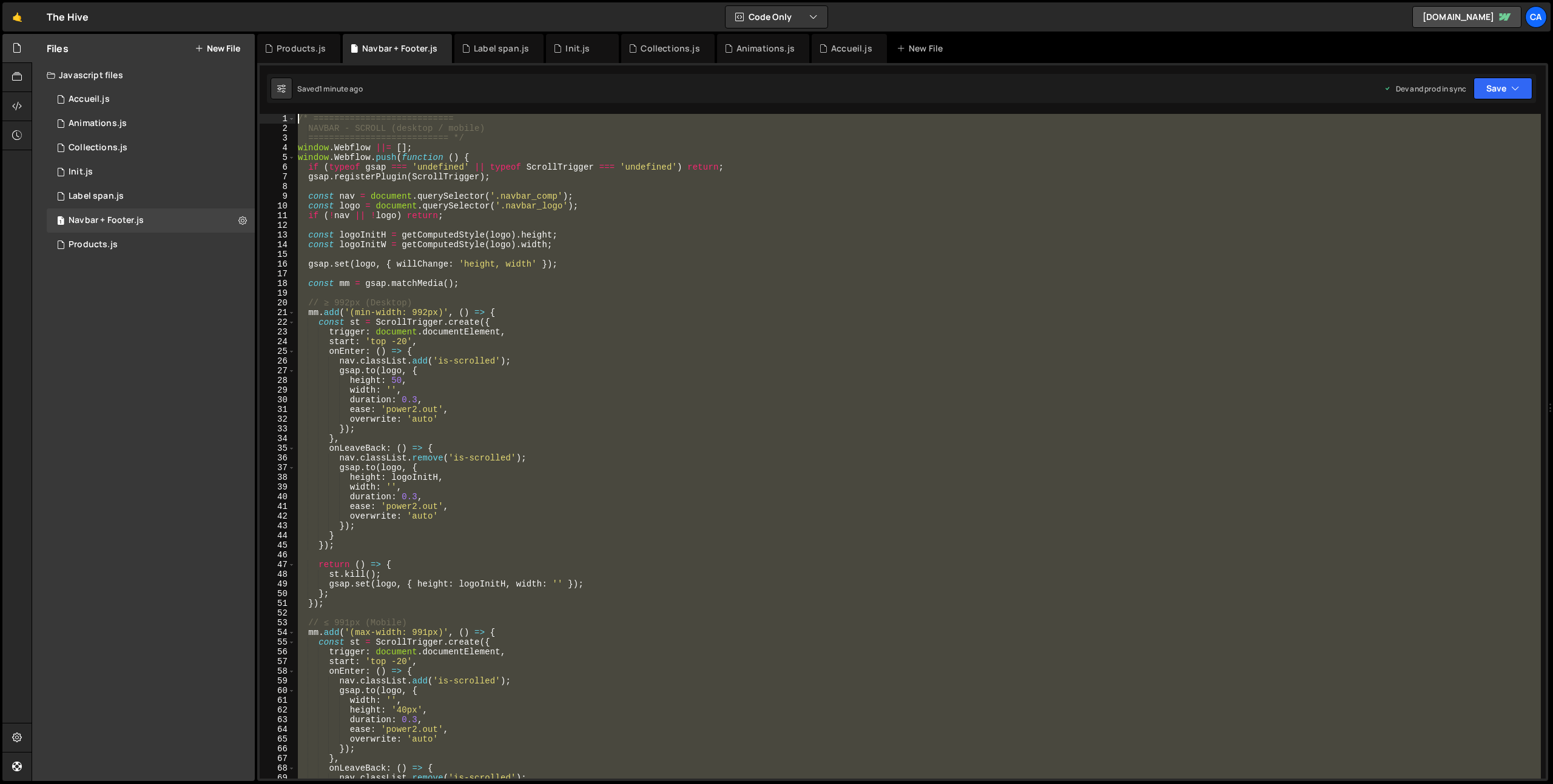
drag, startPoint x: 319, startPoint y: 686, endPoint x: 223, endPoint y: 58, distance: 635.3
click at [223, 58] on div "Files New File Javascript files 1 Accueil.js 0 1 Animations.js 0 1 Collections.…" at bounding box center [792, 408] width 1521 height 748
click at [356, 174] on div "/* =========================== NAVBAR - SCROLL (desktop / mobile) =============…" at bounding box center [917, 456] width 1245 height 685
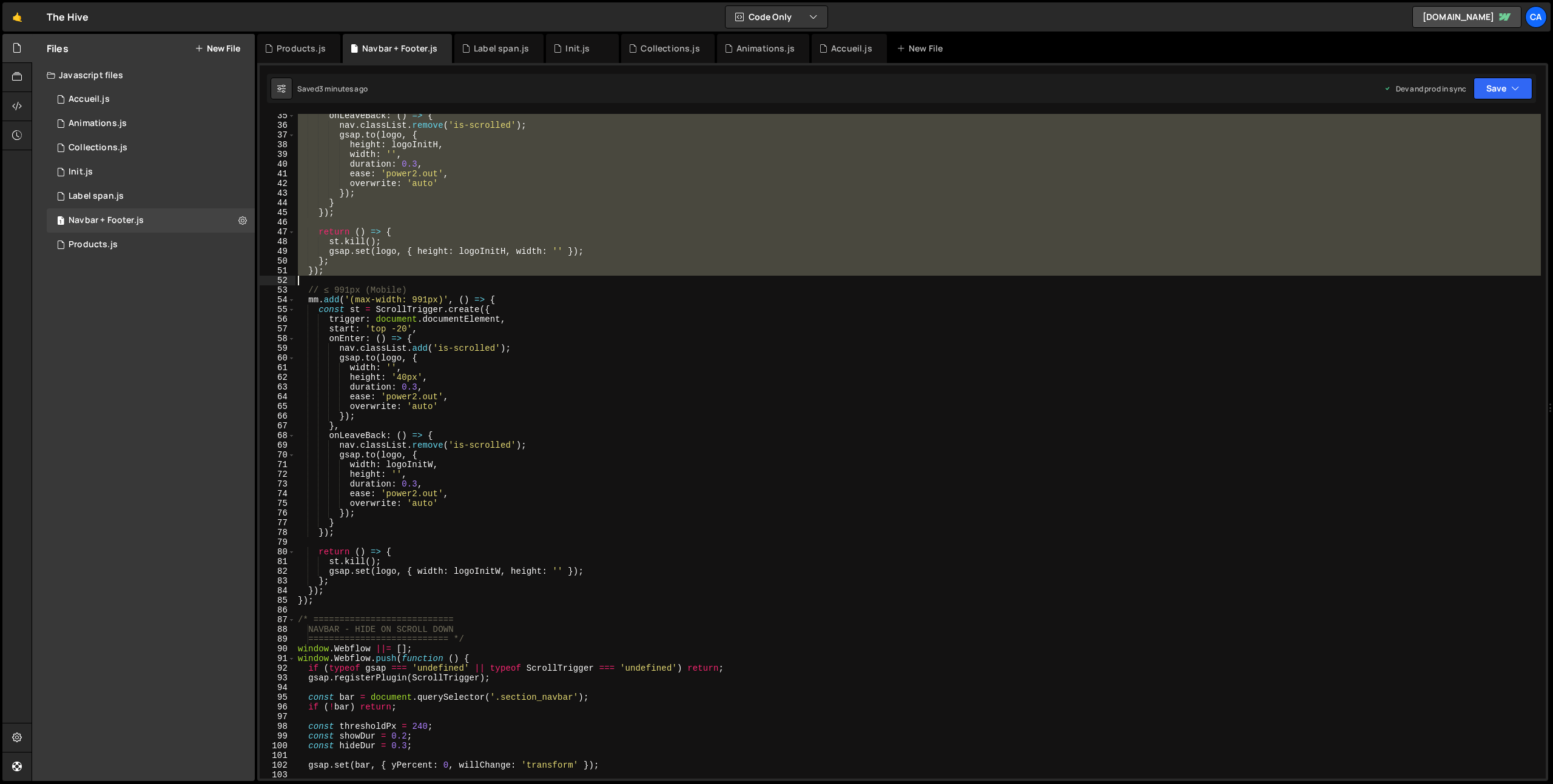
scroll to position [363, 0]
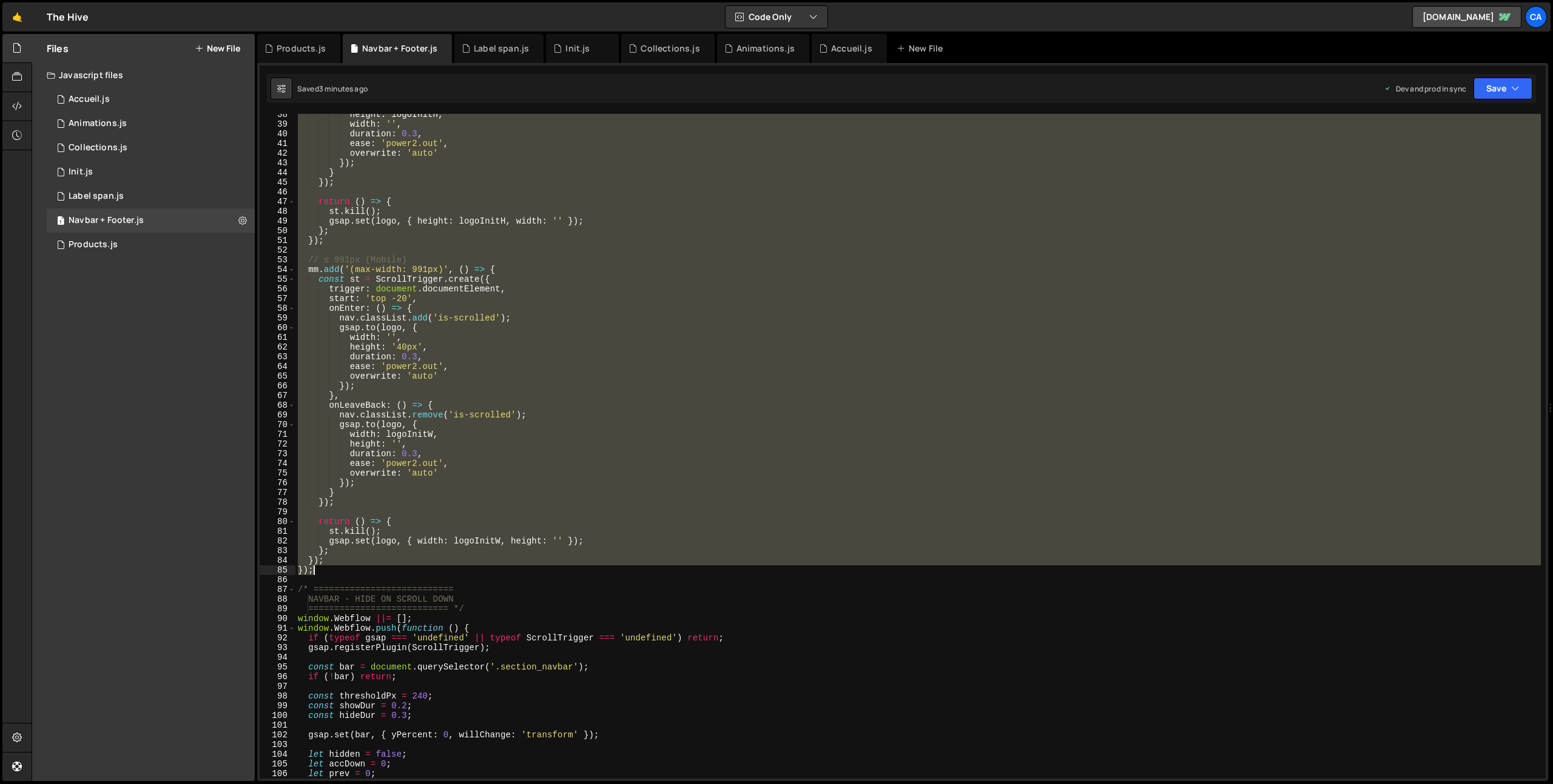
drag, startPoint x: 297, startPoint y: 148, endPoint x: 369, endPoint y: 571, distance: 429.1
click at [369, 571] on div "height : logoInitH , width : '' , duration : 0.3 , ease : 'power2.out' , overwr…" at bounding box center [917, 452] width 1245 height 685
type textarea "}); });"
paste textarea
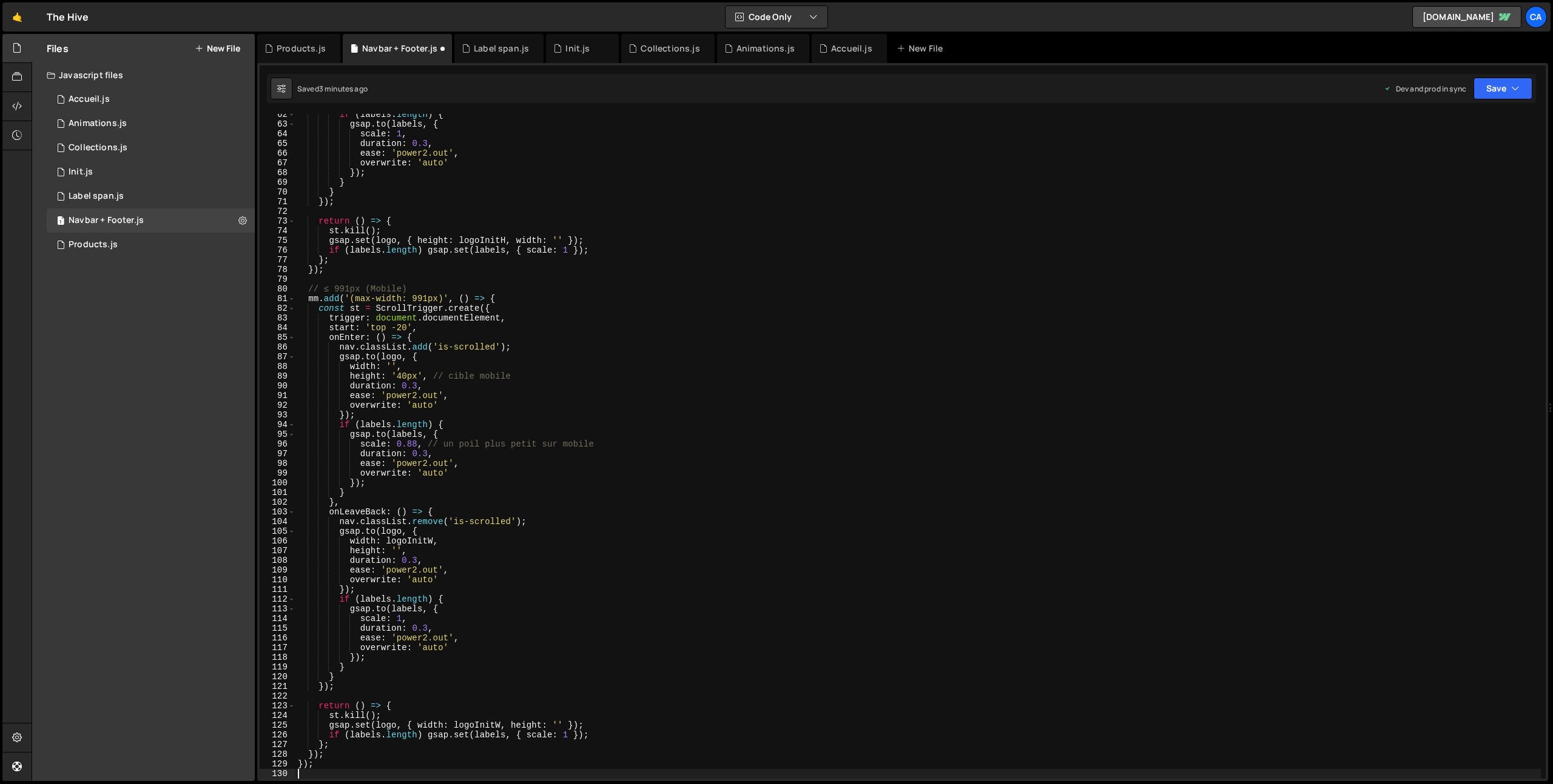
scroll to position [596, 0]
click at [1514, 97] on button "Save" at bounding box center [1502, 89] width 58 height 22
click at [1458, 172] on div "3 minutes ago" at bounding box center [1443, 170] width 47 height 10
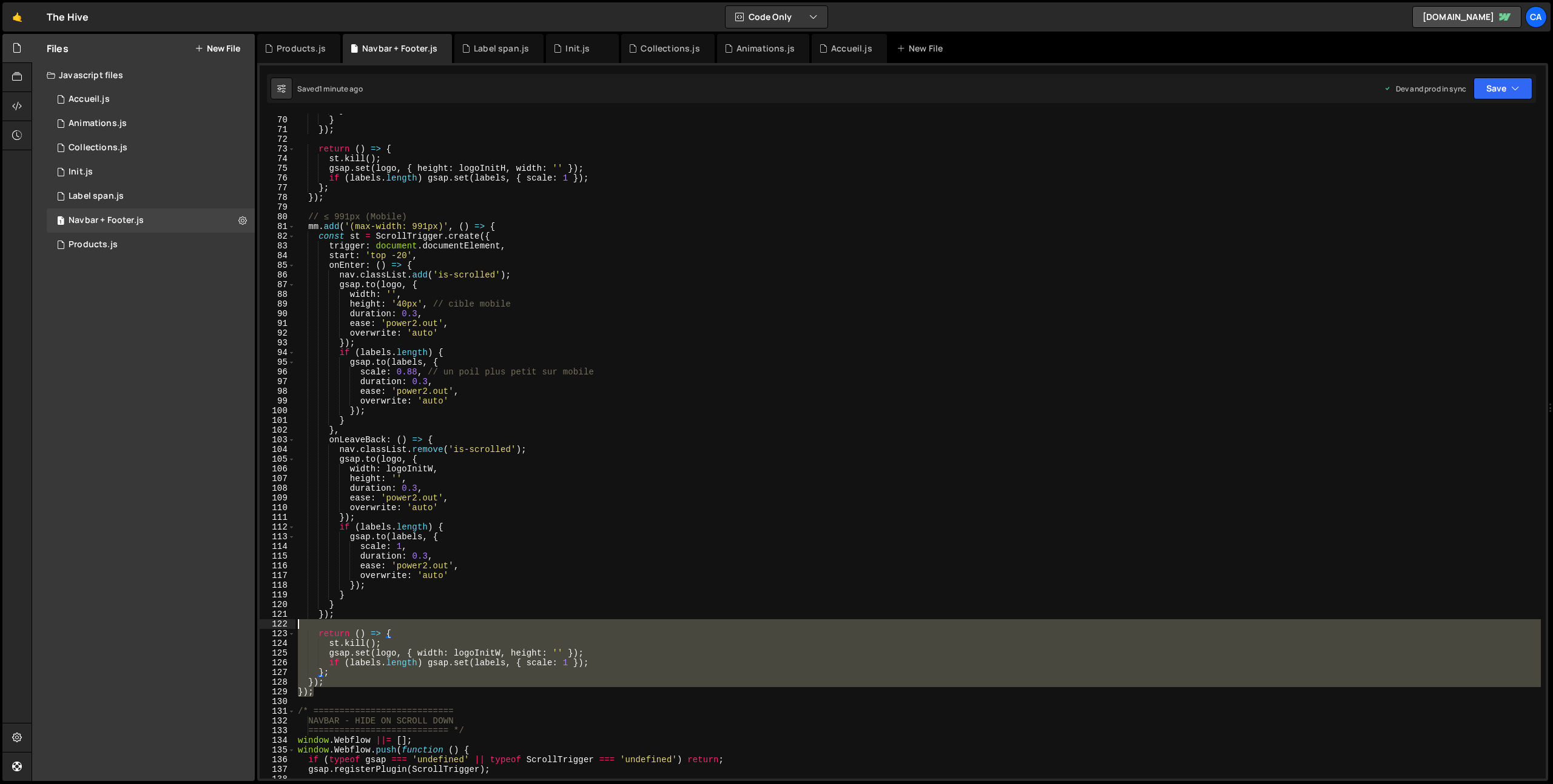
scroll to position [0, 0]
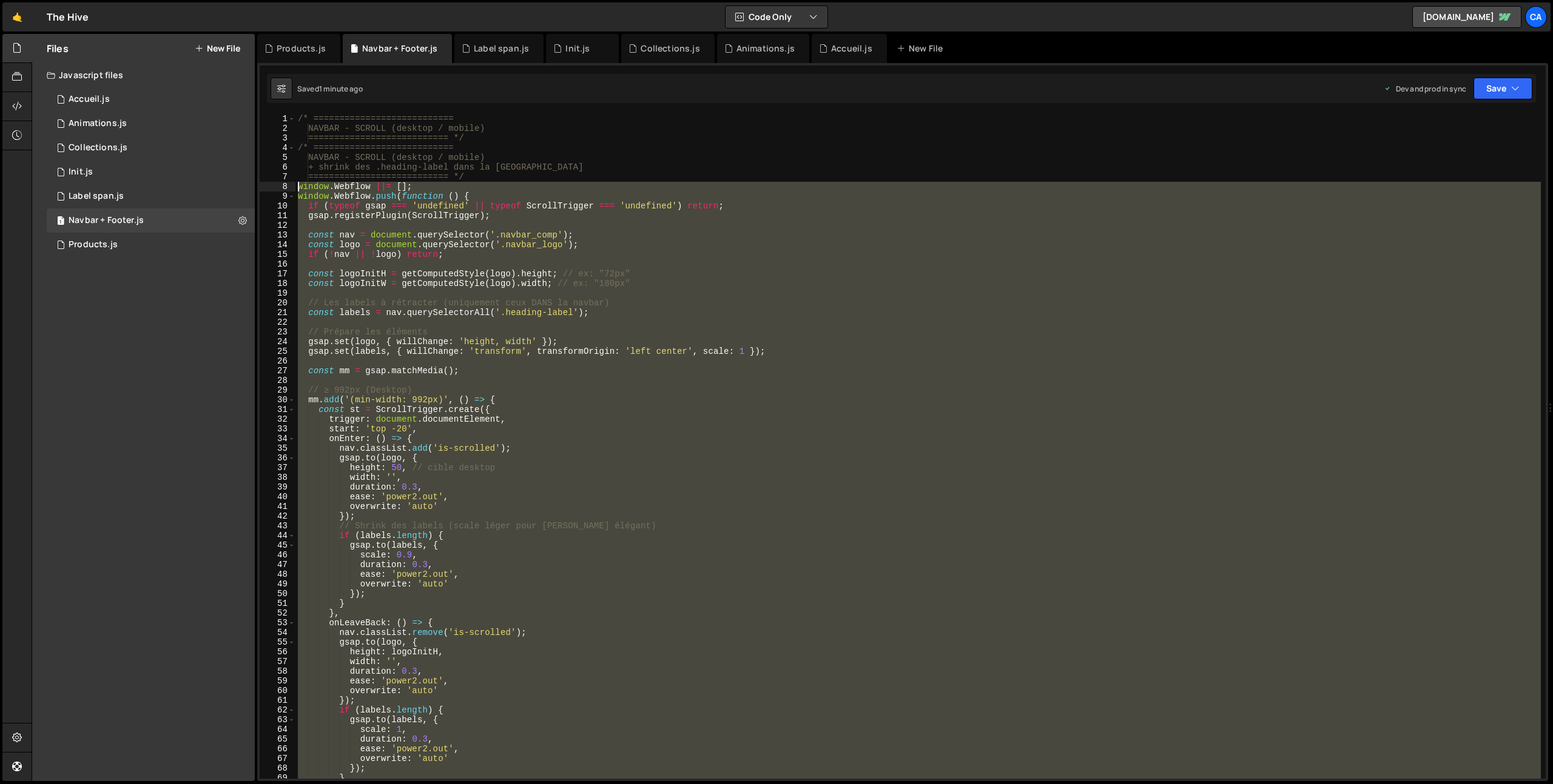
drag, startPoint x: 321, startPoint y: 695, endPoint x: 268, endPoint y: 184, distance: 513.7
click at [268, 184] on div "}); 1 2 3 4 5 6 7 8 9 10 11 12 13 14 15 16 17 18 19 20 21 22 23 24 25 26 27 28 …" at bounding box center [902, 446] width 1286 height 665
type textarea "window.Webflow ||= []; window.Webflow.push(function () {"
paste textarea
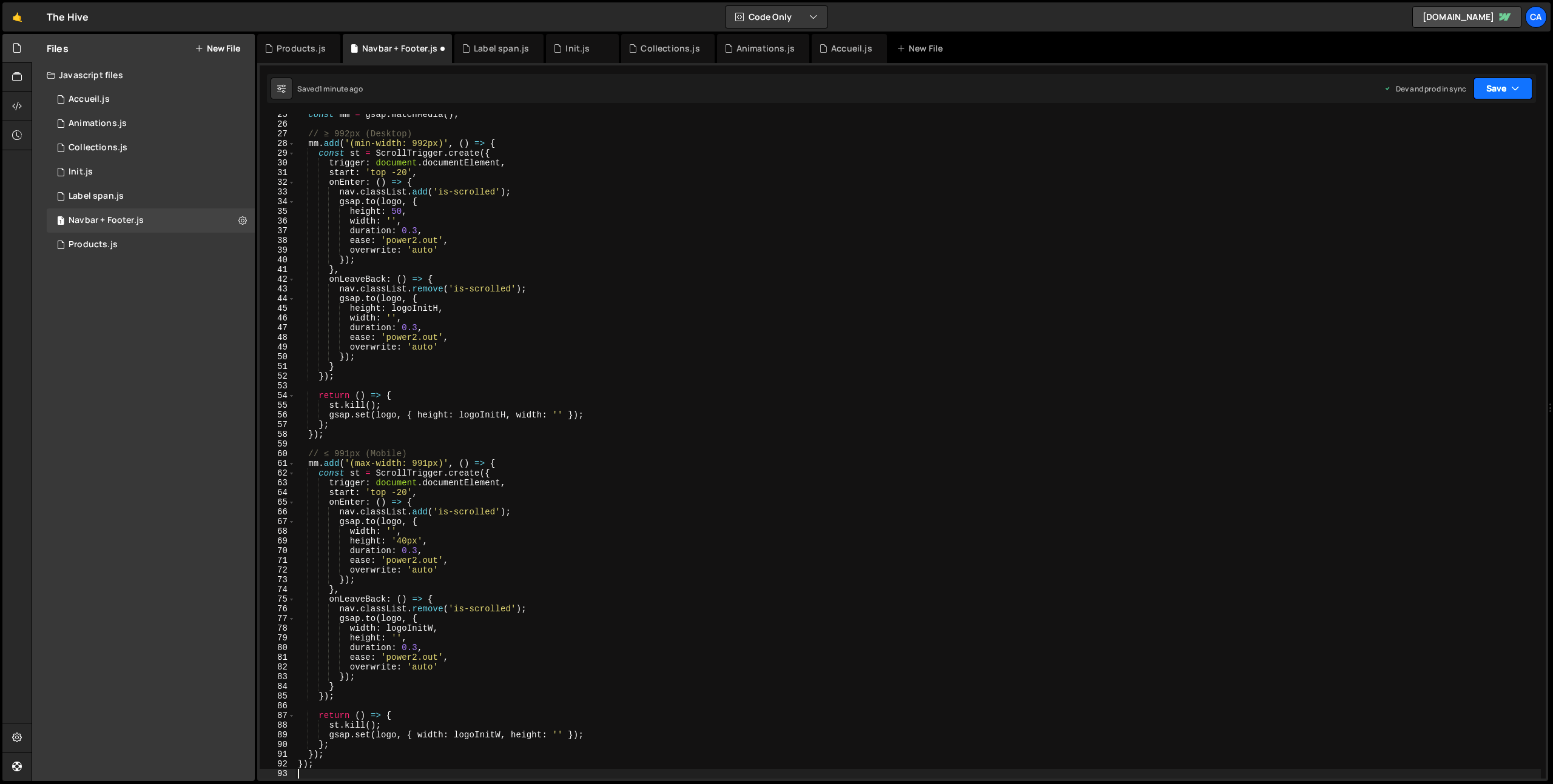
click at [1490, 87] on button "Save" at bounding box center [1502, 89] width 58 height 22
click at [1464, 163] on div "Saved 1 minute ago" at bounding box center [1462, 171] width 126 height 15
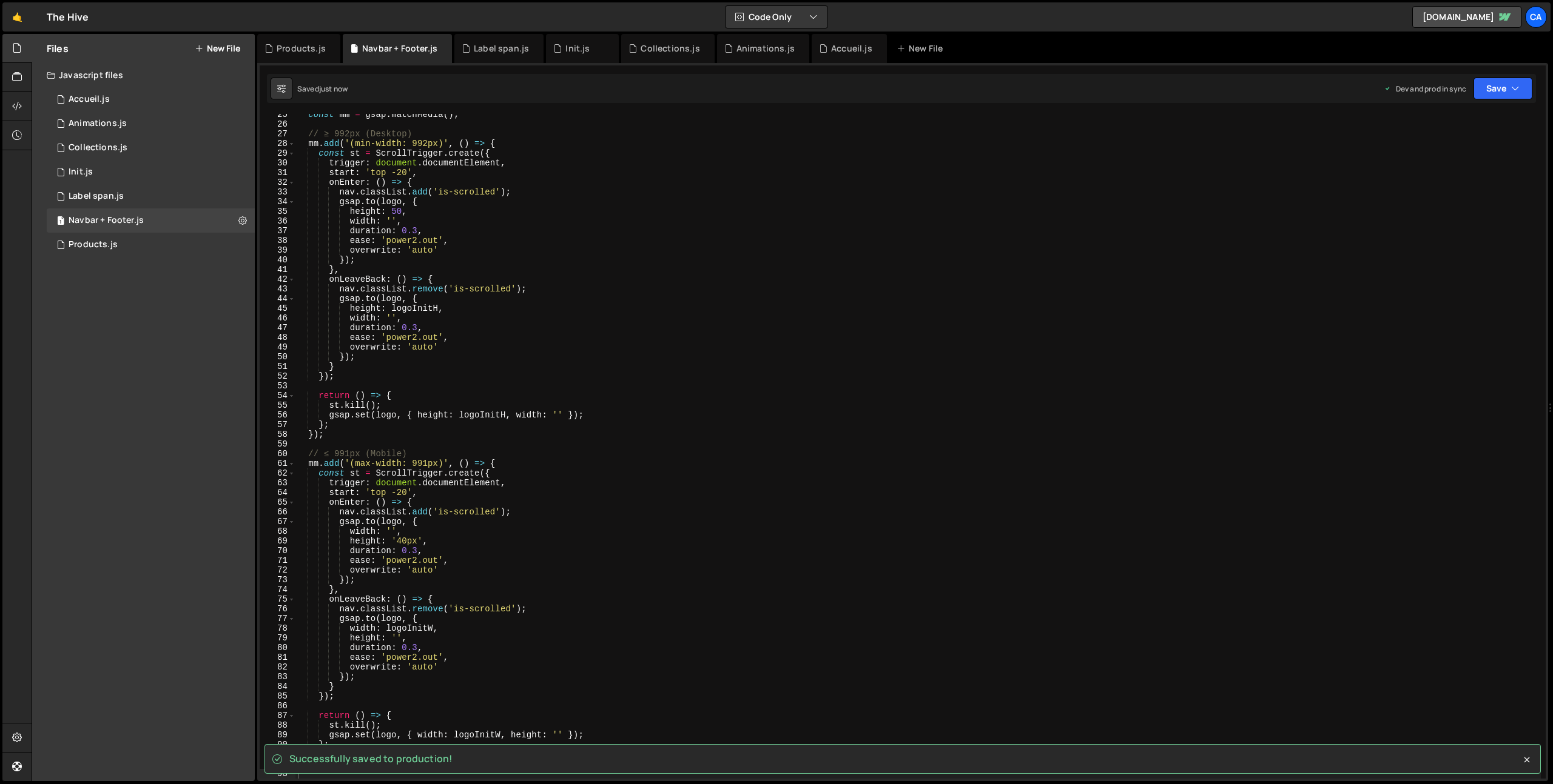
drag, startPoint x: 661, startPoint y: 45, endPoint x: 648, endPoint y: 73, distance: 30.9
click at [661, 45] on div "Collections.js" at bounding box center [669, 48] width 58 height 12
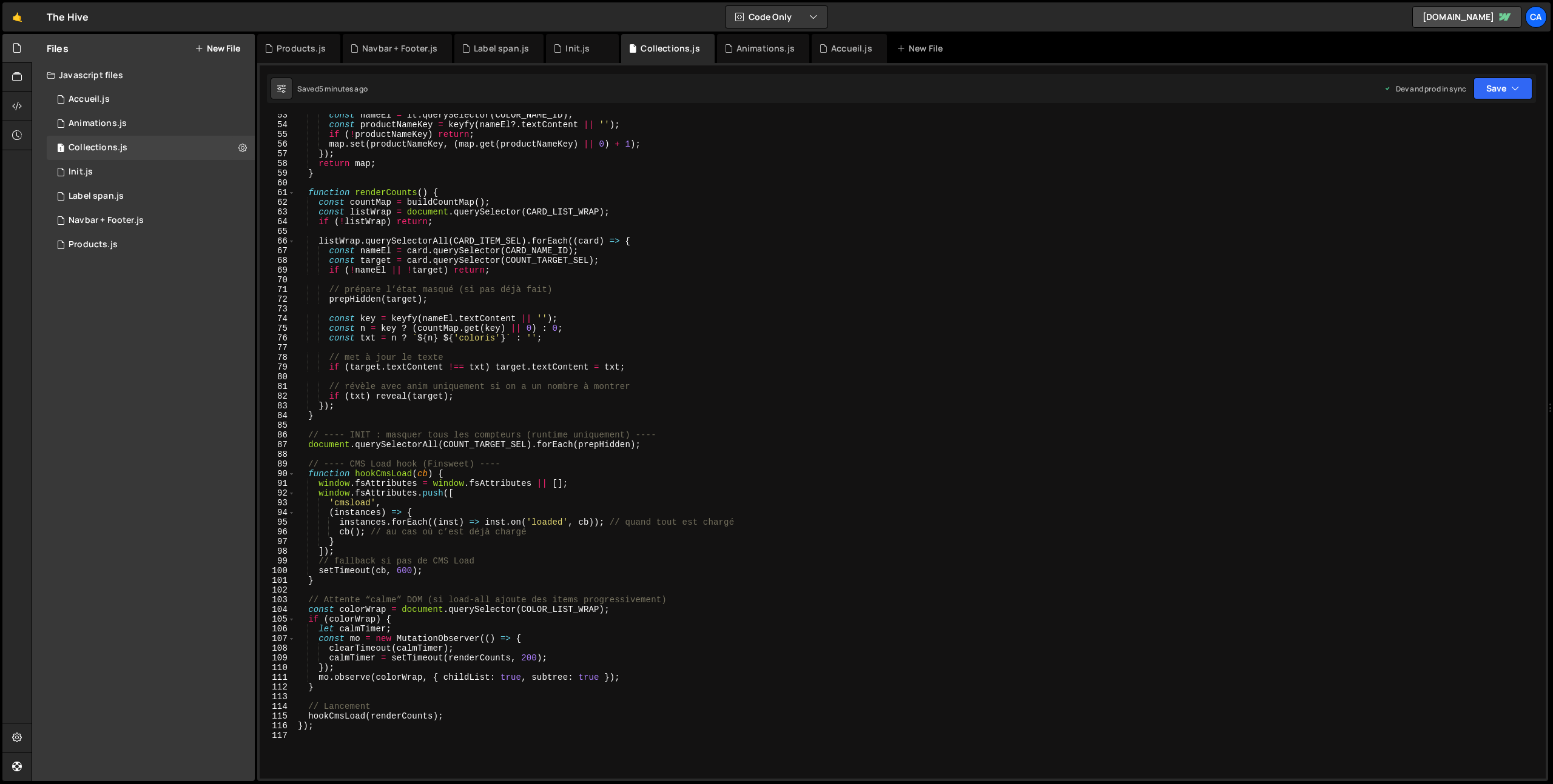
scroll to position [0, 0]
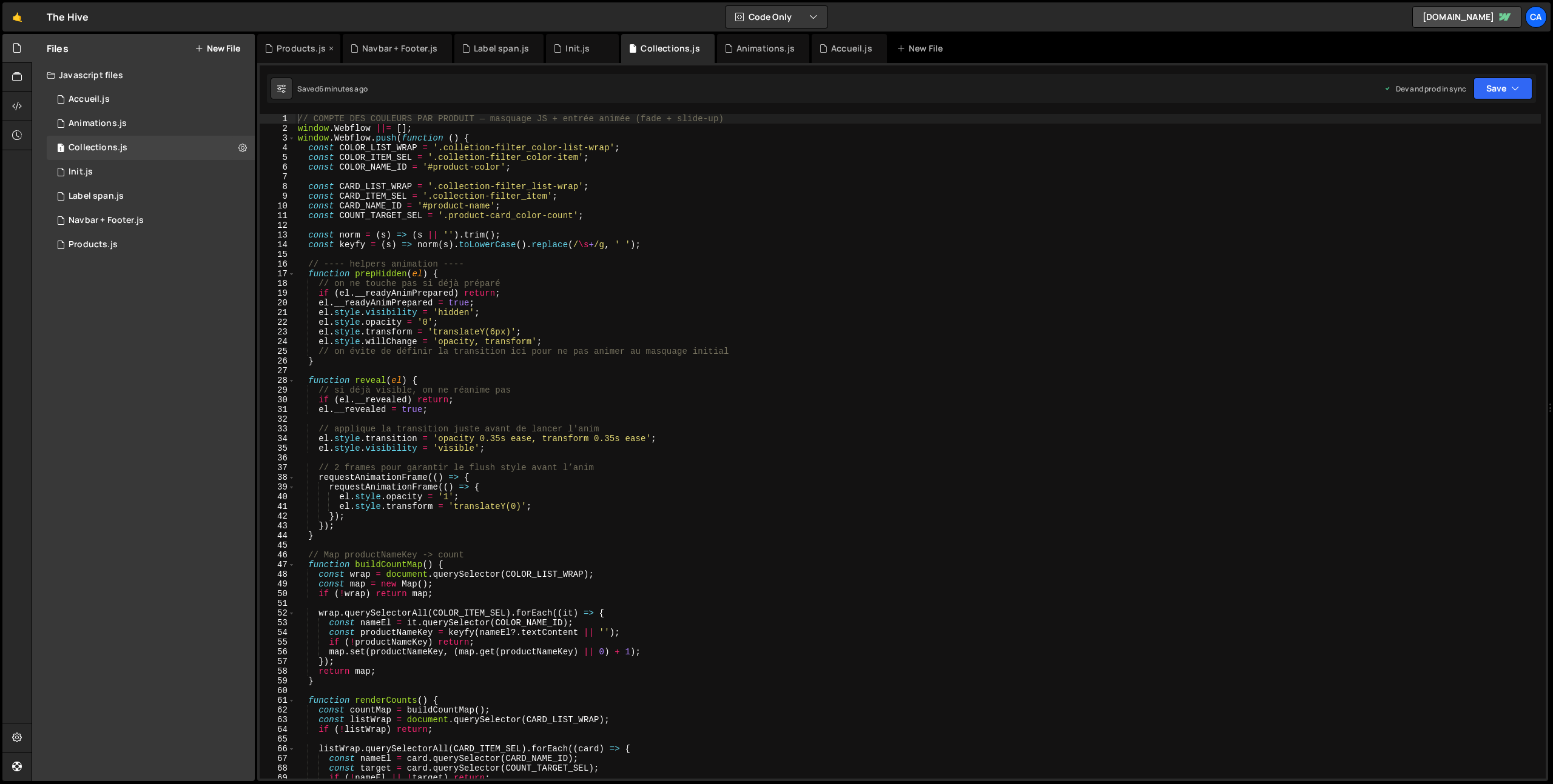
click at [291, 45] on div "Products.js" at bounding box center [301, 48] width 49 height 12
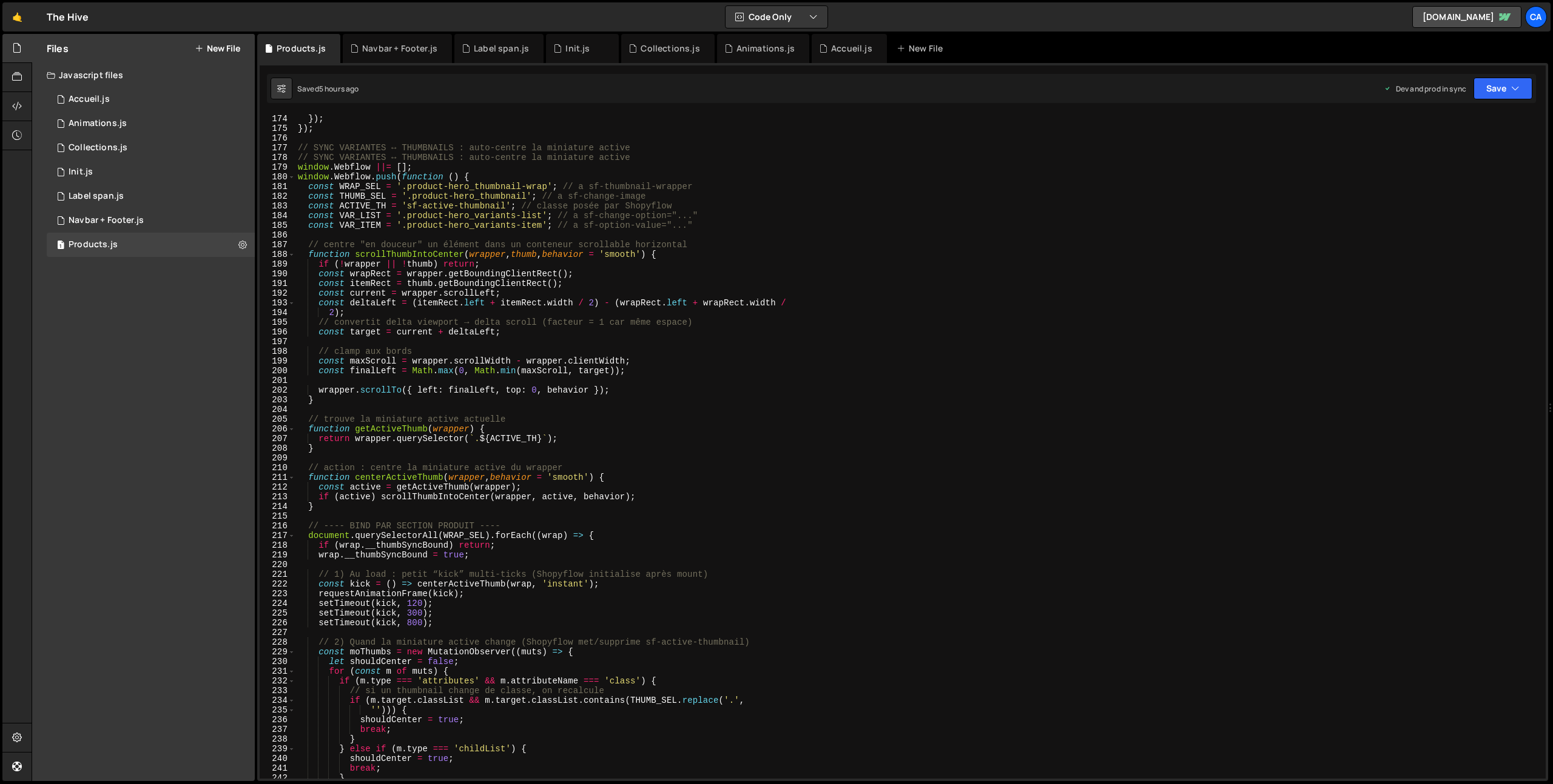
scroll to position [1995, 0]
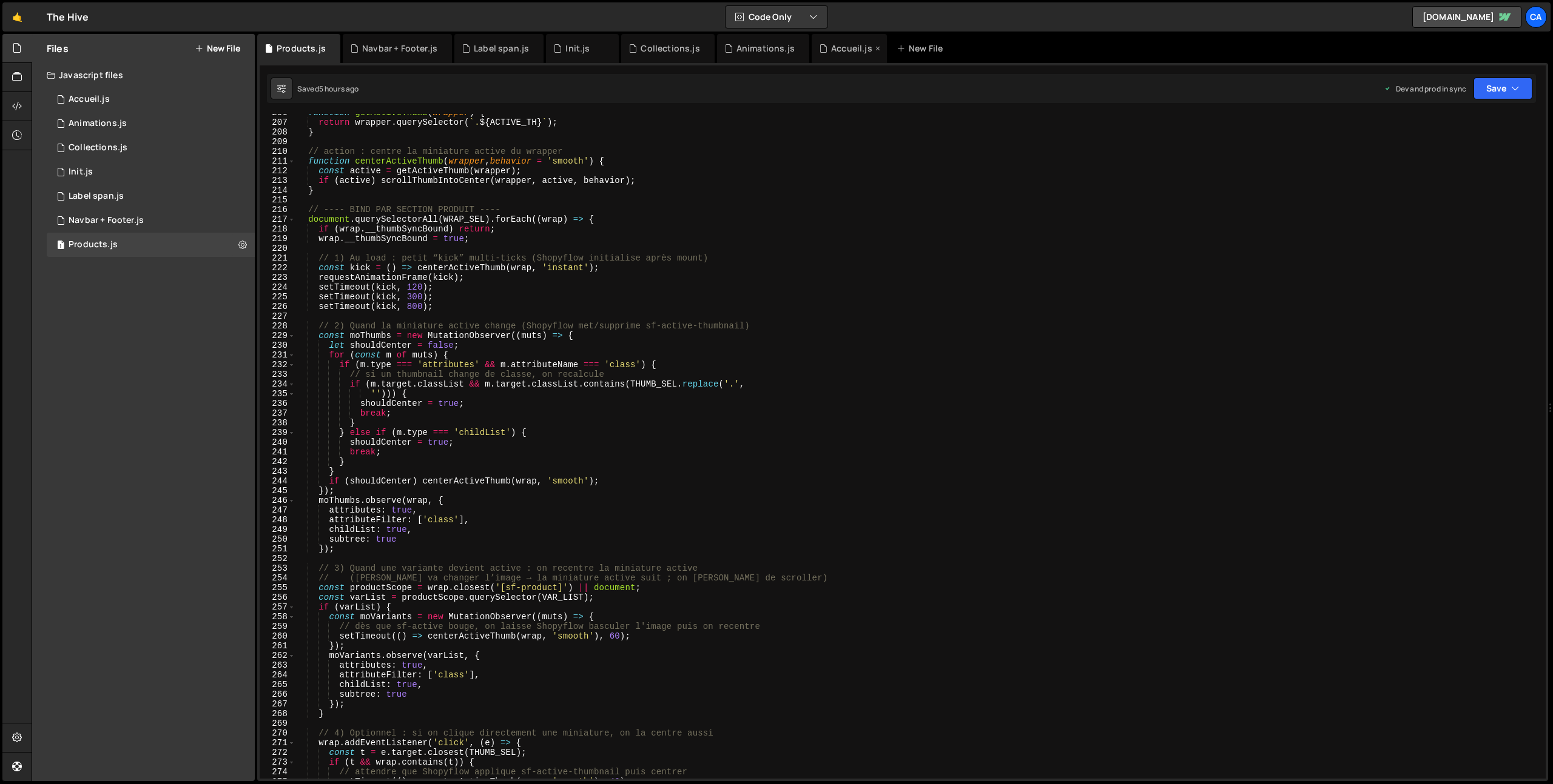
click at [846, 46] on div "Accueil.js" at bounding box center [851, 48] width 41 height 12
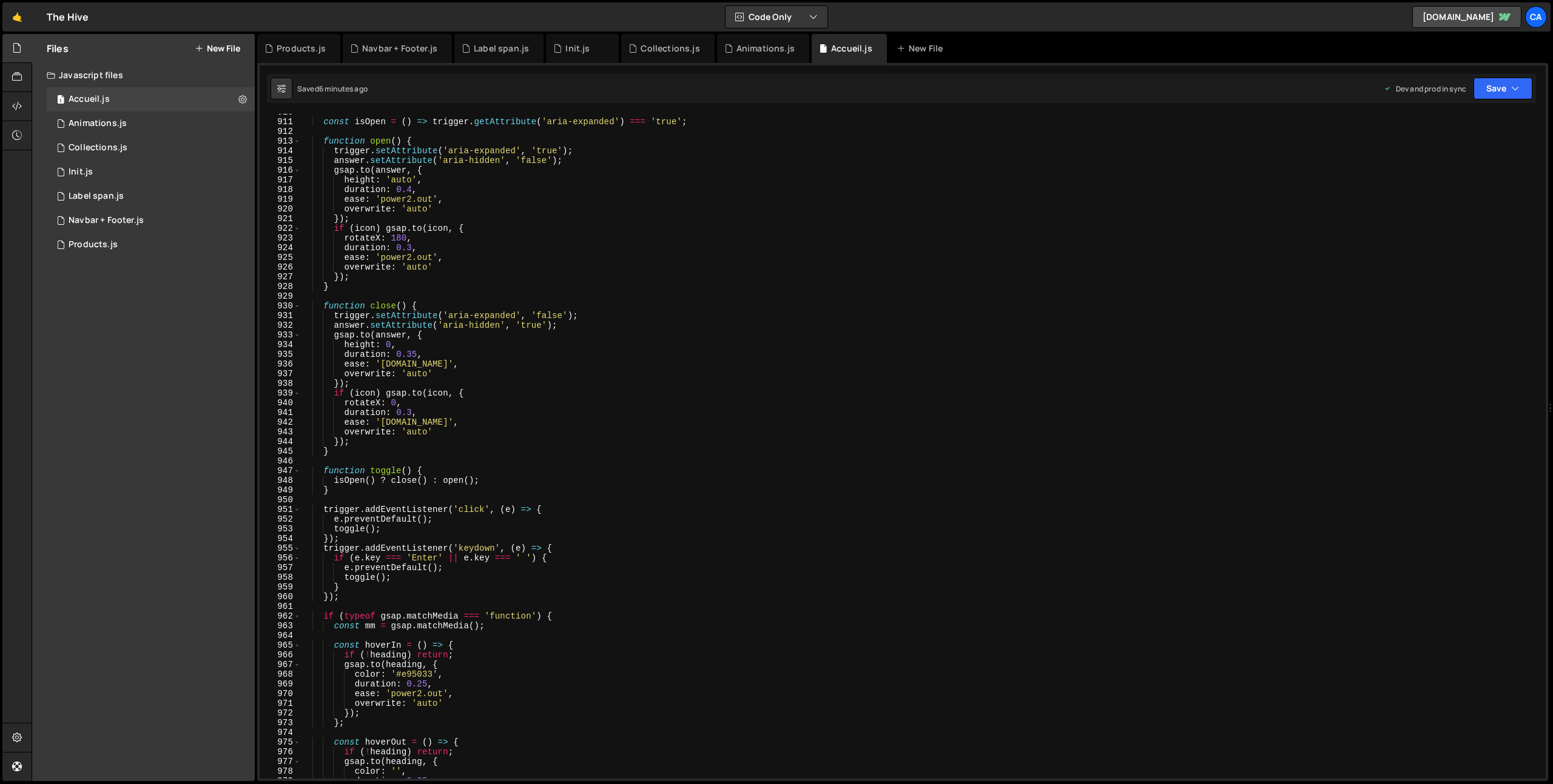
scroll to position [8823, 0]
click at [494, 50] on div "Label span.js" at bounding box center [500, 48] width 55 height 12
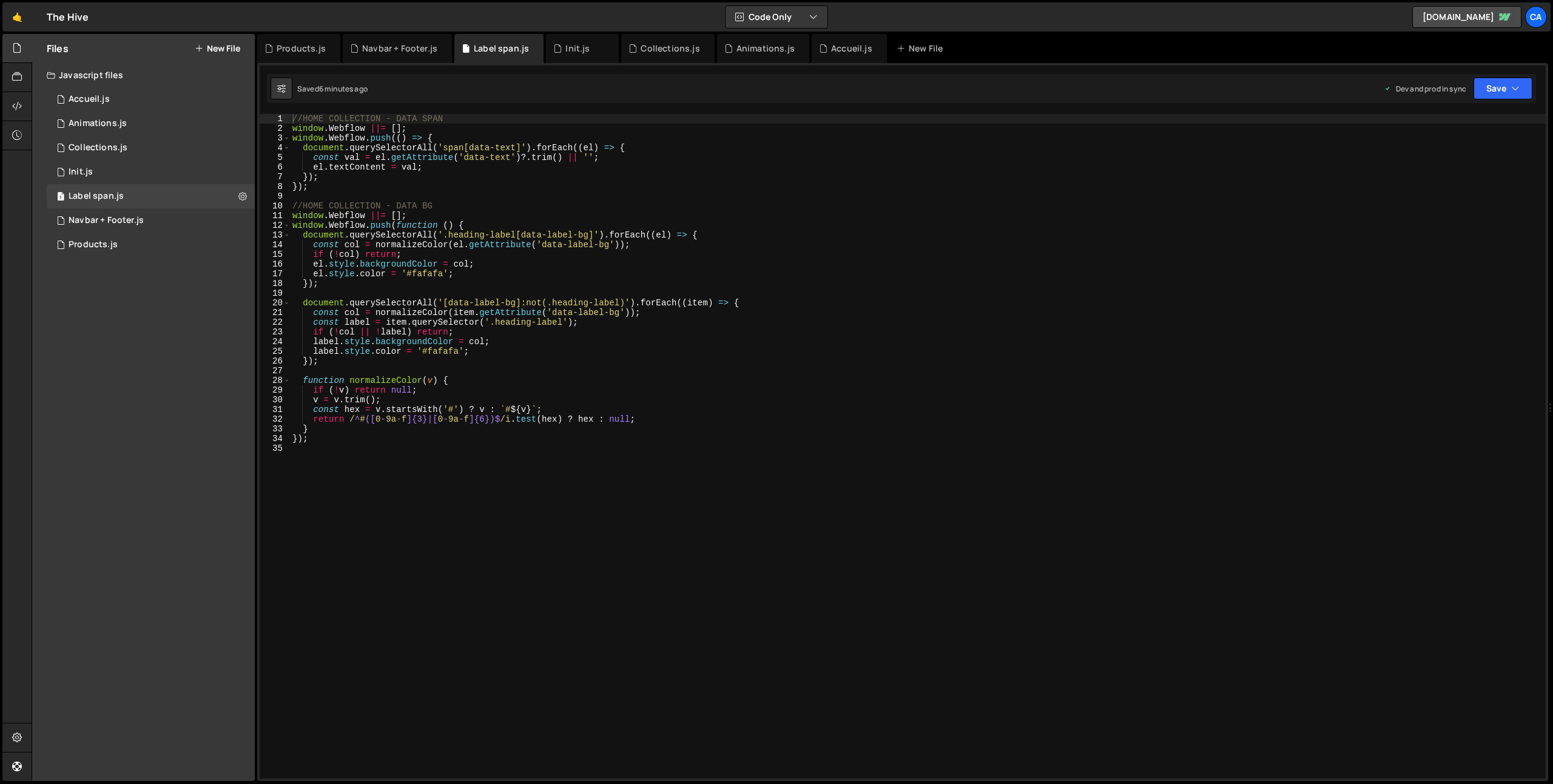
type textarea "const val = el.getAttribute('data-text')?.trim() || '';"
click at [479, 157] on div "//HOME COLLECTION - DATA SPAN window . Webflow ||= [ ] ; window . Webflow . pus…" at bounding box center [917, 456] width 1255 height 685
drag, startPoint x: 479, startPoint y: 157, endPoint x: 496, endPoint y: 156, distance: 17.0
click at [496, 156] on div "//HOME COLLECTION - DATA SPAN window . Webflow ||= [ ] ; window . Webflow . pus…" at bounding box center [917, 456] width 1255 height 685
click at [458, 296] on div "//HOME COLLECTION - DATA SPAN window . Webflow ||= [ ] ; window . Webflow . pus…" at bounding box center [917, 456] width 1255 height 685
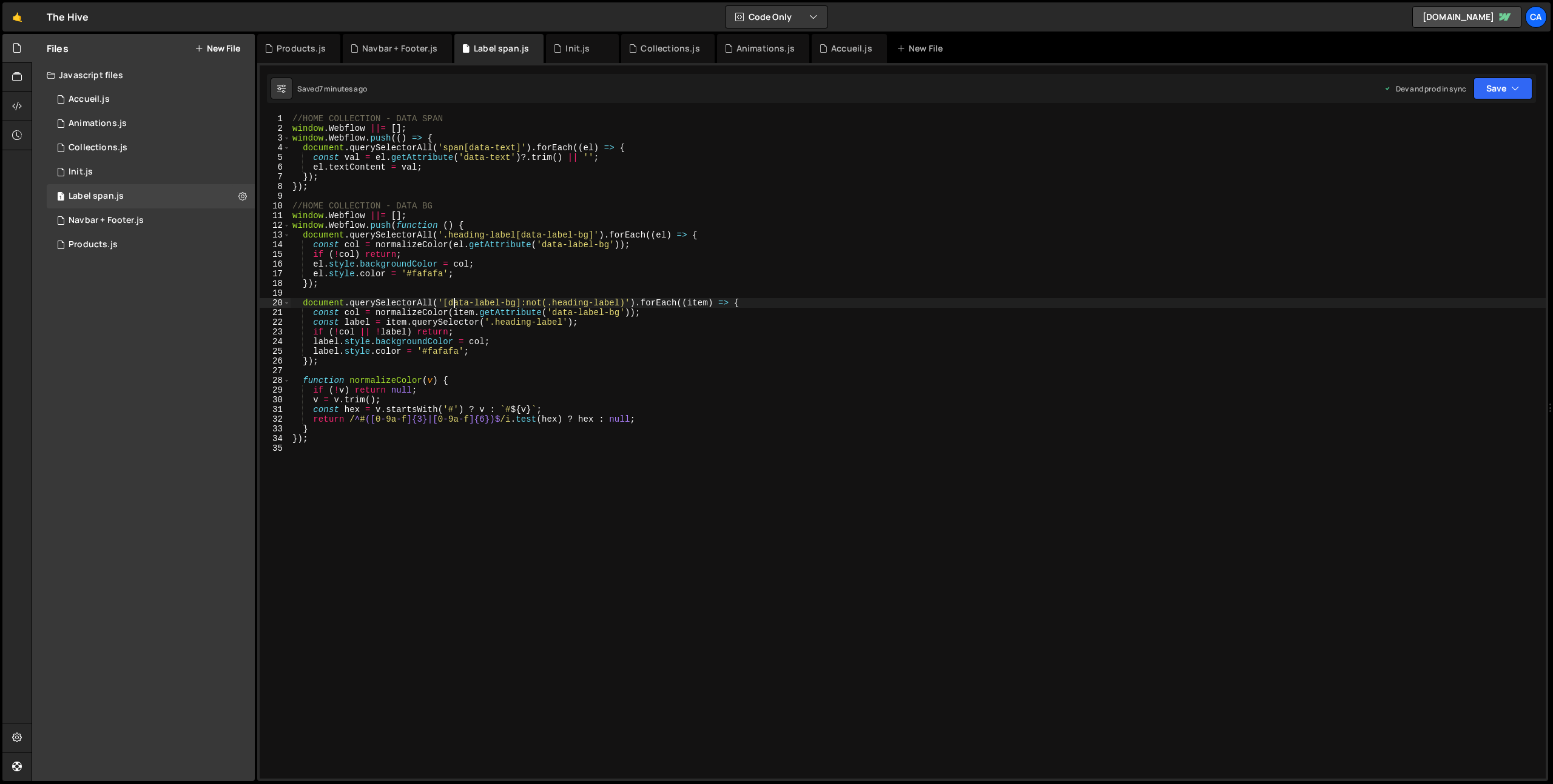
click at [456, 302] on div "//HOME COLLECTION - DATA SPAN window . Webflow ||= [ ] ; window . Webflow . pus…" at bounding box center [917, 456] width 1255 height 685
type textarea "document.querySelectorAll('[data-label-bg]:not(.heading-label)').forEach((item)…"
drag, startPoint x: 456, startPoint y: 302, endPoint x: 510, endPoint y: 302, distance: 54.0
click at [510, 302] on div "//HOME COLLECTION - DATA SPAN window . Webflow ||= [ ] ; window . Webflow . pus…" at bounding box center [917, 456] width 1255 height 685
